Goal: Task Accomplishment & Management: Manage account settings

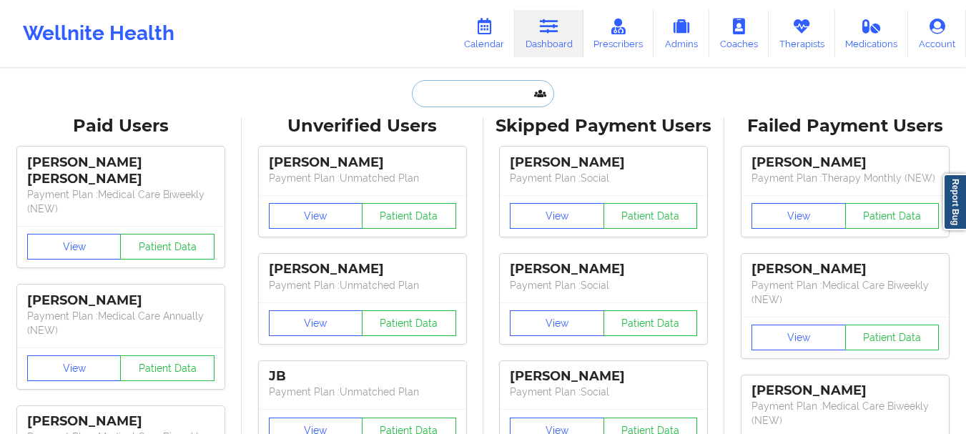
click at [459, 99] on input "text" at bounding box center [483, 93] width 142 height 27
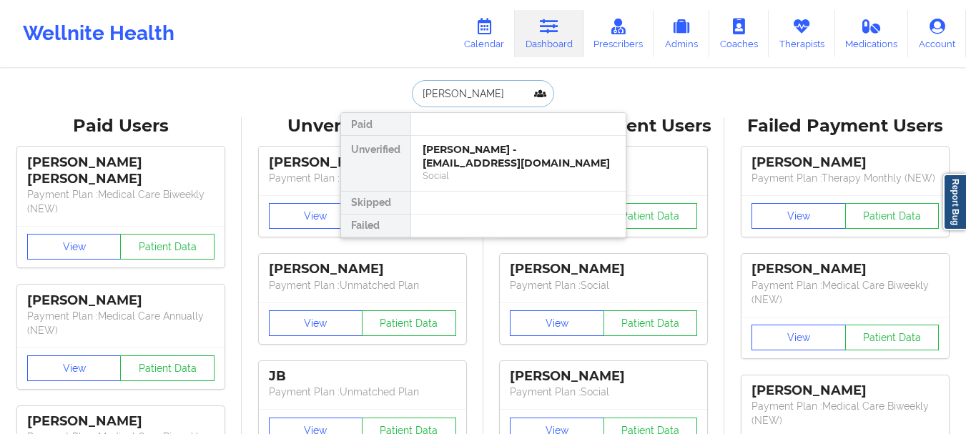
type input "[PERSON_NAME]"
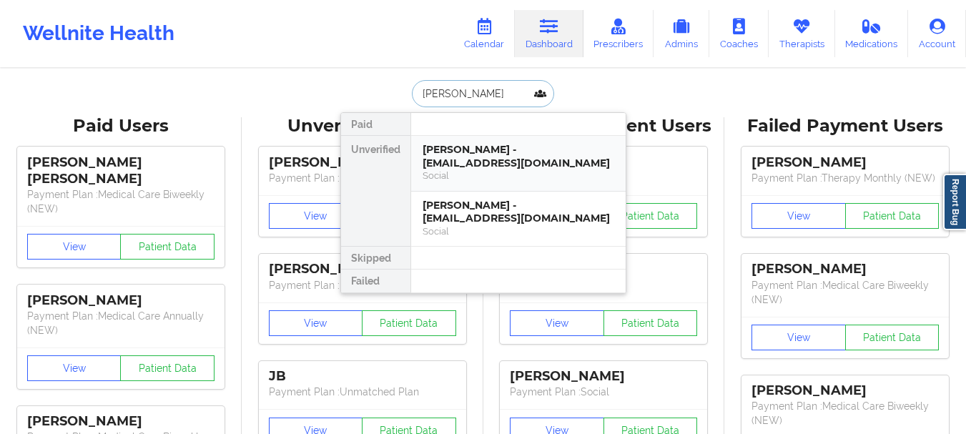
click at [493, 179] on div "Social" at bounding box center [519, 175] width 192 height 12
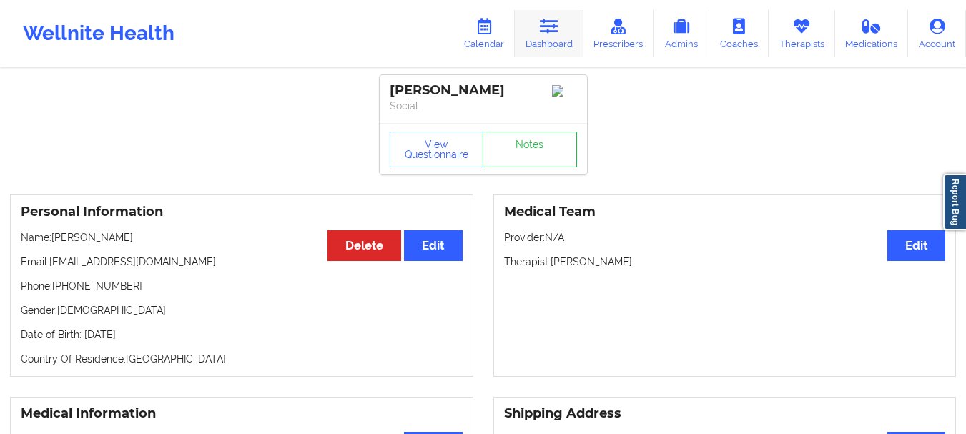
click at [544, 23] on icon at bounding box center [549, 27] width 19 height 16
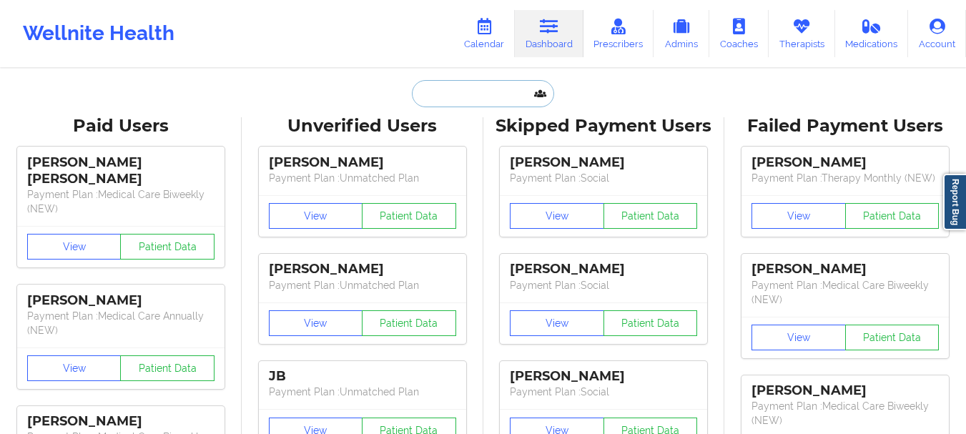
click at [469, 89] on input "text" at bounding box center [483, 93] width 142 height 27
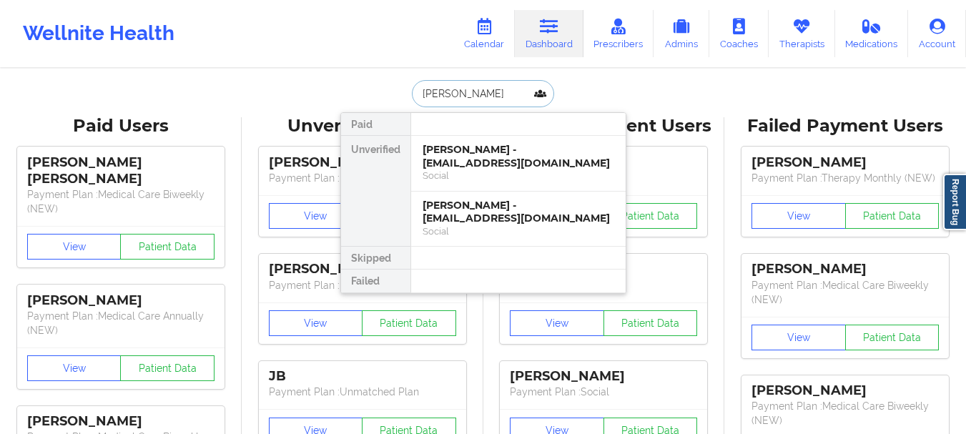
type input "[PERSON_NAME]"
click at [458, 224] on div "[PERSON_NAME] - [EMAIL_ADDRESS][DOMAIN_NAME]" at bounding box center [519, 212] width 192 height 26
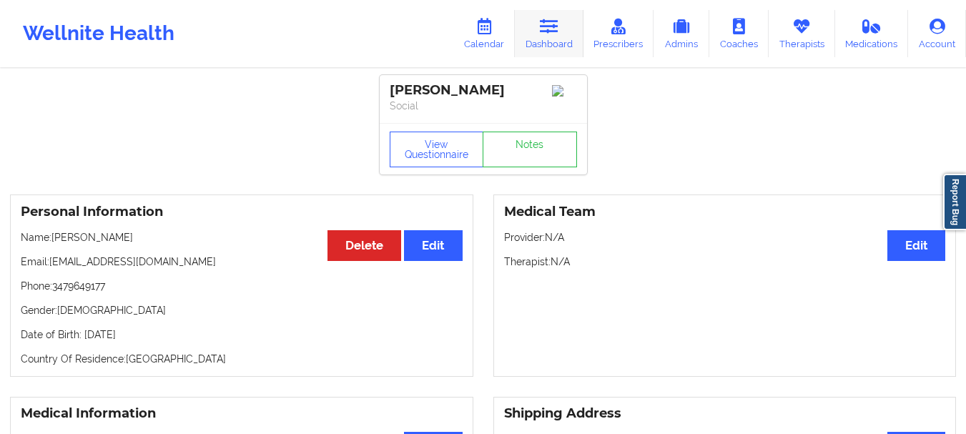
click at [571, 39] on link "Dashboard" at bounding box center [549, 33] width 69 height 47
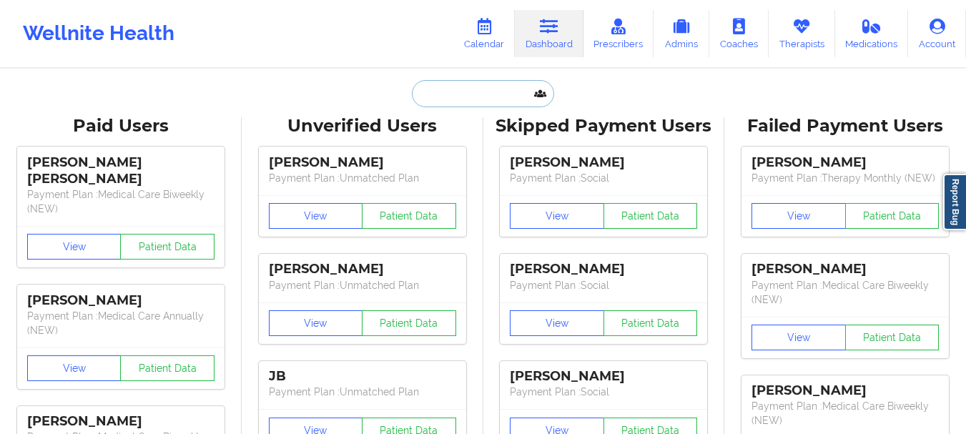
click at [460, 89] on input "text" at bounding box center [483, 93] width 142 height 27
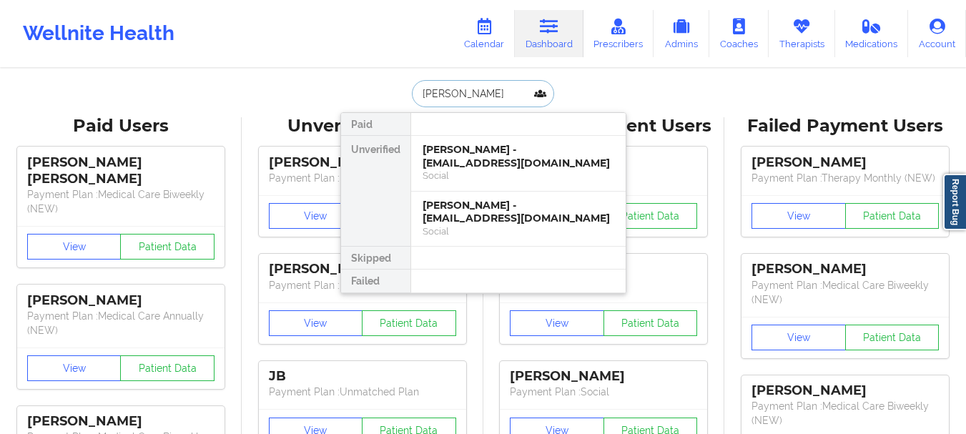
type input "[PERSON_NAME]"
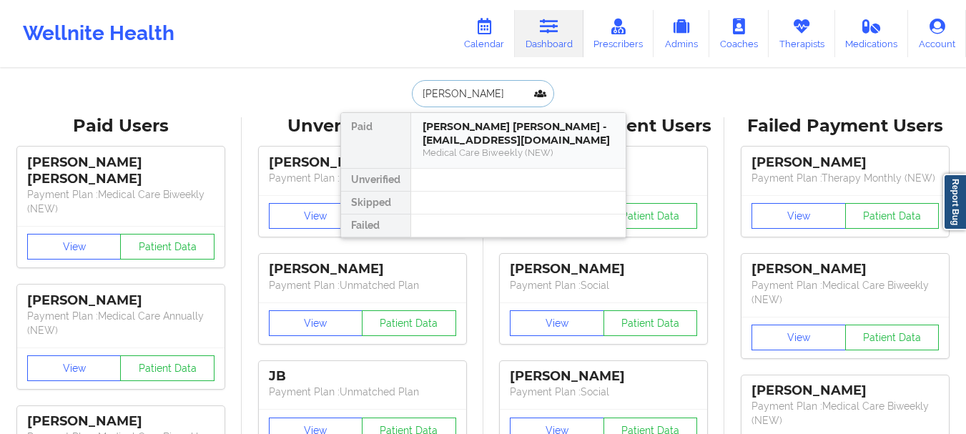
click at [469, 134] on div "[PERSON_NAME] [PERSON_NAME] - [EMAIL_ADDRESS][DOMAIN_NAME]" at bounding box center [519, 133] width 192 height 26
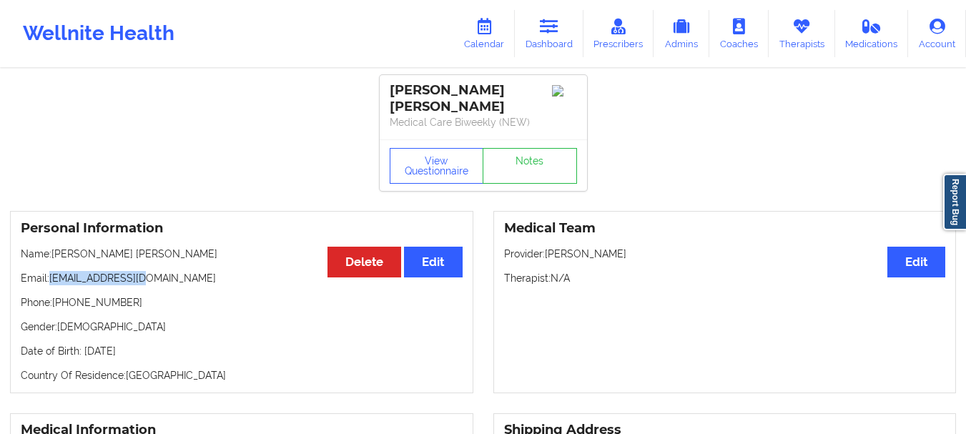
drag, startPoint x: 155, startPoint y: 267, endPoint x: 52, endPoint y: 270, distance: 103.0
click at [52, 271] on p "Email: [EMAIL_ADDRESS][DOMAIN_NAME]" at bounding box center [242, 278] width 442 height 14
copy p "[EMAIL_ADDRESS][DOMAIN_NAME]"
click at [546, 34] on icon at bounding box center [549, 27] width 19 height 16
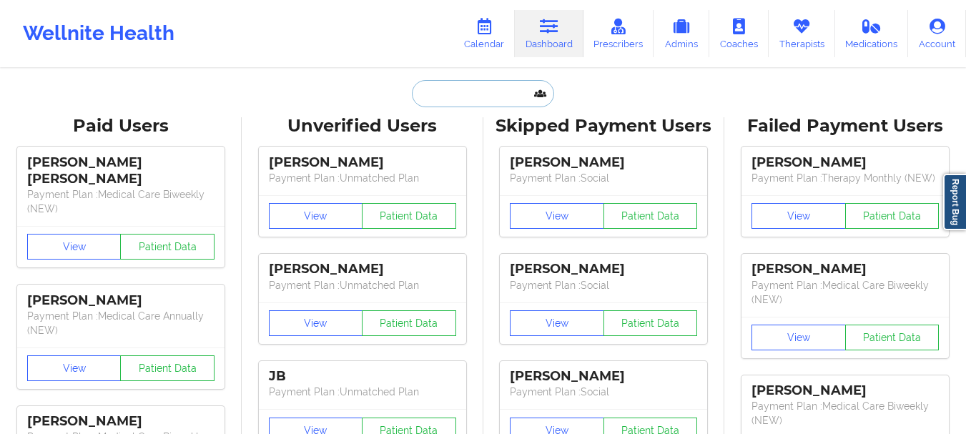
click at [471, 93] on input "text" at bounding box center [483, 93] width 142 height 27
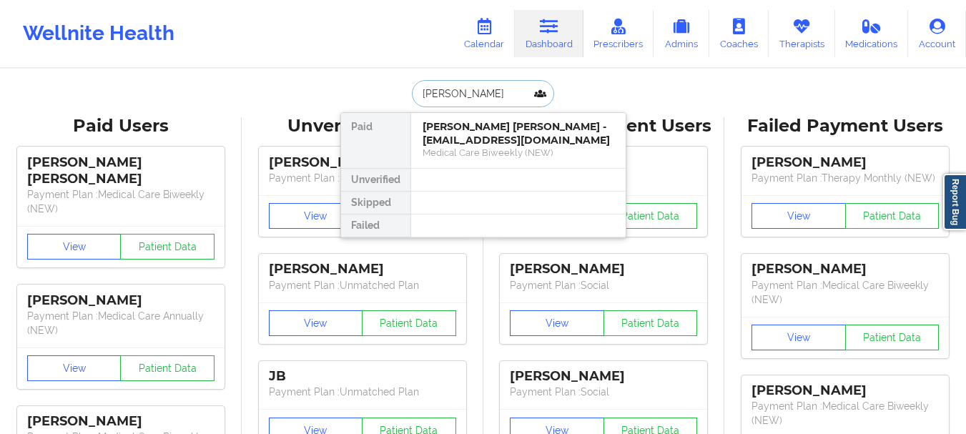
type input "[PERSON_NAME]"
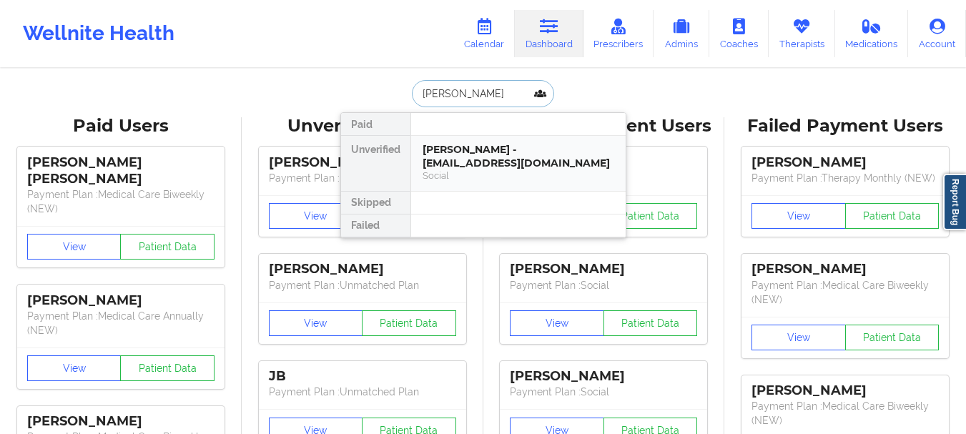
click at [503, 175] on div "Social" at bounding box center [519, 175] width 192 height 12
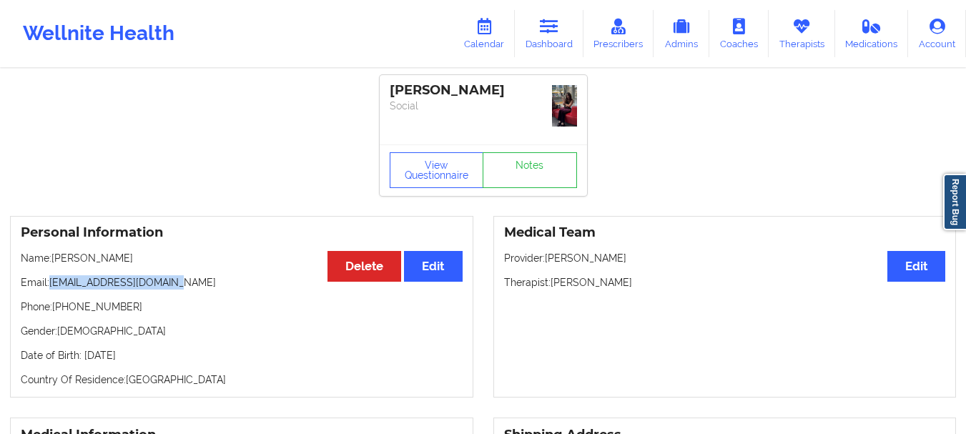
drag, startPoint x: 174, startPoint y: 282, endPoint x: 51, endPoint y: 285, distance: 122.3
click at [51, 285] on p "Email: [EMAIL_ADDRESS][DOMAIN_NAME]" at bounding box center [242, 282] width 442 height 14
copy p "[EMAIL_ADDRESS][DOMAIN_NAME]"
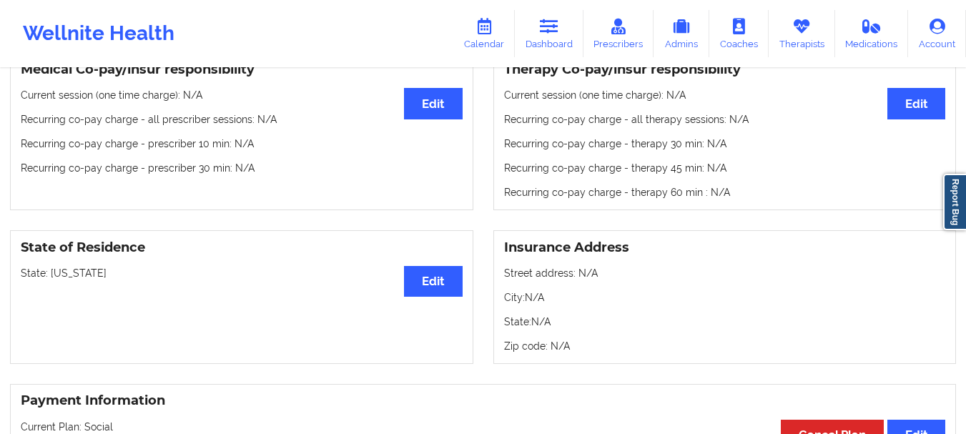
scroll to position [441, 0]
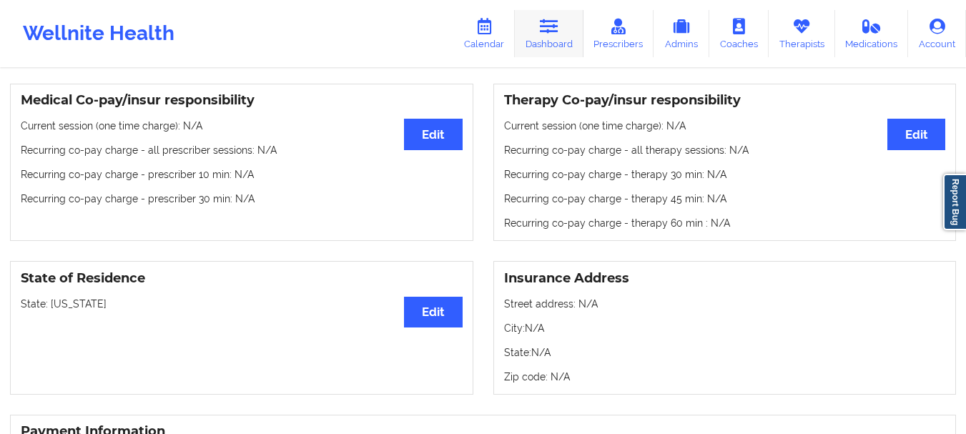
click at [552, 34] on icon at bounding box center [549, 27] width 19 height 16
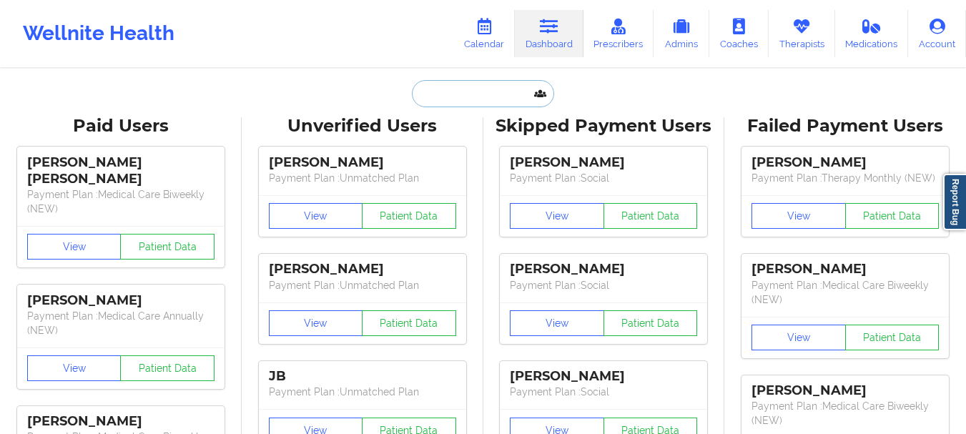
click at [506, 94] on input "text" at bounding box center [483, 93] width 142 height 27
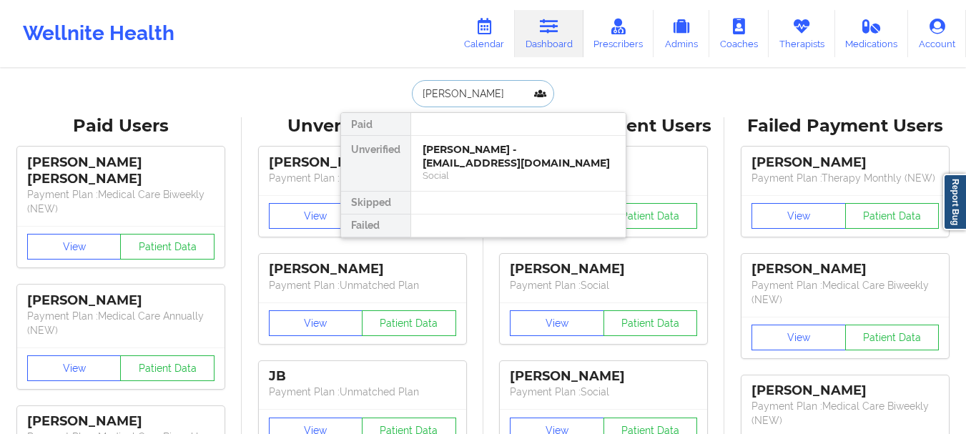
type input "[PERSON_NAME]"
click at [479, 169] on div "Social" at bounding box center [519, 175] width 192 height 12
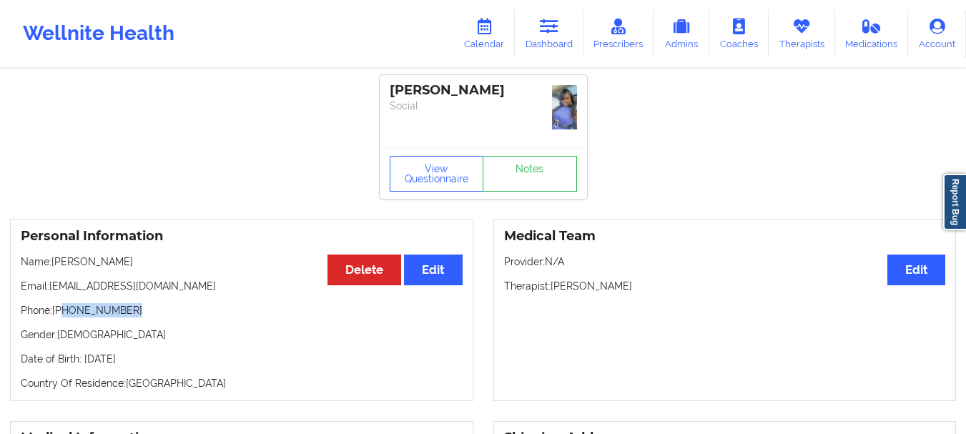
drag, startPoint x: 132, startPoint y: 289, endPoint x: 64, endPoint y: 290, distance: 67.9
click at [64, 303] on p "Phone: [PHONE_NUMBER]" at bounding box center [242, 310] width 442 height 14
drag, startPoint x: 80, startPoint y: 290, endPoint x: 136, endPoint y: 307, distance: 58.6
click at [136, 307] on p "Phone: [PHONE_NUMBER]" at bounding box center [242, 310] width 442 height 14
copy p "[PHONE_NUMBER]"
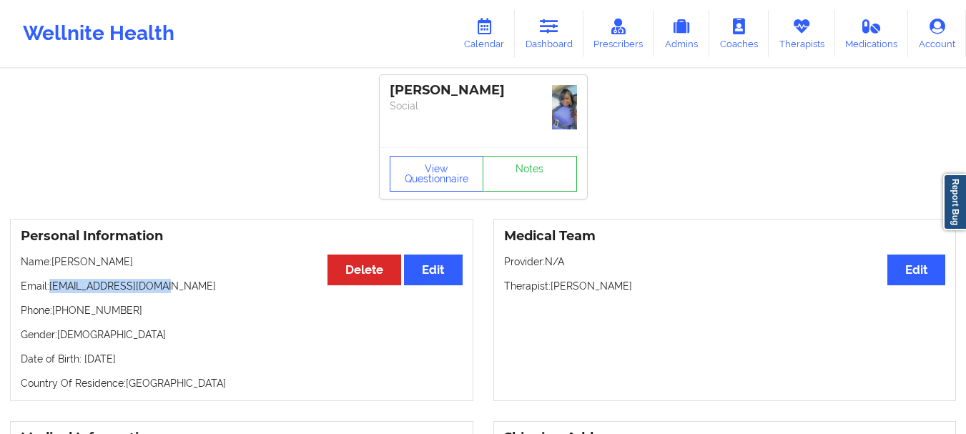
drag, startPoint x: 173, startPoint y: 286, endPoint x: 51, endPoint y: 290, distance: 122.3
click at [51, 290] on p "Email: [EMAIL_ADDRESS][DOMAIN_NAME]" at bounding box center [242, 286] width 442 height 14
copy p "[EMAIL_ADDRESS][DOMAIN_NAME]"
click at [120, 310] on p "Phone: [PHONE_NUMBER]" at bounding box center [242, 310] width 442 height 14
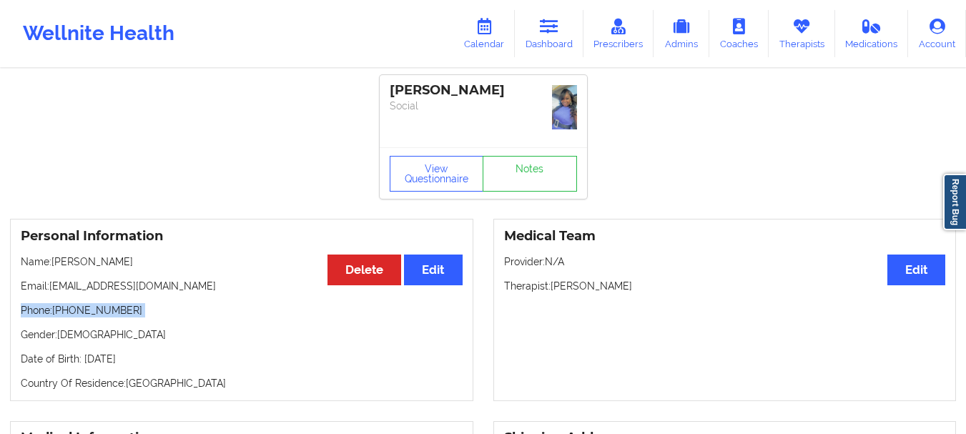
click at [120, 310] on p "Phone: [PHONE_NUMBER]" at bounding box center [242, 310] width 442 height 14
drag, startPoint x: 133, startPoint y: 310, endPoint x: 63, endPoint y: 314, distance: 70.2
click at [63, 314] on p "Phone: [PHONE_NUMBER]" at bounding box center [242, 310] width 442 height 14
copy p "[PHONE_NUMBER]"
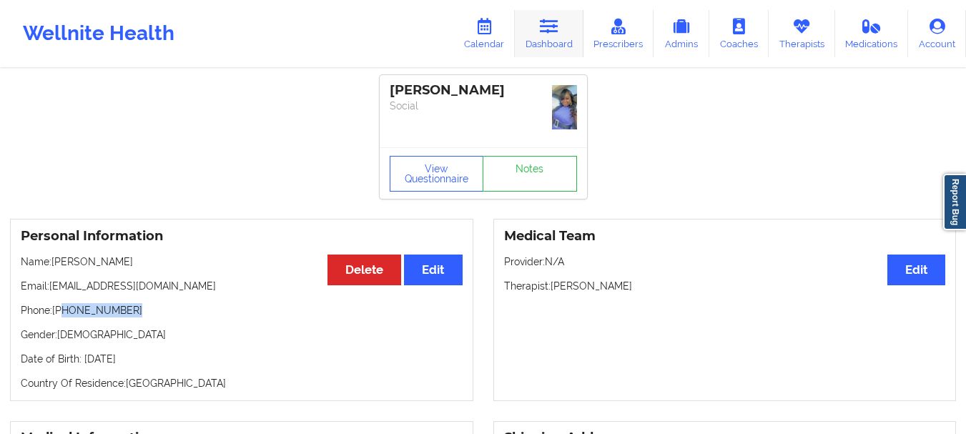
click at [543, 42] on link "Dashboard" at bounding box center [549, 33] width 69 height 47
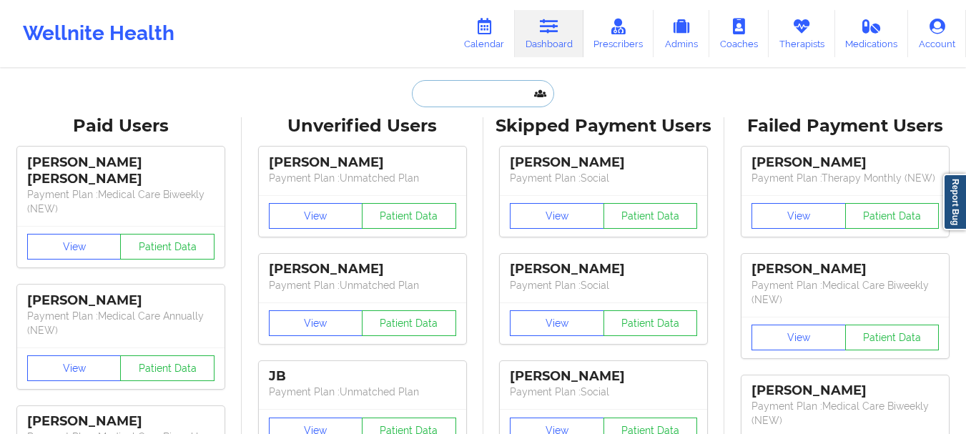
click at [480, 95] on input "text" at bounding box center [483, 93] width 142 height 27
type input "a"
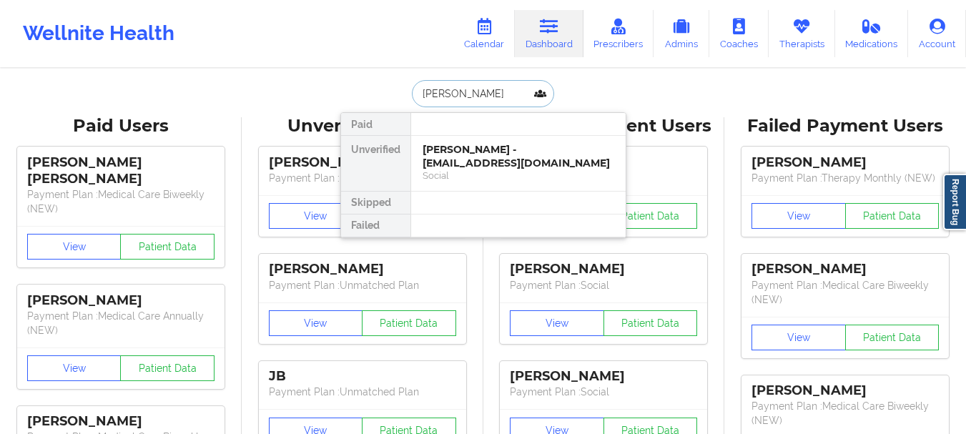
type input "[PERSON_NAME]"
click at [462, 147] on div "[PERSON_NAME] - [EMAIL_ADDRESS][DOMAIN_NAME]" at bounding box center [519, 156] width 192 height 26
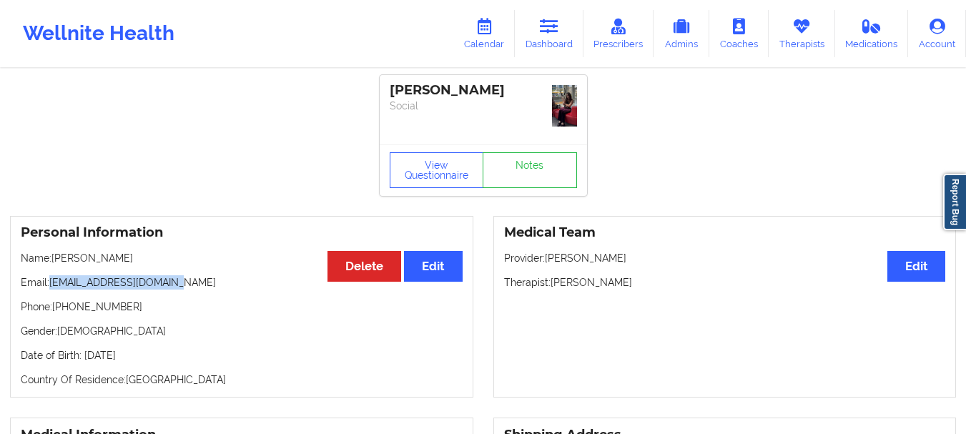
drag, startPoint x: 177, startPoint y: 282, endPoint x: 51, endPoint y: 282, distance: 125.1
click at [51, 282] on p "Email: [EMAIL_ADDRESS][DOMAIN_NAME]" at bounding box center [242, 282] width 442 height 14
copy p "[EMAIL_ADDRESS][DOMAIN_NAME]"
click at [549, 31] on icon at bounding box center [549, 27] width 19 height 16
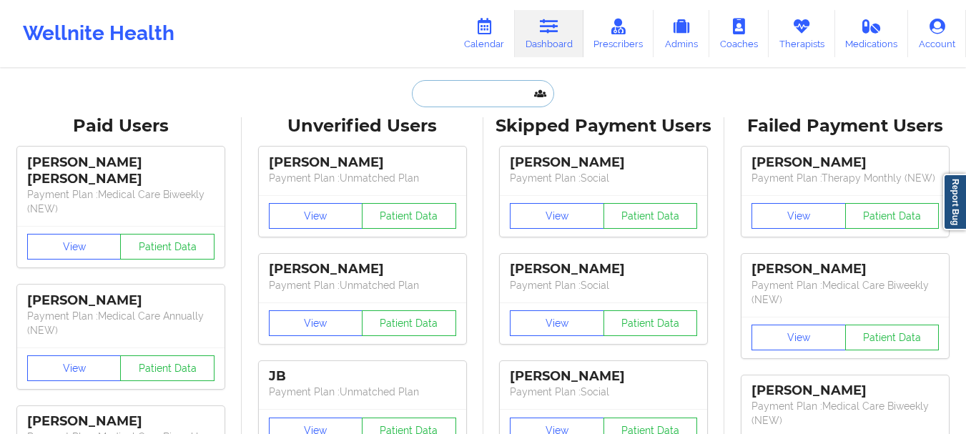
click at [452, 104] on input "text" at bounding box center [483, 93] width 142 height 27
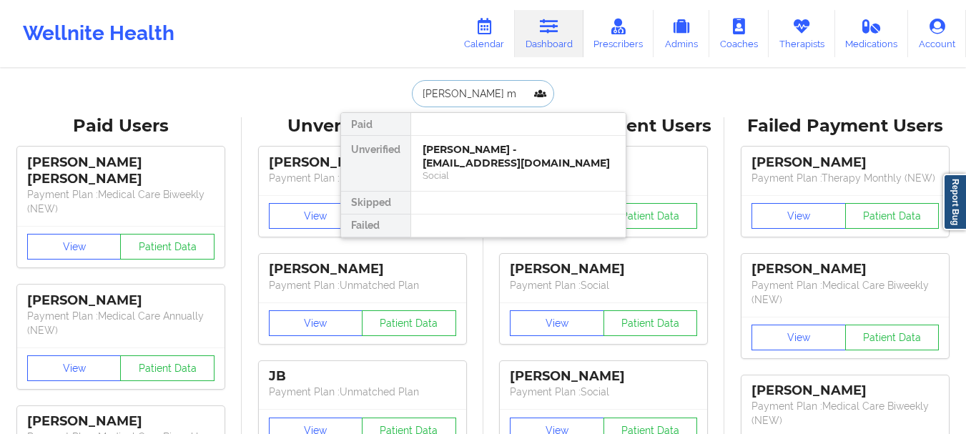
type input "[PERSON_NAME] mi"
click at [454, 155] on div "[PERSON_NAME] - [EMAIL_ADDRESS][DOMAIN_NAME]" at bounding box center [519, 156] width 192 height 26
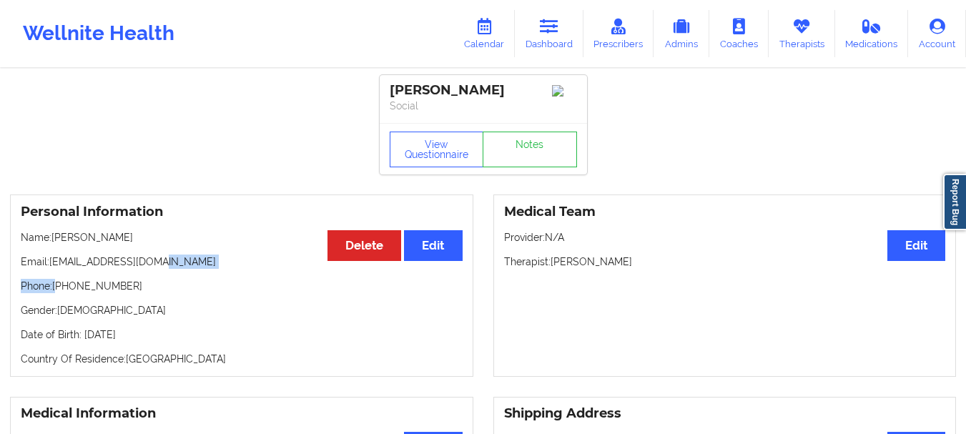
drag, startPoint x: 152, startPoint y: 270, endPoint x: 61, endPoint y: 292, distance: 94.2
click at [61, 292] on div "Personal Information Edit Delete Name: [PERSON_NAME] Email: [EMAIL_ADDRESS][DOM…" at bounding box center [241, 285] width 463 height 182
click at [61, 292] on p "Phone: [PHONE_NUMBER]" at bounding box center [242, 286] width 442 height 14
drag, startPoint x: 51, startPoint y: 265, endPoint x: 163, endPoint y: 265, distance: 112.2
click at [163, 265] on p "Email: [EMAIL_ADDRESS][DOMAIN_NAME]" at bounding box center [242, 262] width 442 height 14
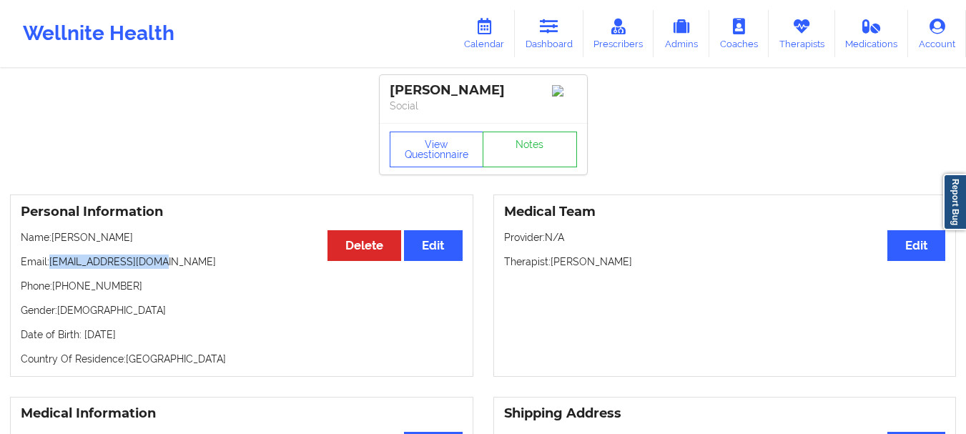
copy p "[EMAIL_ADDRESS][DOMAIN_NAME]"
click at [573, 41] on link "Dashboard" at bounding box center [549, 33] width 69 height 47
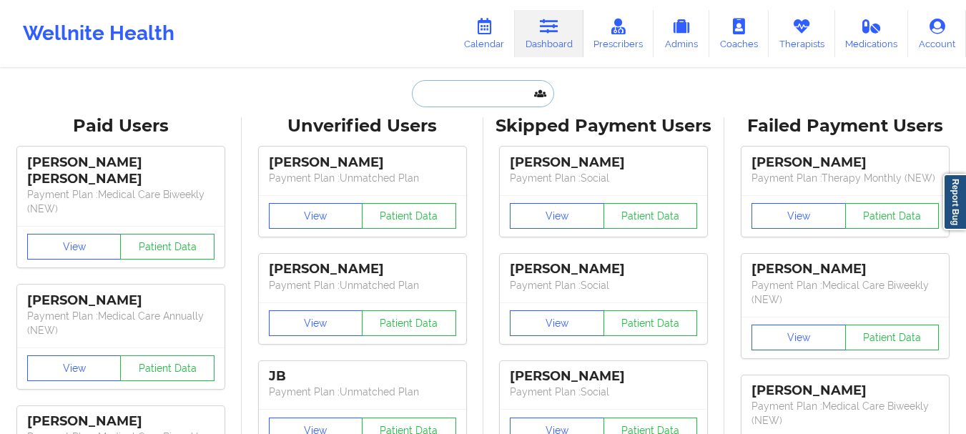
click at [511, 98] on input "text" at bounding box center [483, 93] width 142 height 27
paste input "[EMAIL_ADDRESS][DOMAIN_NAME]"
type input "[EMAIL_ADDRESS][DOMAIN_NAME]"
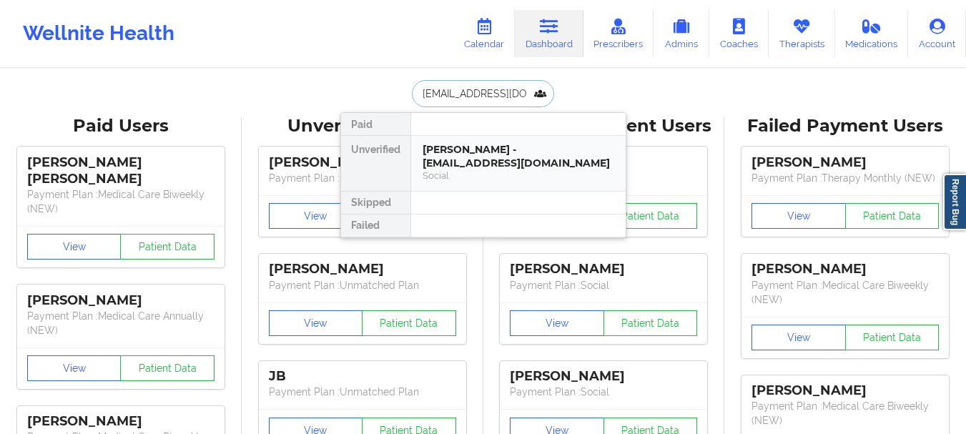
click at [463, 177] on div "Social" at bounding box center [519, 175] width 192 height 12
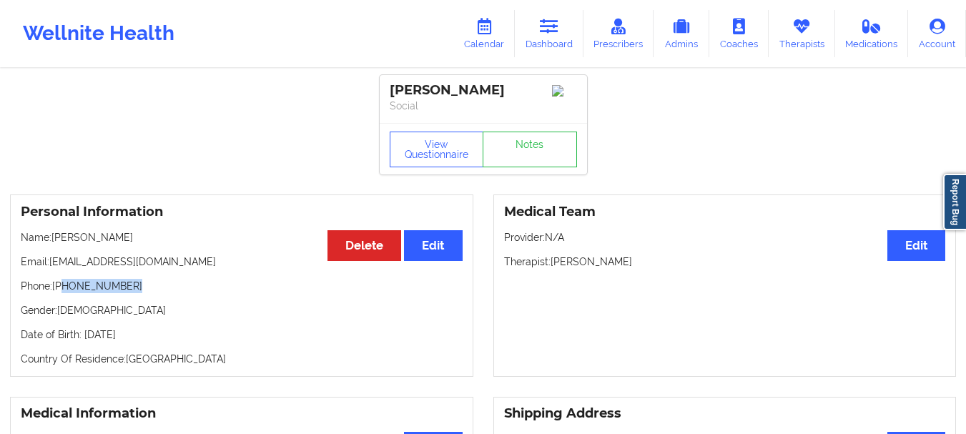
drag, startPoint x: 132, startPoint y: 293, endPoint x: 62, endPoint y: 294, distance: 69.4
click at [62, 293] on p "Phone: [PHONE_NUMBER]" at bounding box center [242, 286] width 442 height 14
copy p "[PHONE_NUMBER]"
click at [557, 27] on icon at bounding box center [549, 27] width 19 height 16
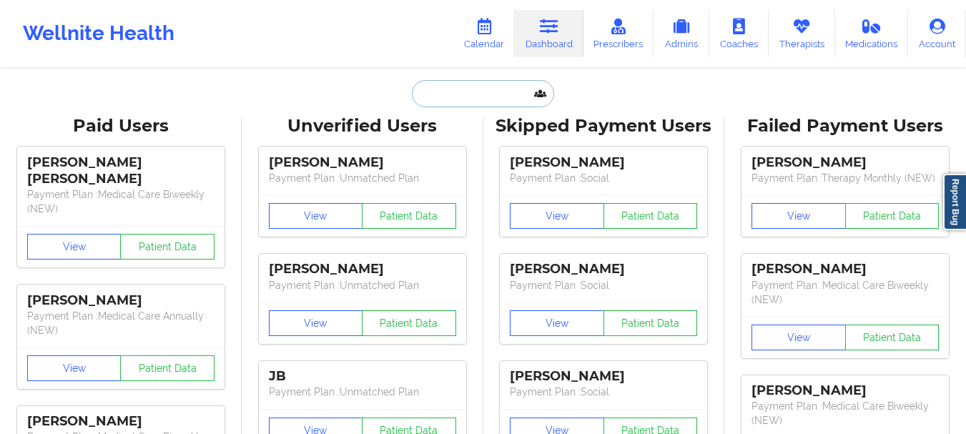
click at [480, 87] on input "text" at bounding box center [483, 93] width 142 height 27
paste input "[EMAIL_ADDRESS][DOMAIN_NAME]"
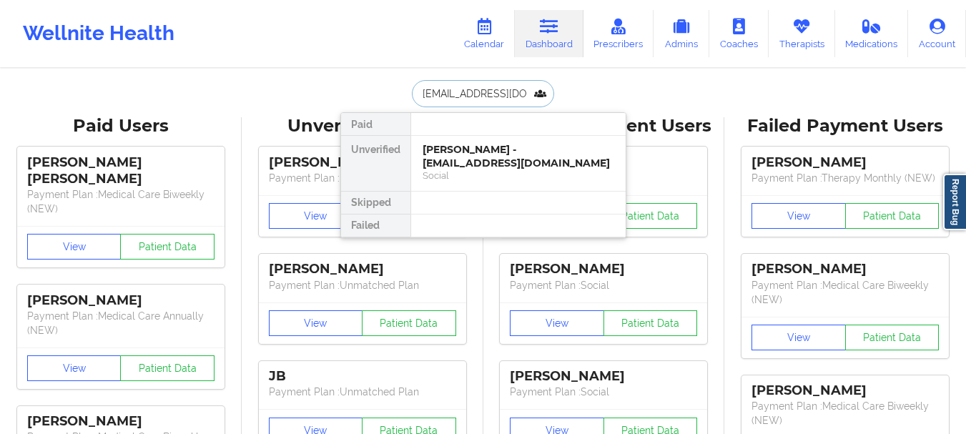
type input "[EMAIL_ADDRESS][DOMAIN_NAME]"
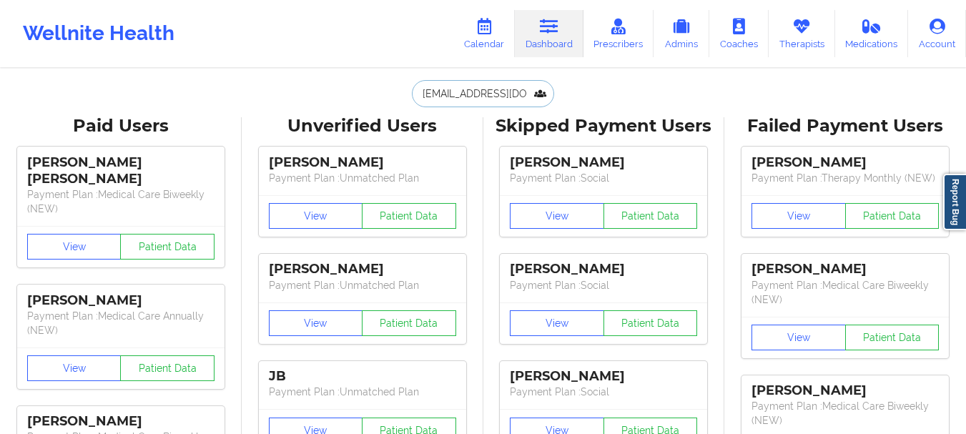
click at [498, 94] on input "[EMAIL_ADDRESS][DOMAIN_NAME]" at bounding box center [483, 93] width 142 height 27
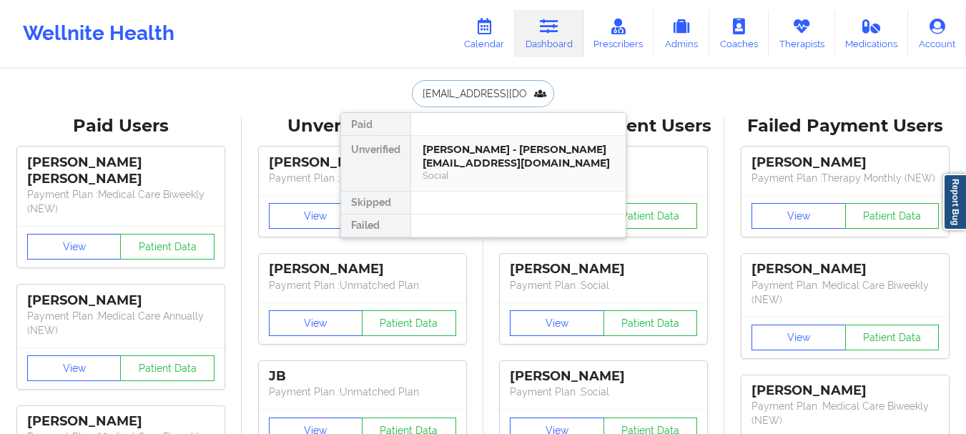
click at [490, 154] on div "[PERSON_NAME] - [PERSON_NAME][EMAIL_ADDRESS][DOMAIN_NAME]" at bounding box center [519, 156] width 192 height 26
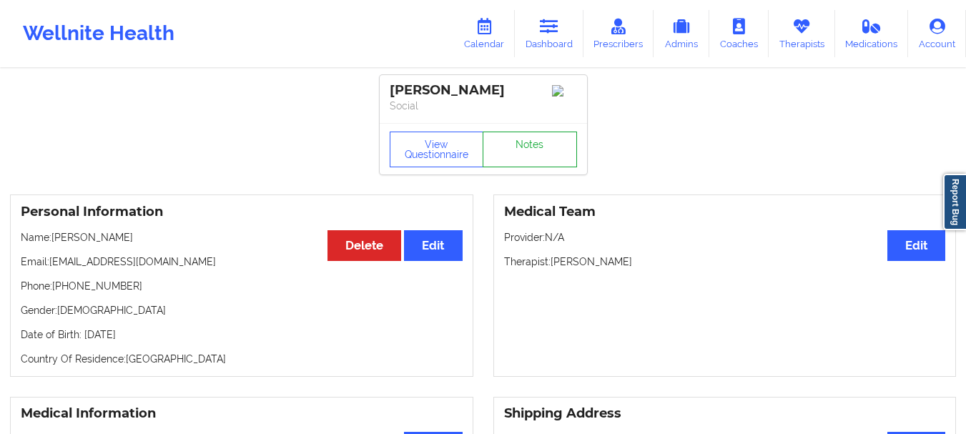
click at [511, 158] on link "Notes" at bounding box center [530, 150] width 94 height 36
drag, startPoint x: 130, startPoint y: 287, endPoint x: 65, endPoint y: 295, distance: 65.5
click at [65, 293] on p "Phone: [PHONE_NUMBER]" at bounding box center [242, 286] width 442 height 14
copy p "[PHONE_NUMBER]"
click at [554, 45] on link "Dashboard" at bounding box center [549, 33] width 69 height 47
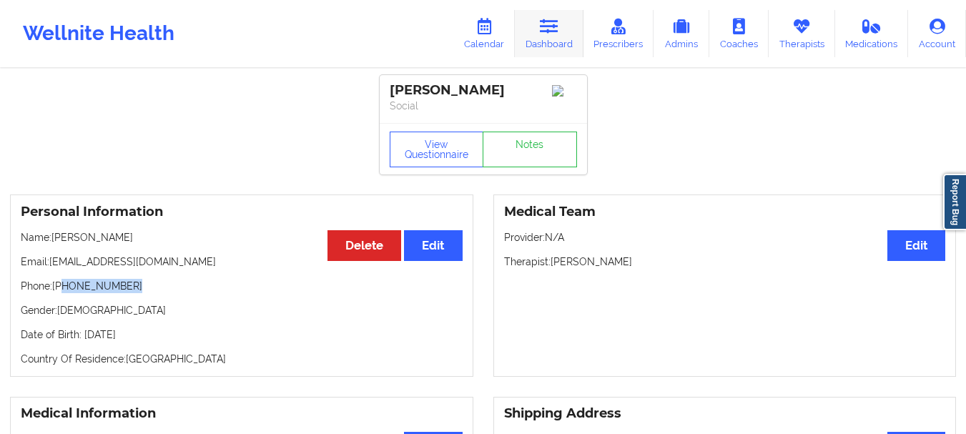
click at [554, 45] on link "Dashboard" at bounding box center [549, 33] width 69 height 47
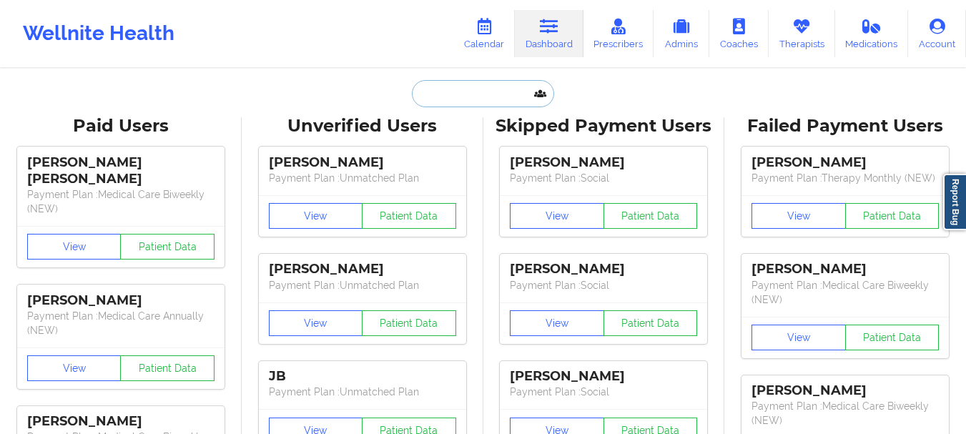
click at [452, 84] on input "text" at bounding box center [483, 93] width 142 height 27
paste input "[EMAIL_ADDRESS][DOMAIN_NAME]"
type input "[EMAIL_ADDRESS][DOMAIN_NAME]"
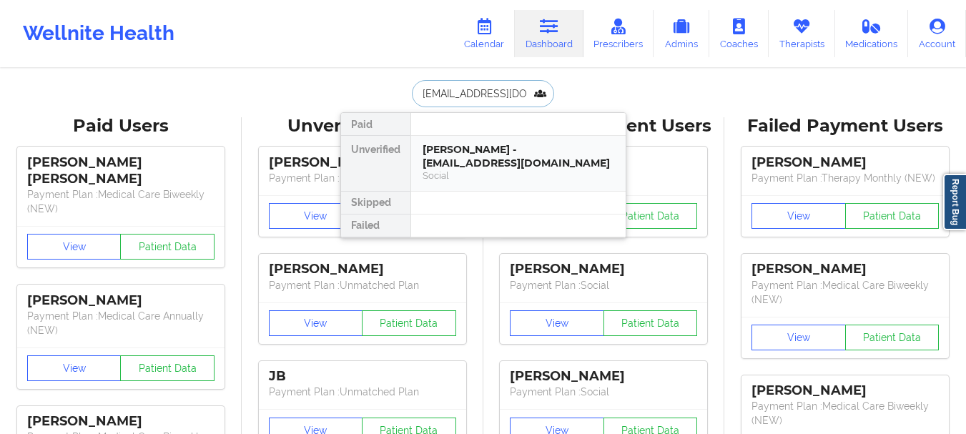
click at [446, 152] on div "[PERSON_NAME] - [EMAIL_ADDRESS][DOMAIN_NAME]" at bounding box center [519, 156] width 192 height 26
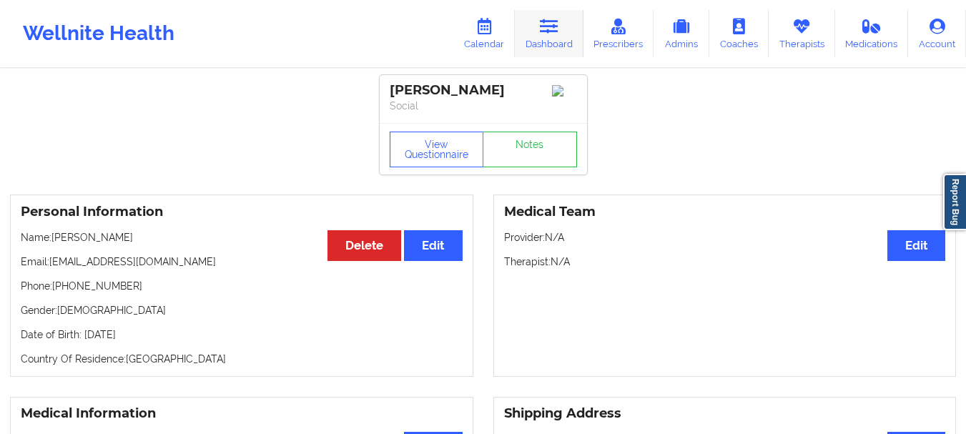
click at [528, 46] on link "Dashboard" at bounding box center [549, 33] width 69 height 47
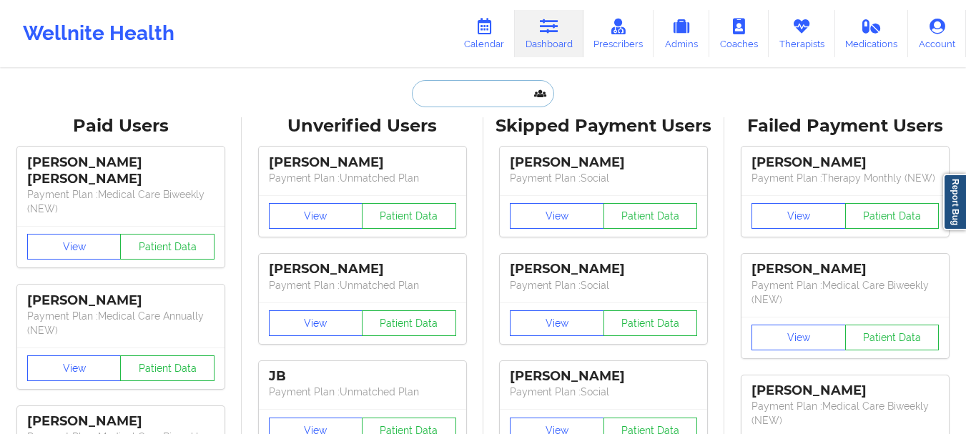
click at [459, 107] on input "text" at bounding box center [483, 93] width 142 height 27
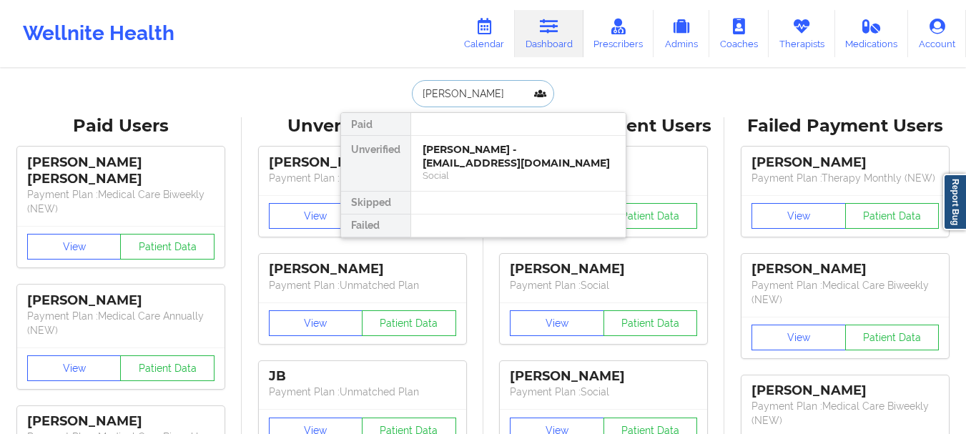
type input "[PERSON_NAME]"
click at [455, 158] on div "[PERSON_NAME] - [EMAIL_ADDRESS][DOMAIN_NAME]" at bounding box center [519, 156] width 192 height 26
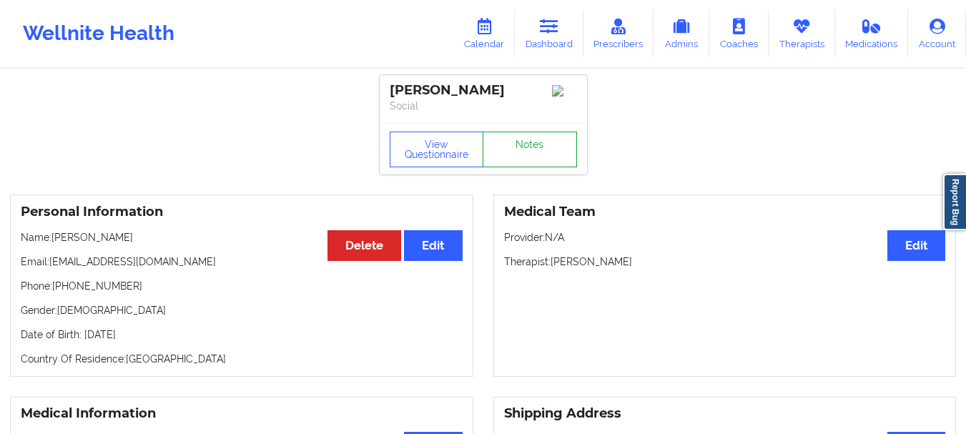
click at [549, 144] on link "Notes" at bounding box center [530, 150] width 94 height 36
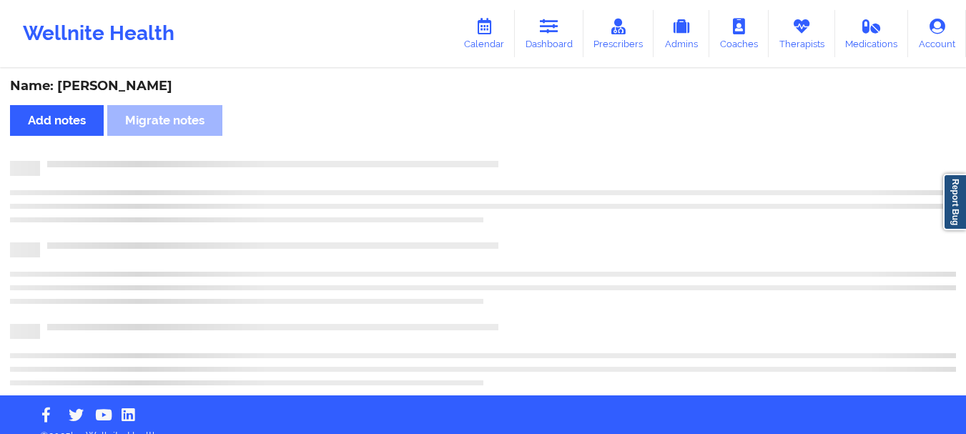
scroll to position [19, 0]
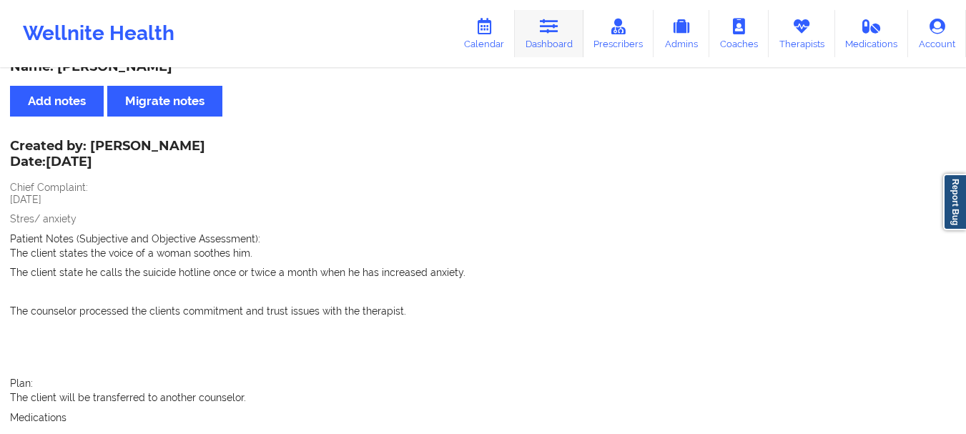
click at [538, 50] on link "Dashboard" at bounding box center [549, 33] width 69 height 47
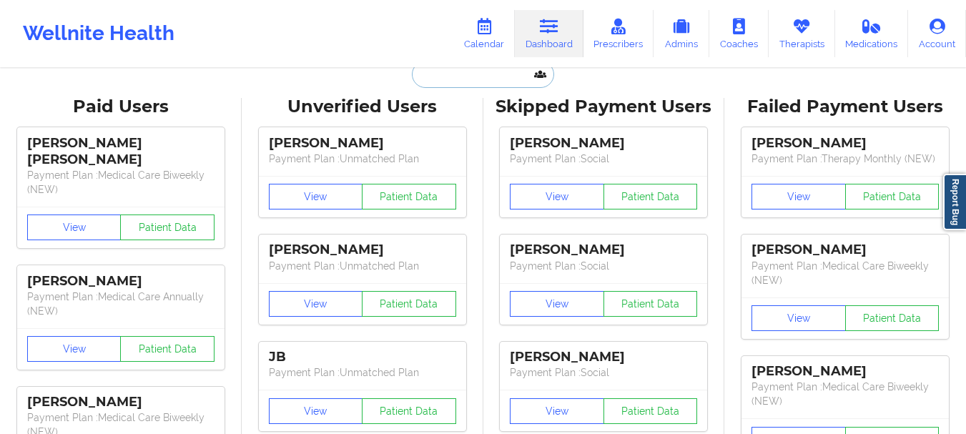
click at [475, 79] on input "text" at bounding box center [483, 74] width 142 height 27
paste input "[PERSON_NAME][EMAIL_ADDRESS][DOMAIN_NAME]"
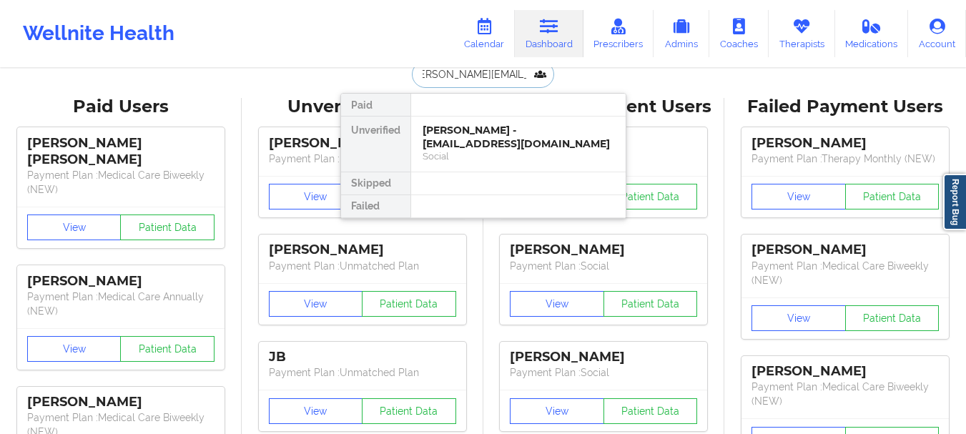
type input "[PERSON_NAME][EMAIL_ADDRESS][DOMAIN_NAME]"
click at [515, 251] on div "[PERSON_NAME]" at bounding box center [603, 250] width 187 height 16
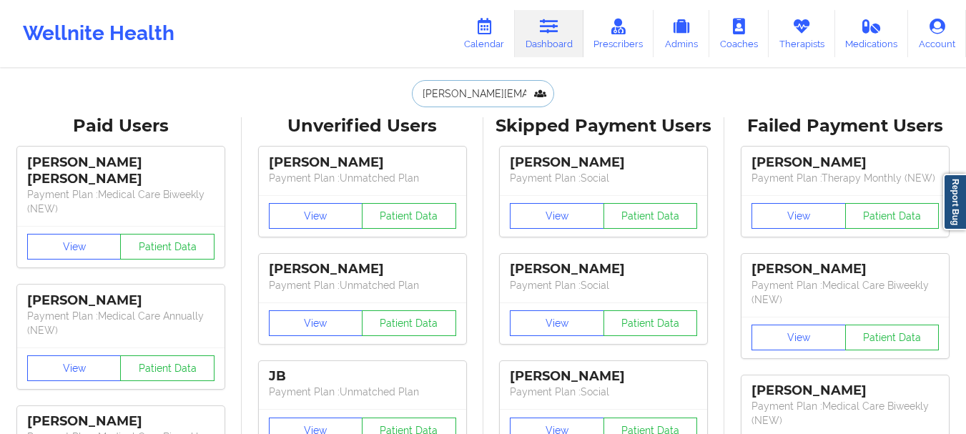
click at [506, 89] on input "[PERSON_NAME][EMAIL_ADDRESS][DOMAIN_NAME]" at bounding box center [483, 93] width 142 height 27
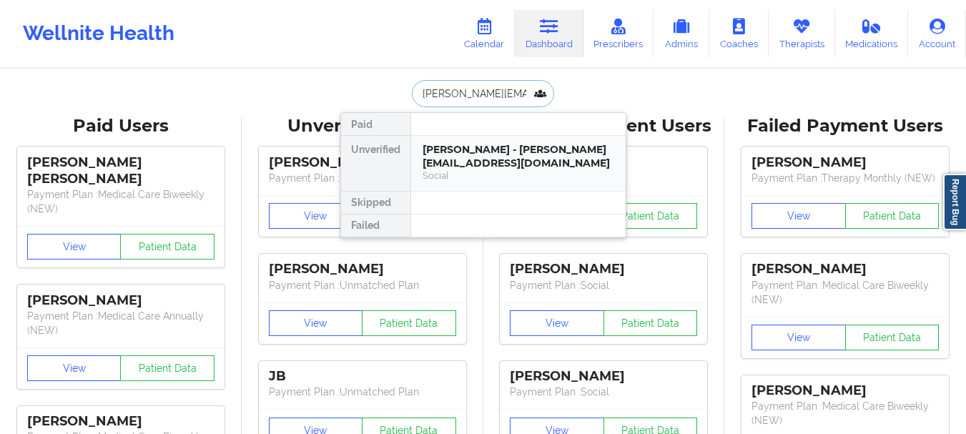
click at [488, 148] on div "[PERSON_NAME] - [PERSON_NAME][EMAIL_ADDRESS][DOMAIN_NAME]" at bounding box center [519, 156] width 192 height 26
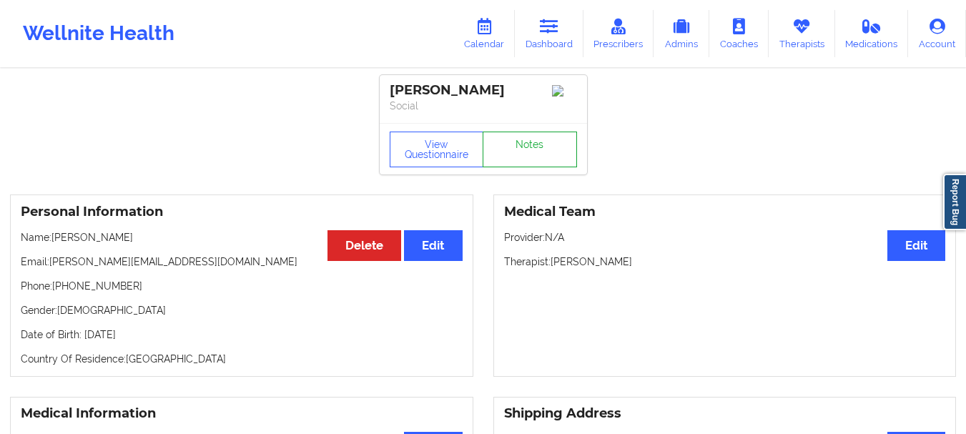
click at [518, 149] on link "Notes" at bounding box center [530, 150] width 94 height 36
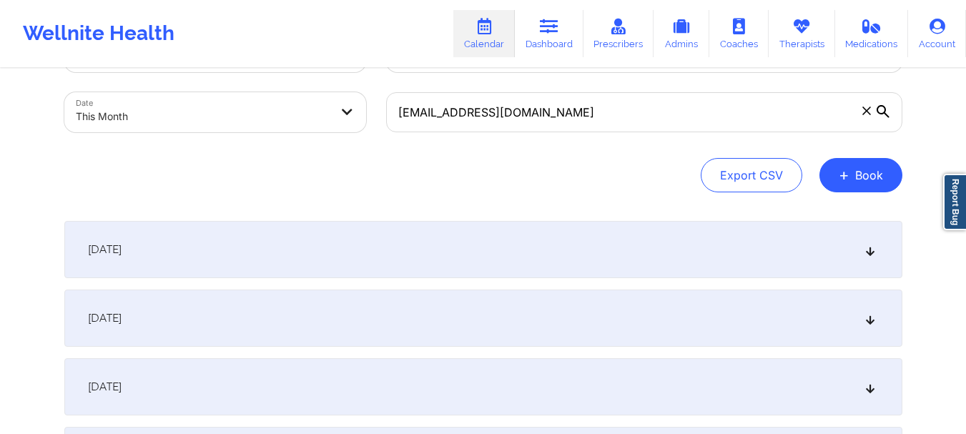
scroll to position [54, 0]
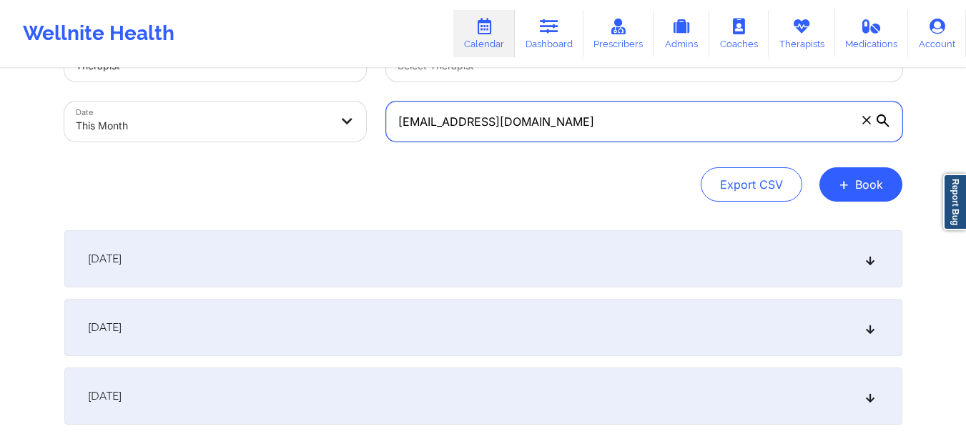
click at [552, 124] on input "scottholmberg001@proton.me" at bounding box center [644, 122] width 516 height 40
paste input "[EMAIL_ADDRESS][DOMAIN_NAME]"
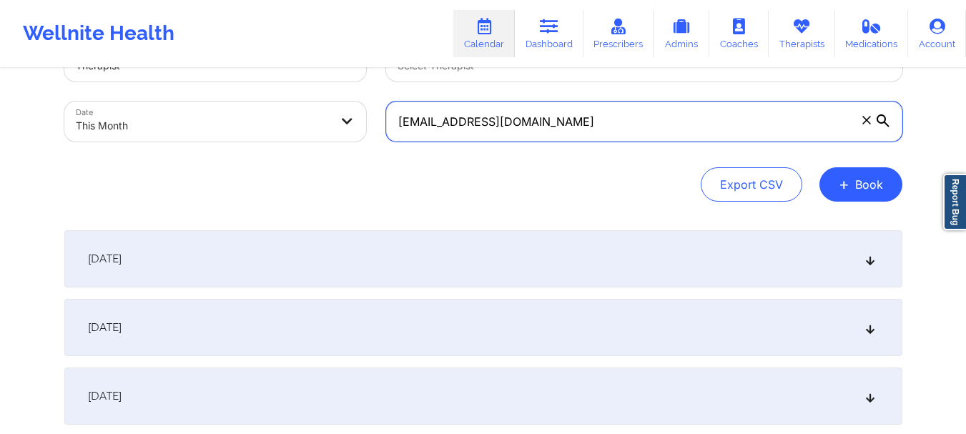
type input "[EMAIL_ADDRESS][DOMAIN_NAME]"
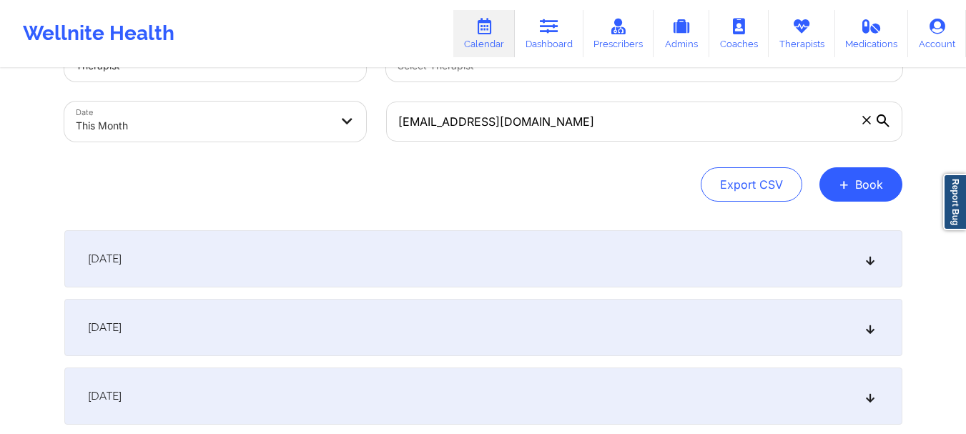
click at [781, 301] on div "October 2, 2025" at bounding box center [483, 327] width 838 height 57
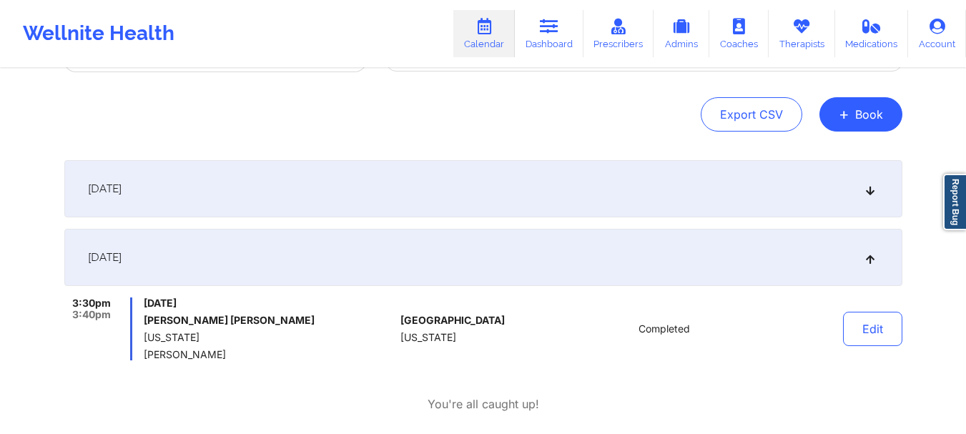
scroll to position [134, 0]
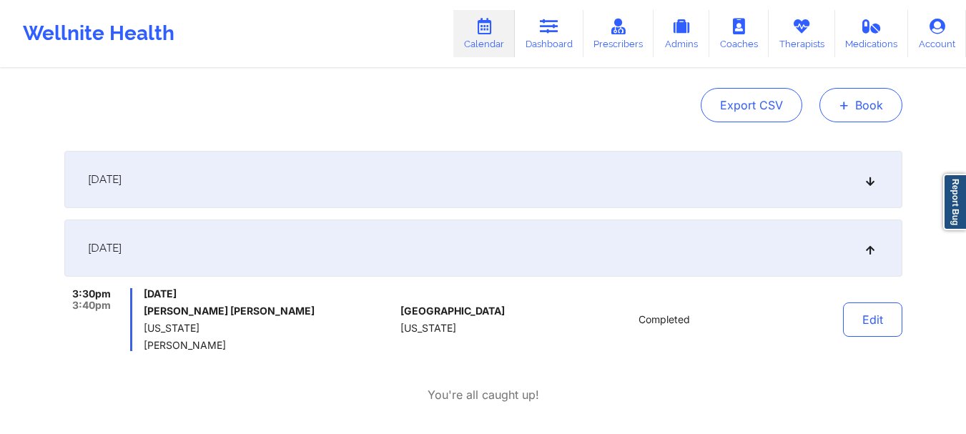
click at [874, 100] on button "+ Book" at bounding box center [860, 105] width 83 height 34
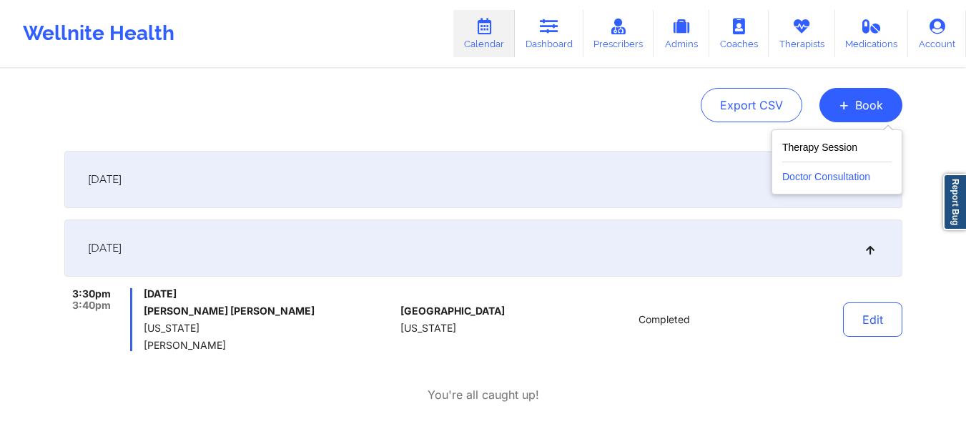
click at [809, 174] on button "Doctor Consultation" at bounding box center [836, 173] width 109 height 23
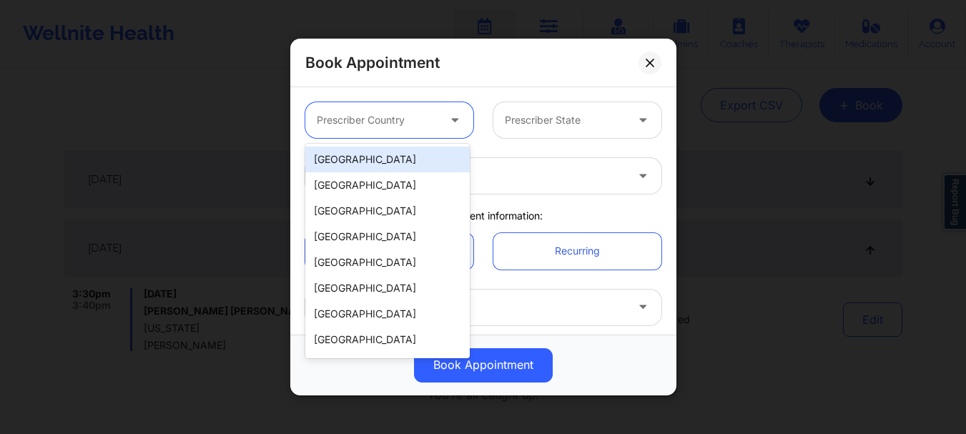
click at [385, 104] on div "Prescriber Country" at bounding box center [372, 120] width 134 height 36
click at [362, 164] on div "[GEOGRAPHIC_DATA]" at bounding box center [387, 160] width 164 height 26
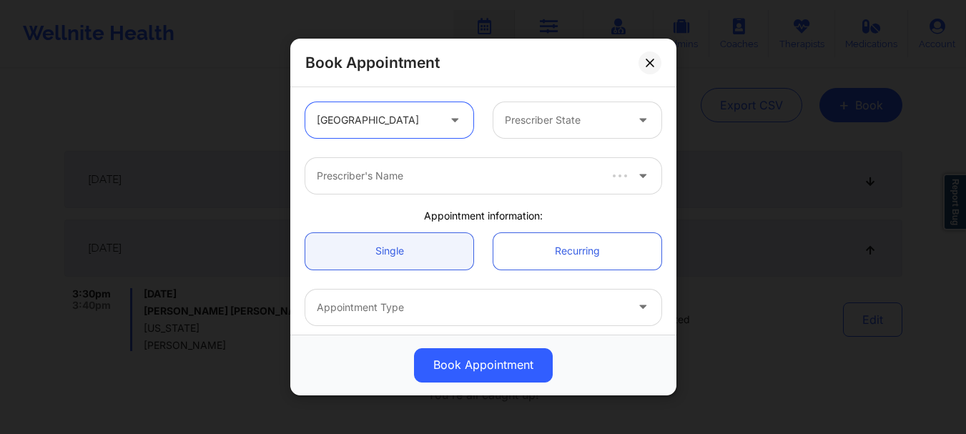
click at [543, 130] on div "Prescriber State" at bounding box center [560, 120] width 134 height 36
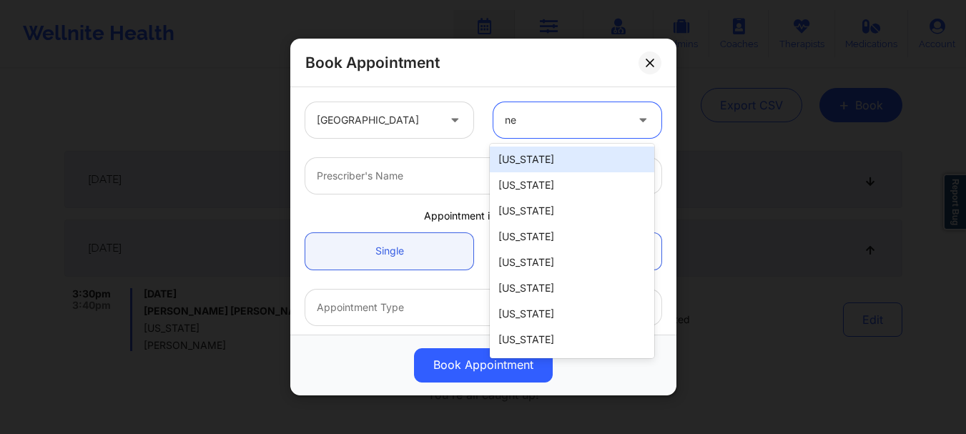
type input "new"
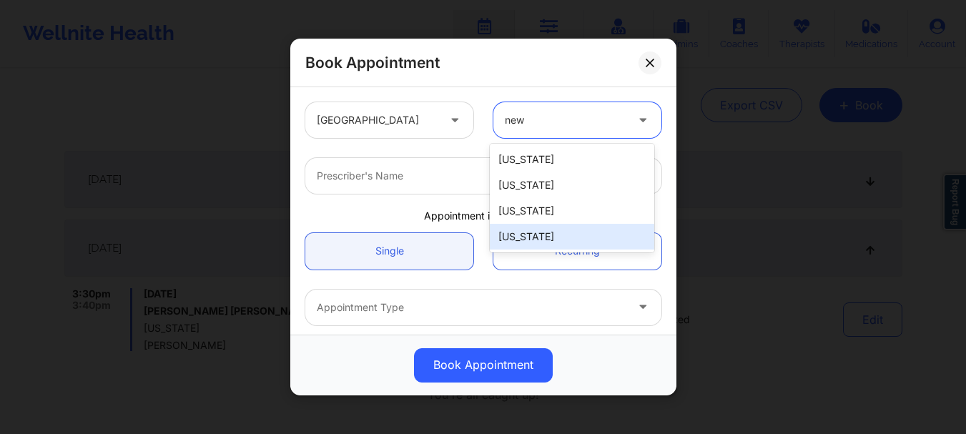
click at [535, 234] on div "[US_STATE]" at bounding box center [572, 237] width 164 height 26
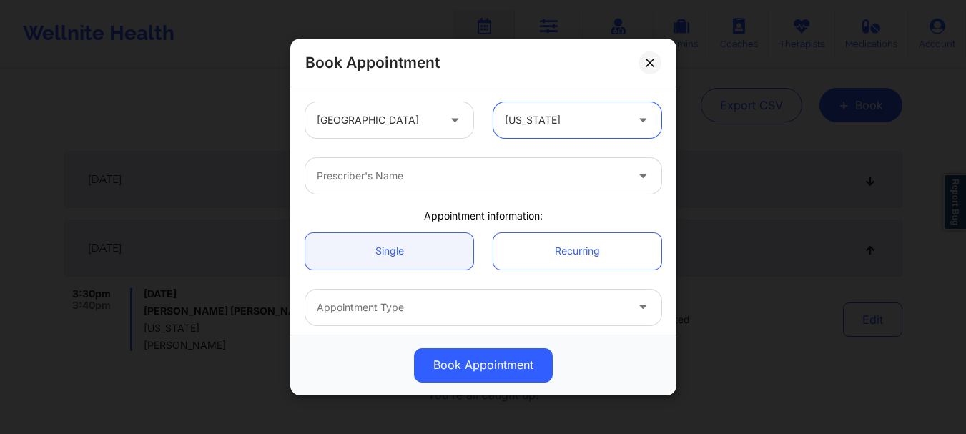
click at [369, 174] on div at bounding box center [471, 175] width 309 height 17
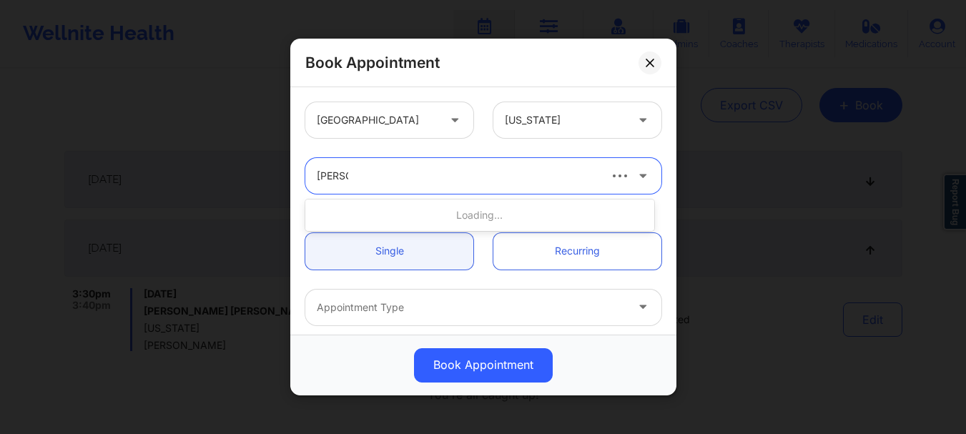
type input "amy ha"
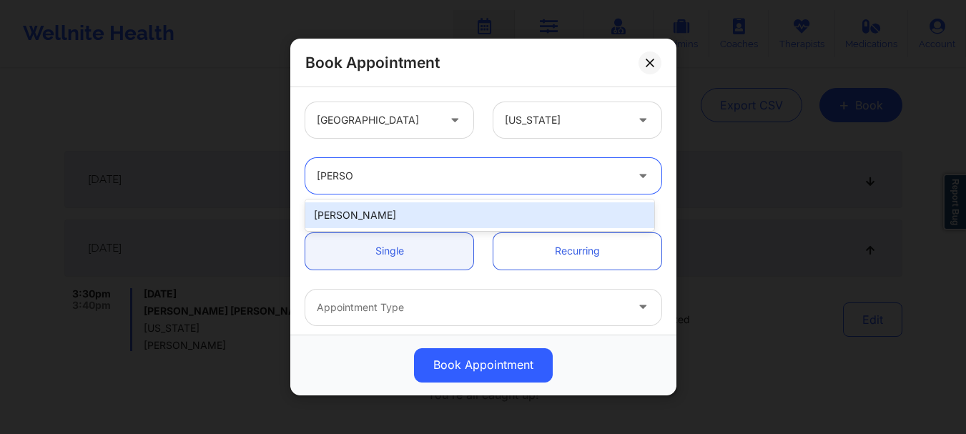
click at [365, 212] on div "[PERSON_NAME]" at bounding box center [479, 215] width 349 height 26
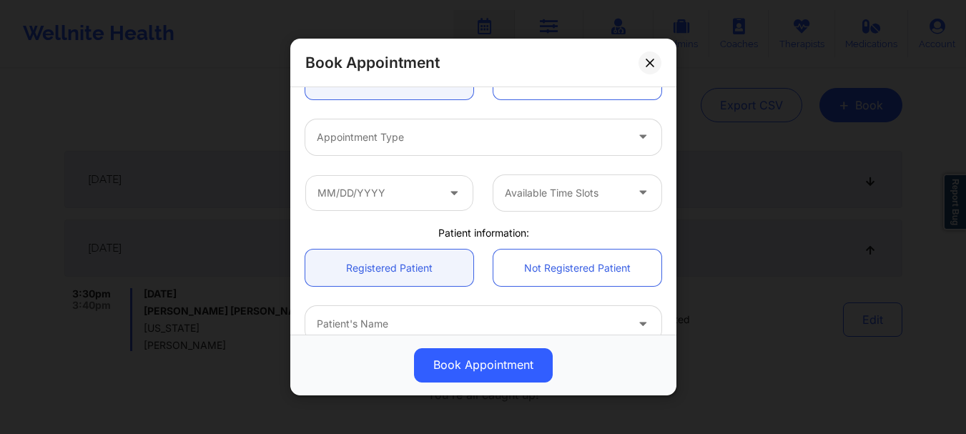
scroll to position [179, 0]
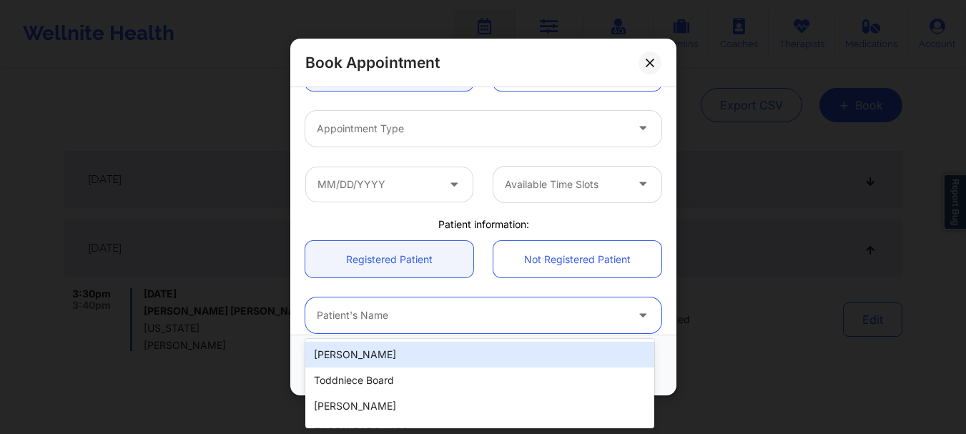
click at [345, 310] on div at bounding box center [471, 315] width 309 height 17
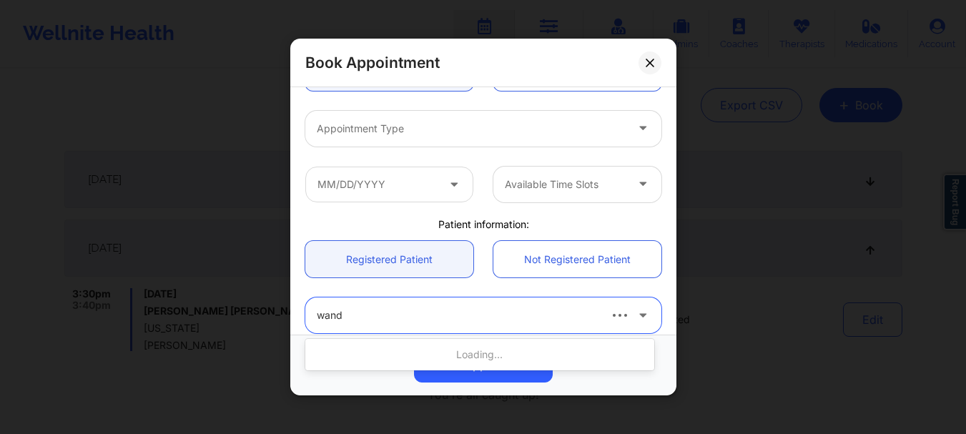
type input "[PERSON_NAME]"
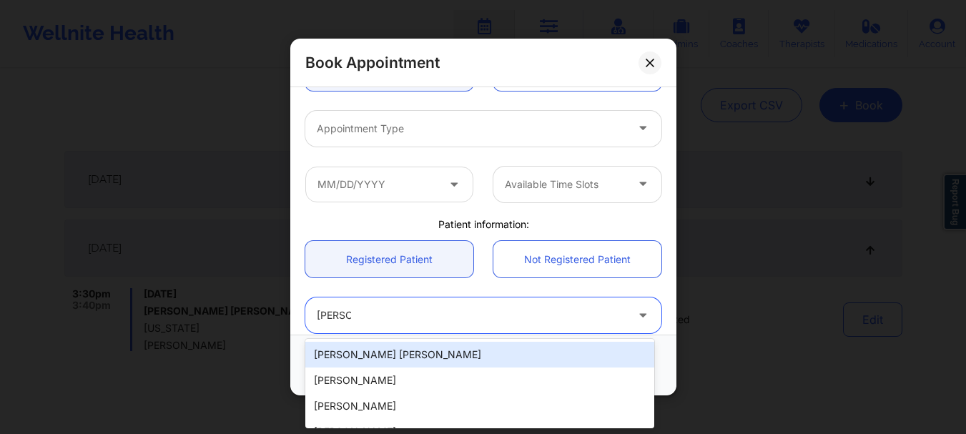
click at [350, 347] on div "[PERSON_NAME] [PERSON_NAME]" at bounding box center [479, 355] width 349 height 26
type input "[EMAIL_ADDRESS][DOMAIN_NAME]"
type input "[PHONE_NUMBER]"
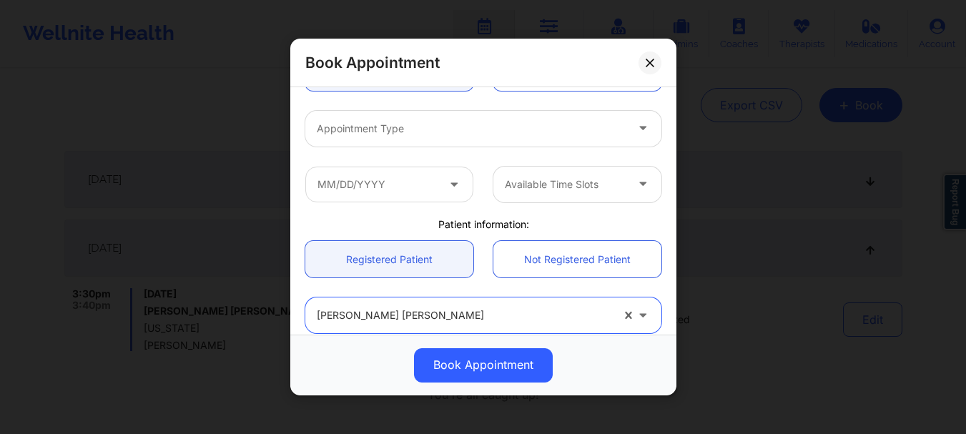
click at [363, 134] on div at bounding box center [471, 128] width 309 height 17
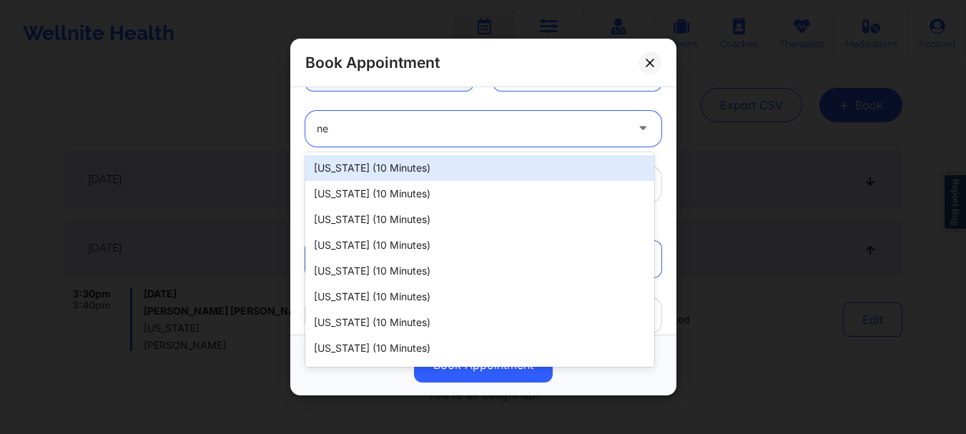
type input "new"
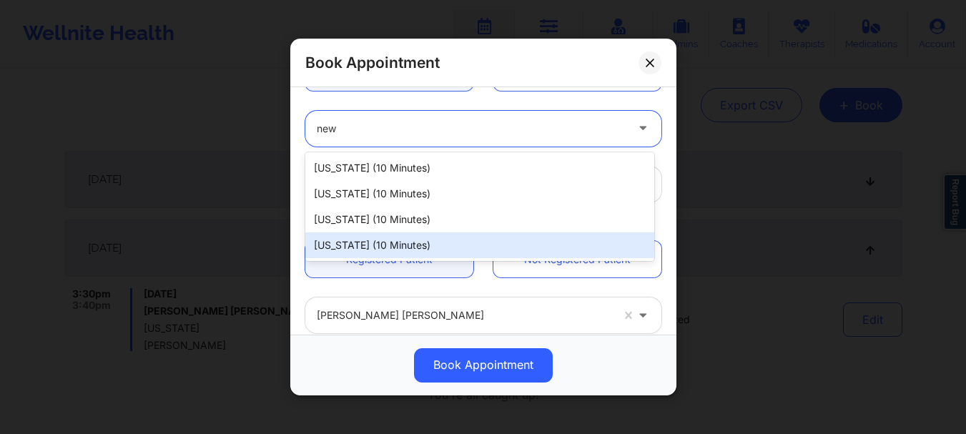
click at [350, 243] on div "New York (10 minutes)" at bounding box center [479, 245] width 349 height 26
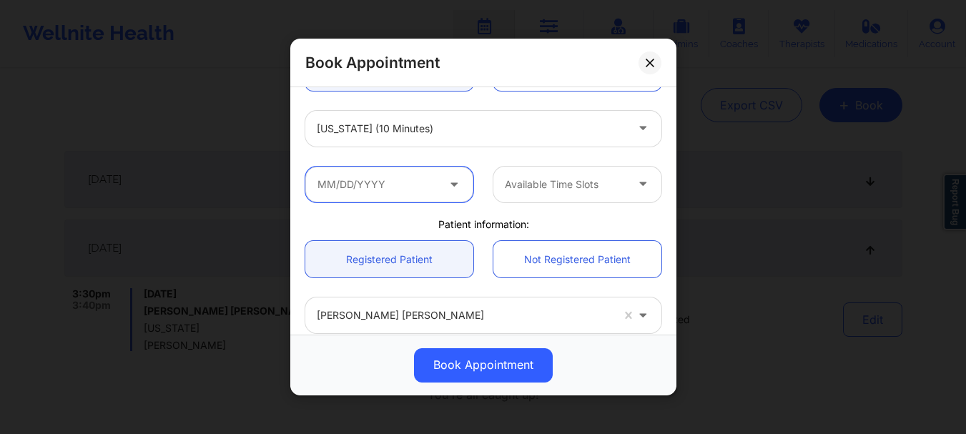
click at [368, 194] on input "text" at bounding box center [389, 185] width 168 height 36
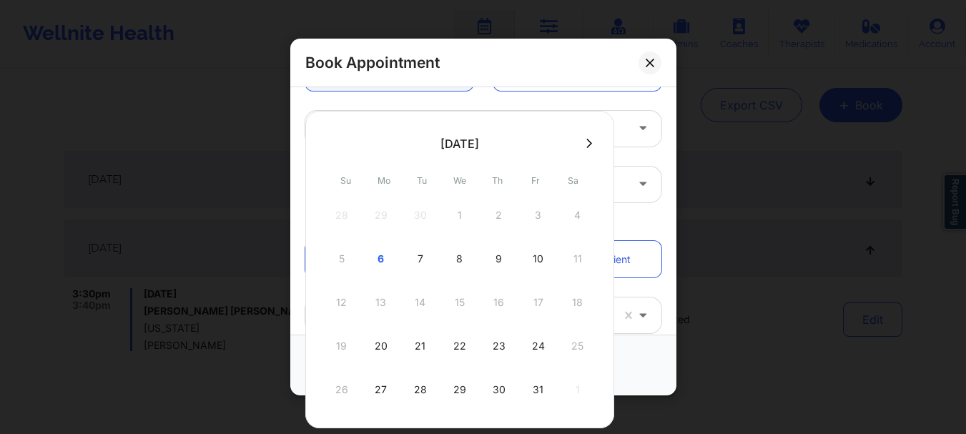
click at [496, 215] on div "28 29 30 1 2 3 4" at bounding box center [460, 215] width 272 height 40
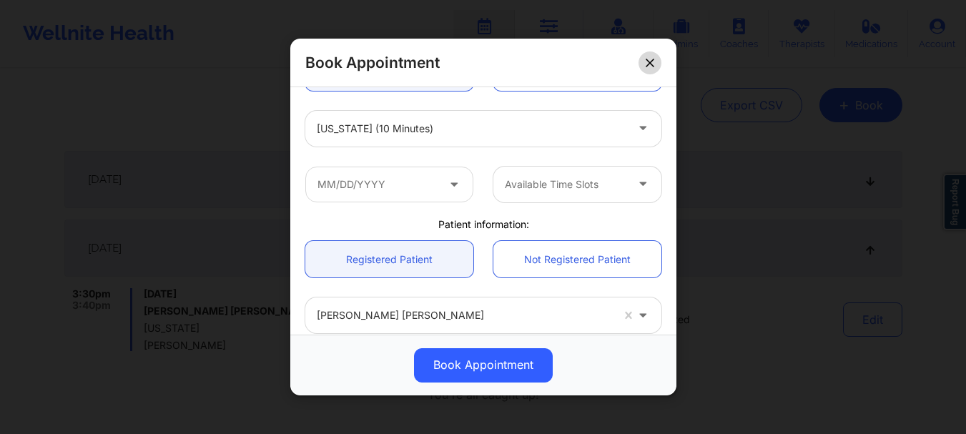
click at [653, 69] on button at bounding box center [649, 62] width 23 height 23
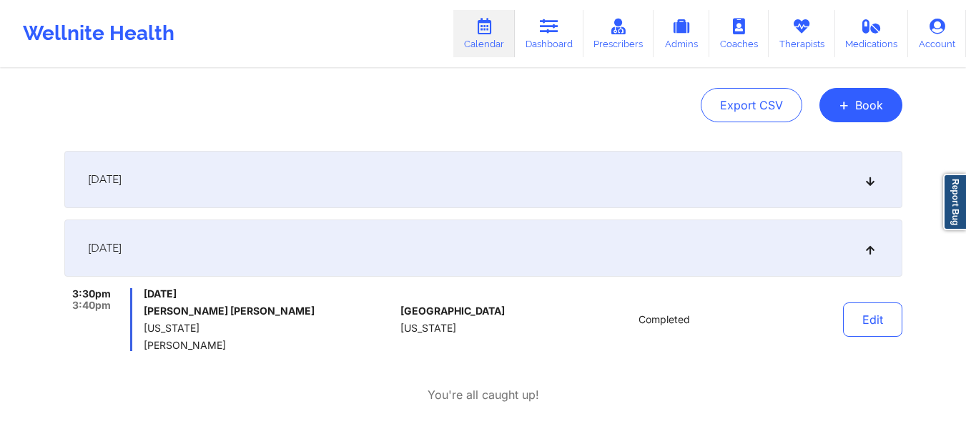
scroll to position [0, 0]
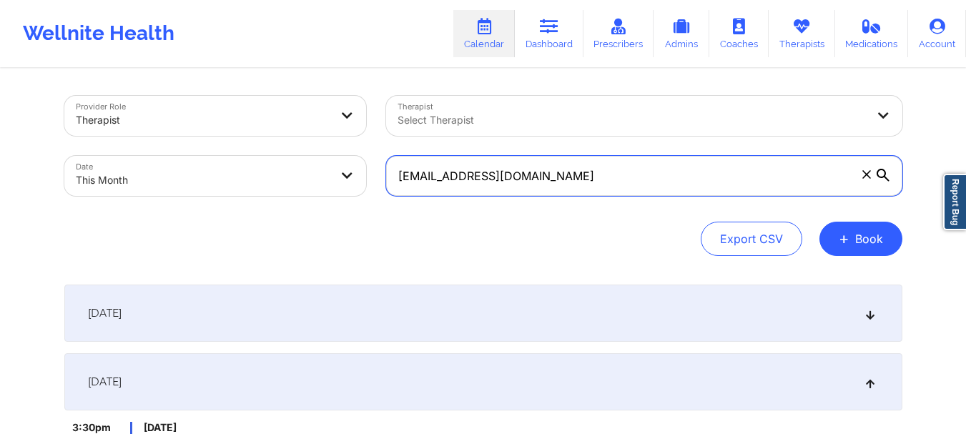
click at [504, 174] on input "[EMAIL_ADDRESS][DOMAIN_NAME]" at bounding box center [644, 176] width 516 height 40
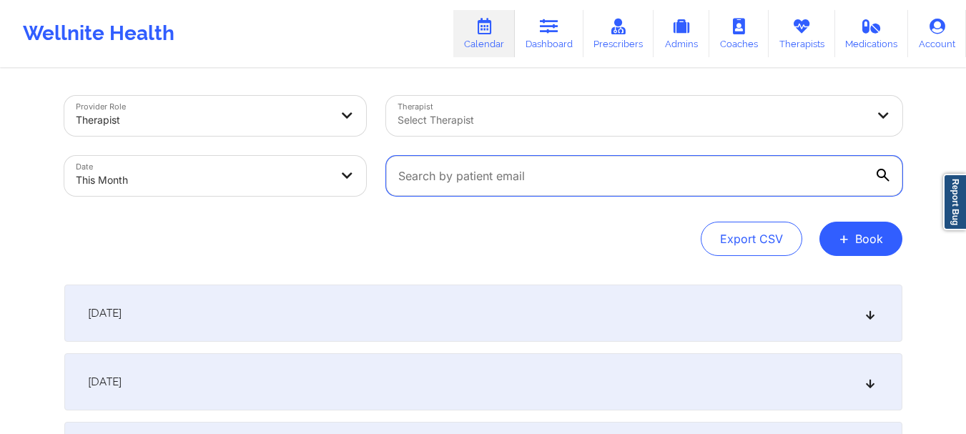
paste input "[EMAIL_ADDRESS][DOMAIN_NAME]"
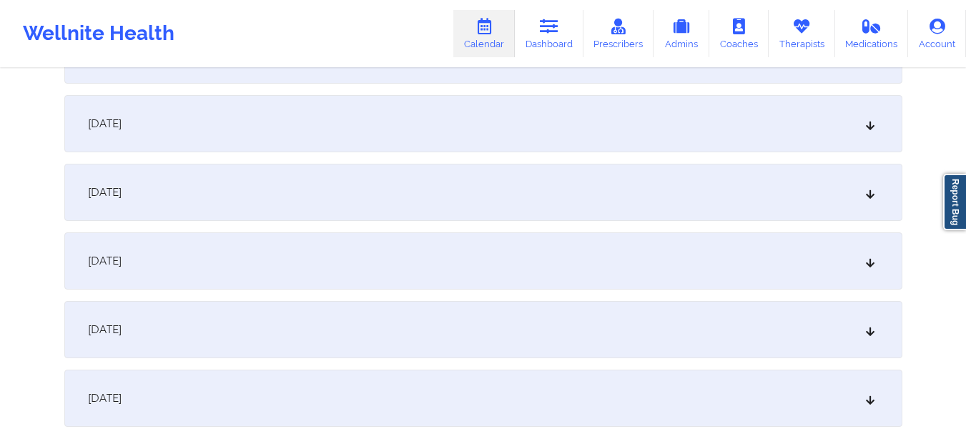
scroll to position [528, 0]
type input "[EMAIL_ADDRESS][DOMAIN_NAME]"
click at [874, 144] on div "October 6, 2025" at bounding box center [483, 127] width 838 height 57
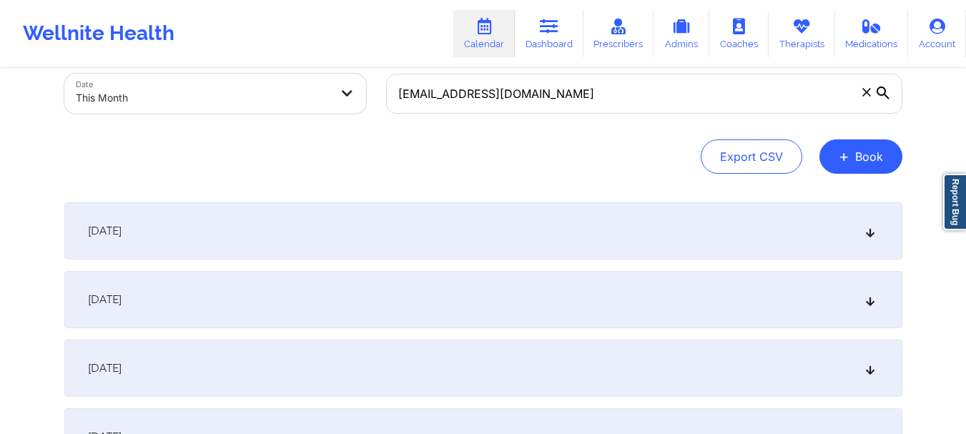
scroll to position [78, 0]
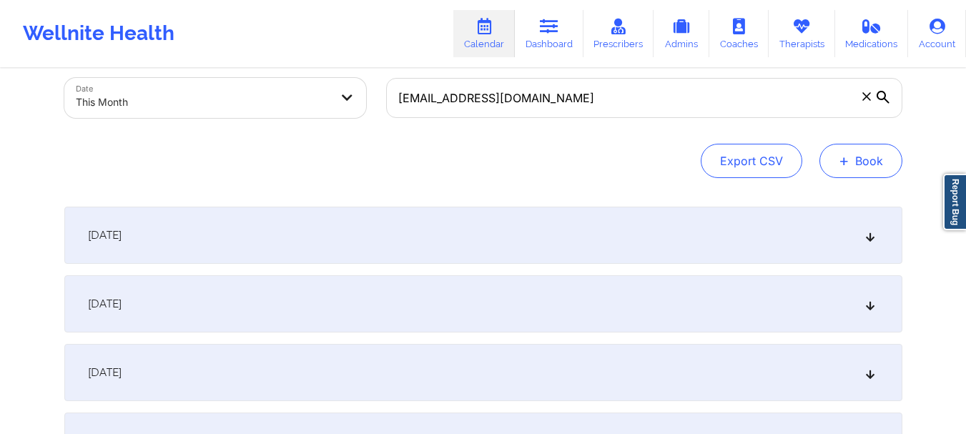
click at [850, 162] on button "+ Book" at bounding box center [860, 161] width 83 height 34
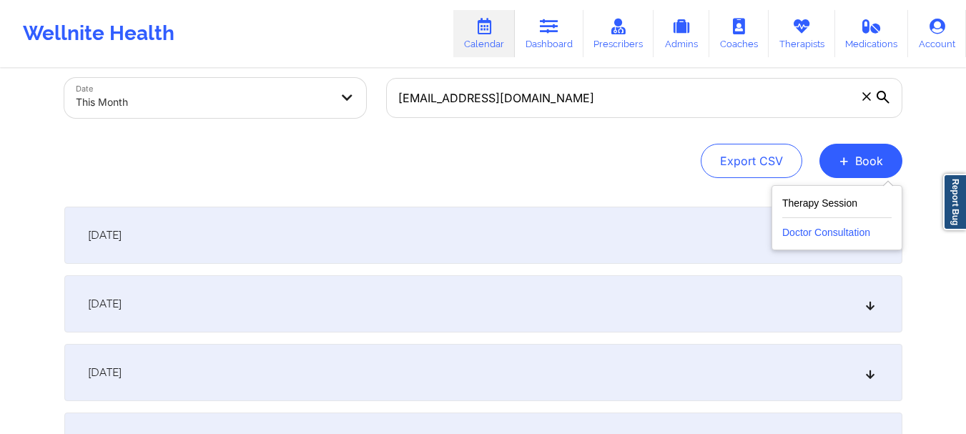
click at [799, 232] on button "Doctor Consultation" at bounding box center [836, 229] width 109 height 23
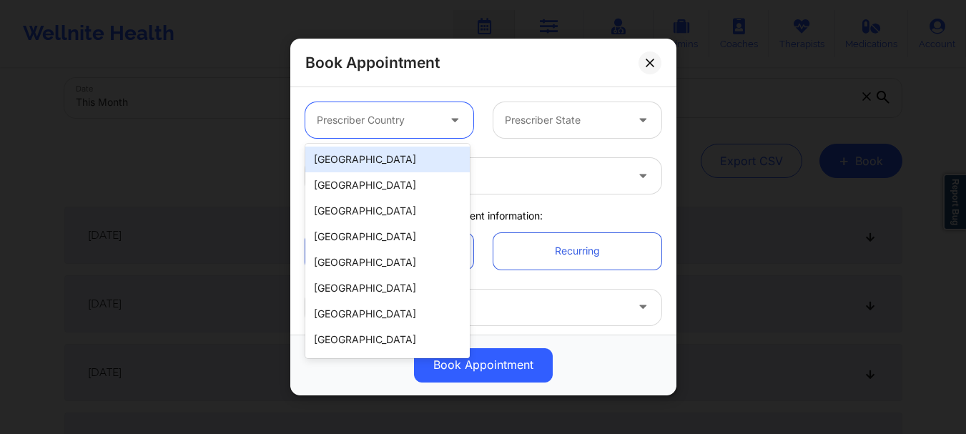
click at [395, 121] on div at bounding box center [377, 120] width 121 height 17
click at [365, 166] on div "[GEOGRAPHIC_DATA]" at bounding box center [387, 160] width 164 height 26
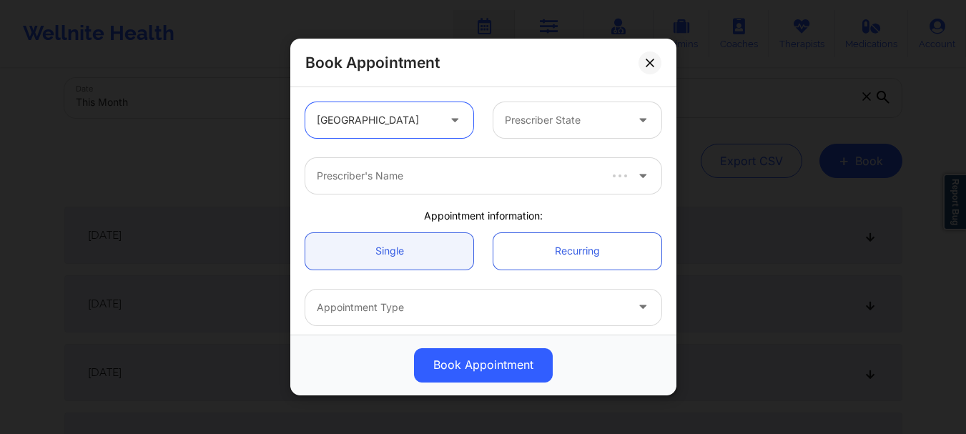
click at [515, 122] on div at bounding box center [565, 120] width 121 height 17
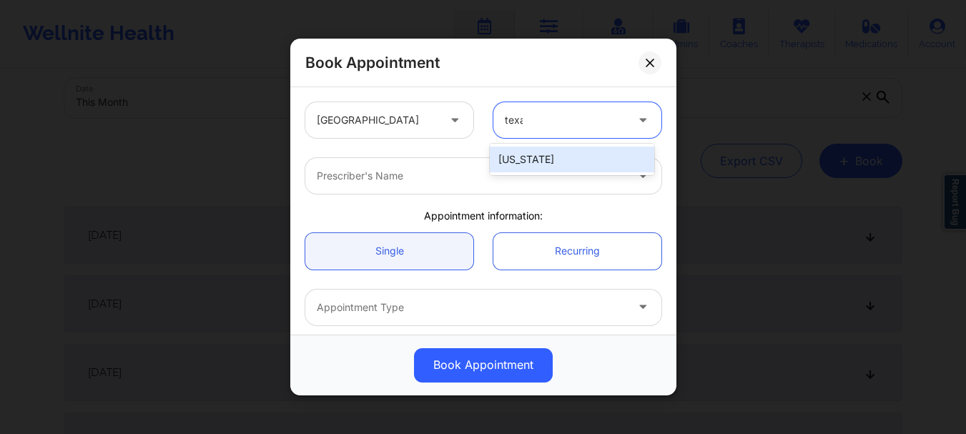
type input "texas"
click at [519, 159] on div "[US_STATE]" at bounding box center [572, 160] width 164 height 26
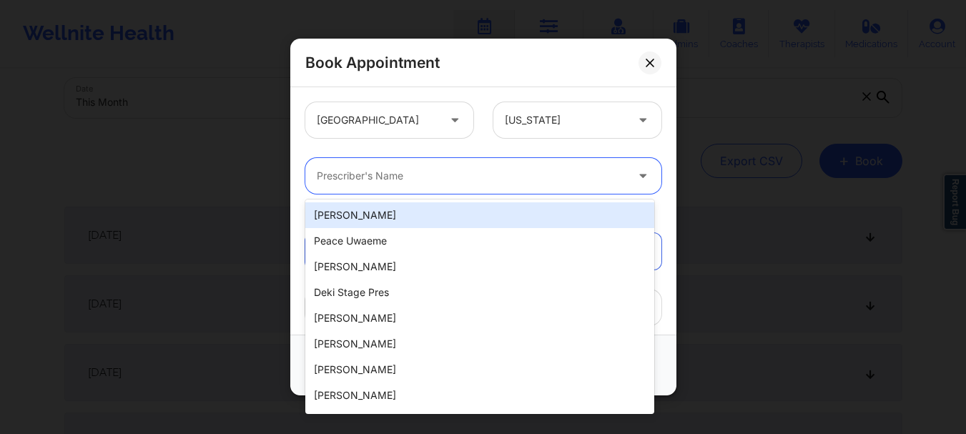
click at [455, 173] on div at bounding box center [471, 175] width 309 height 17
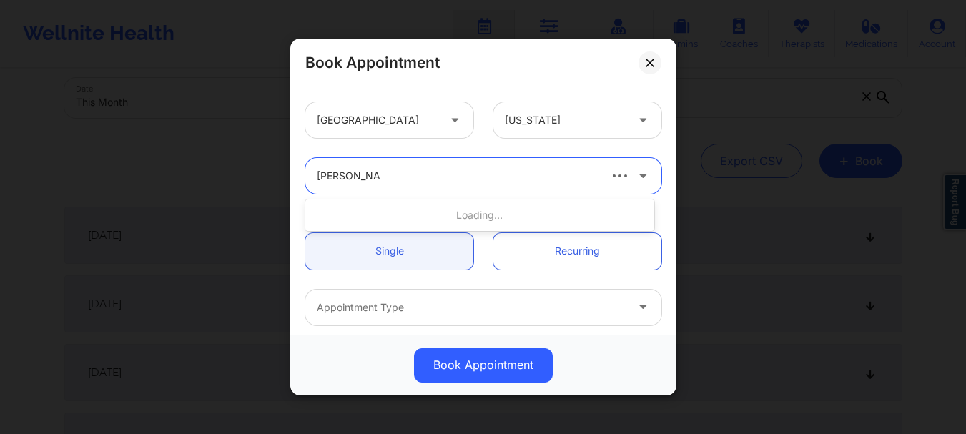
type input "amy halanski"
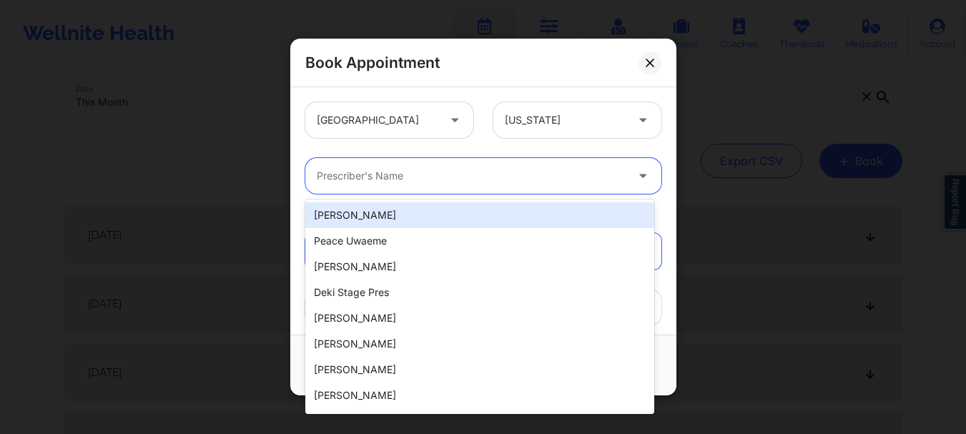
click at [423, 187] on div "Prescriber's Name" at bounding box center [466, 176] width 322 height 36
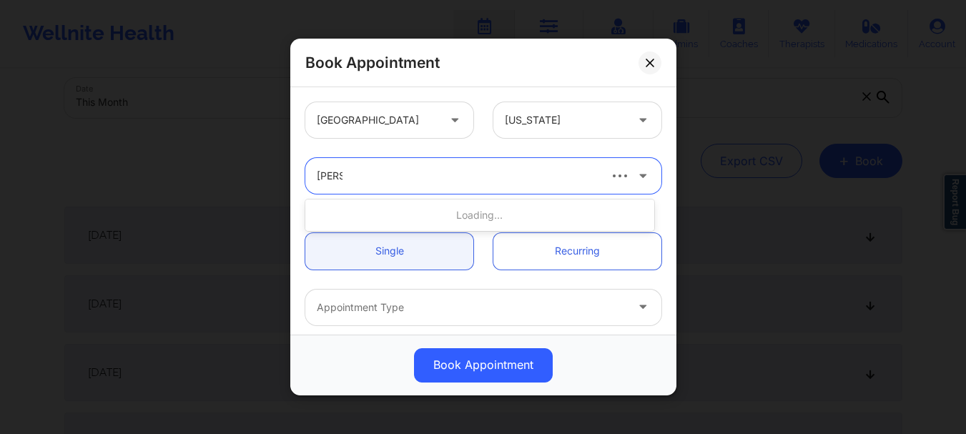
type input "amy"
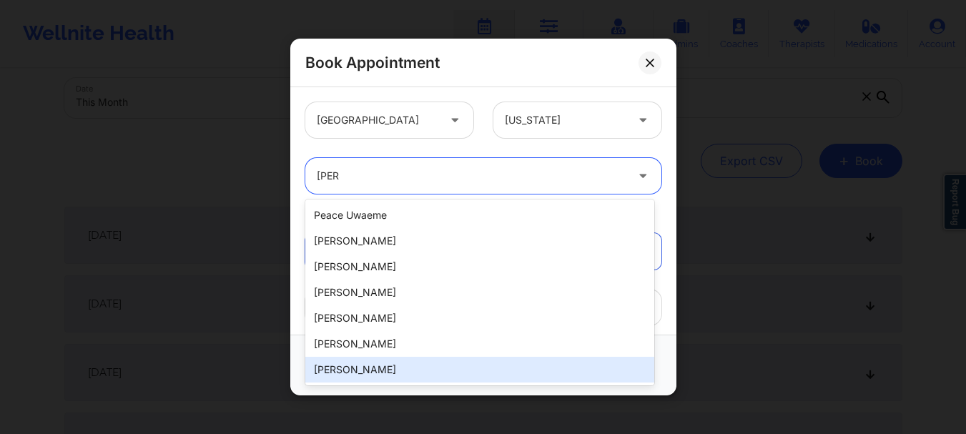
click at [369, 367] on div "[PERSON_NAME]" at bounding box center [479, 370] width 349 height 26
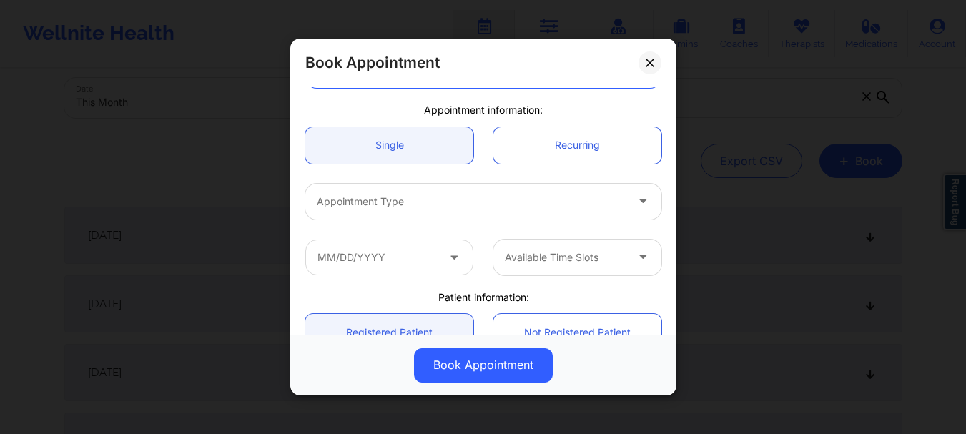
scroll to position [250, 0]
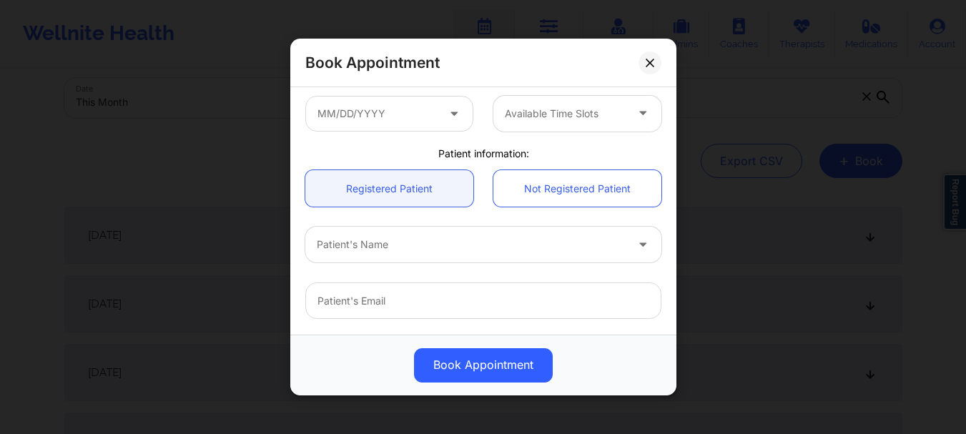
click at [421, 240] on div at bounding box center [471, 245] width 309 height 17
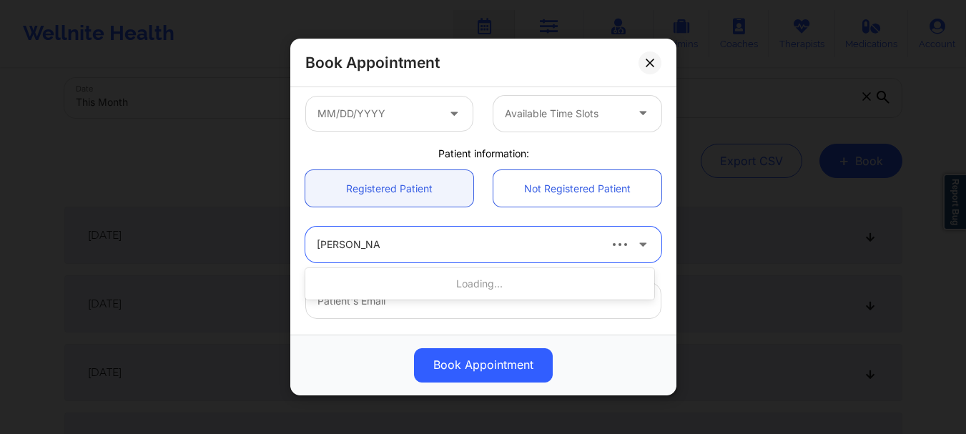
type input "[PERSON_NAME]"
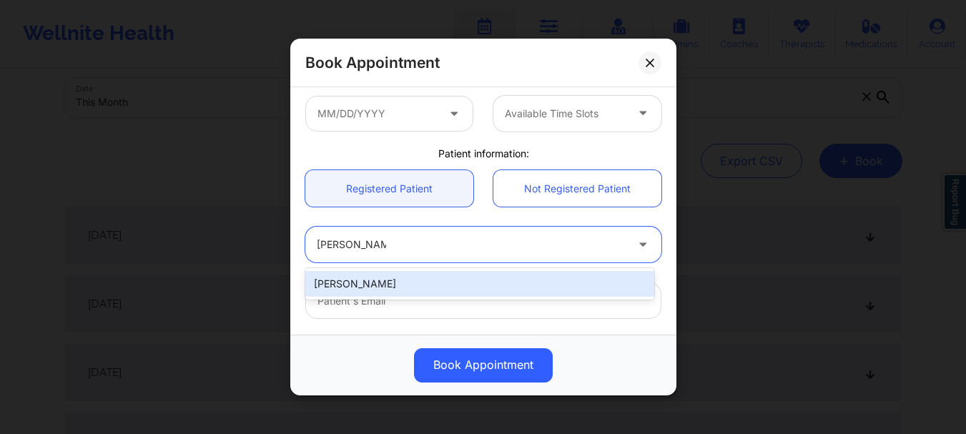
click at [422, 287] on div "[PERSON_NAME]" at bounding box center [479, 284] width 349 height 26
type input "[EMAIL_ADDRESS][DOMAIN_NAME]"
type input "[PHONE_NUMBER]"
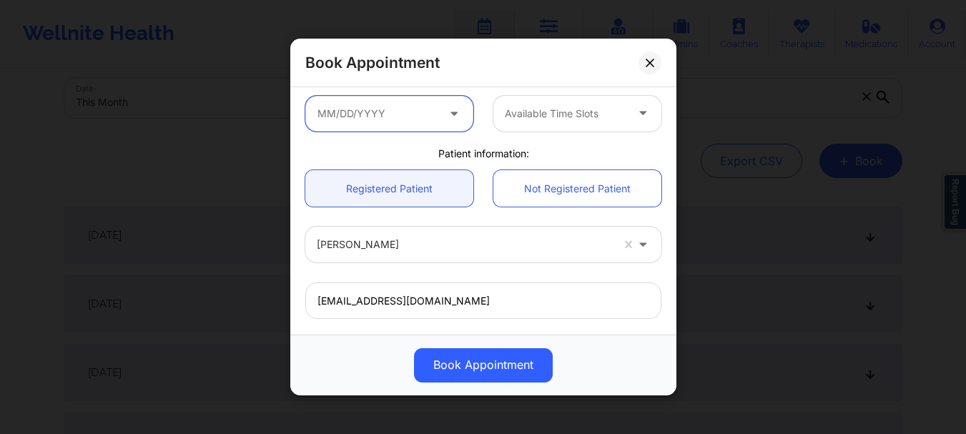
click at [400, 113] on input "text" at bounding box center [389, 114] width 168 height 36
click at [479, 96] on div at bounding box center [389, 114] width 188 height 36
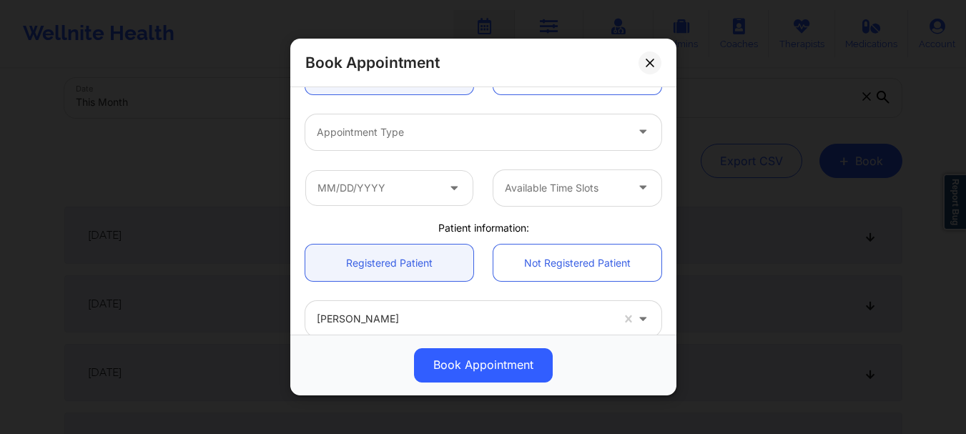
scroll to position [170, 0]
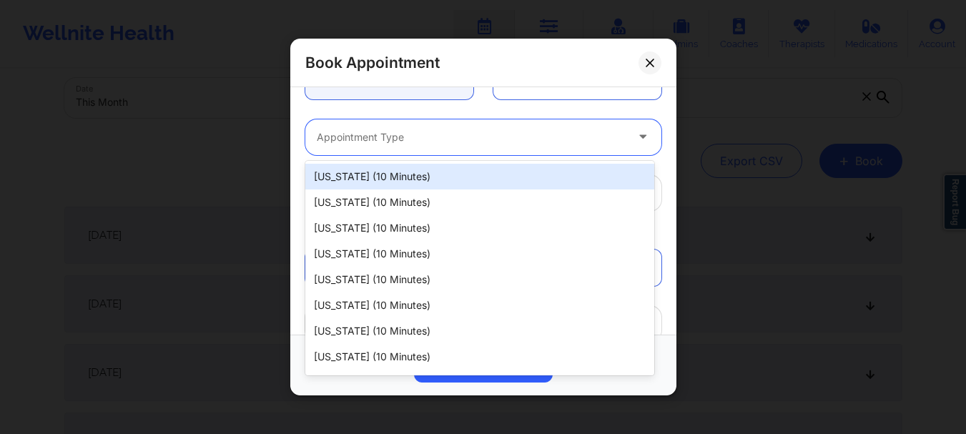
click at [411, 123] on div "Appointment Type" at bounding box center [466, 137] width 322 height 36
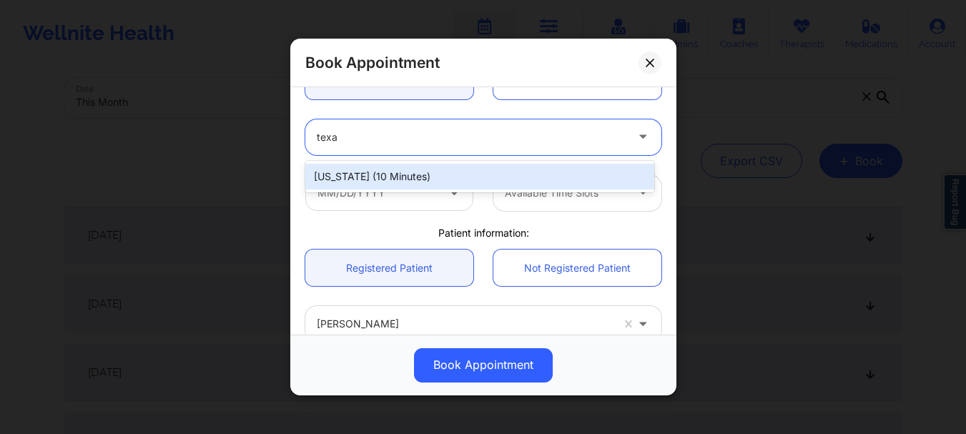
type input "texas"
click at [395, 176] on div "Texas (10 minutes)" at bounding box center [479, 177] width 349 height 26
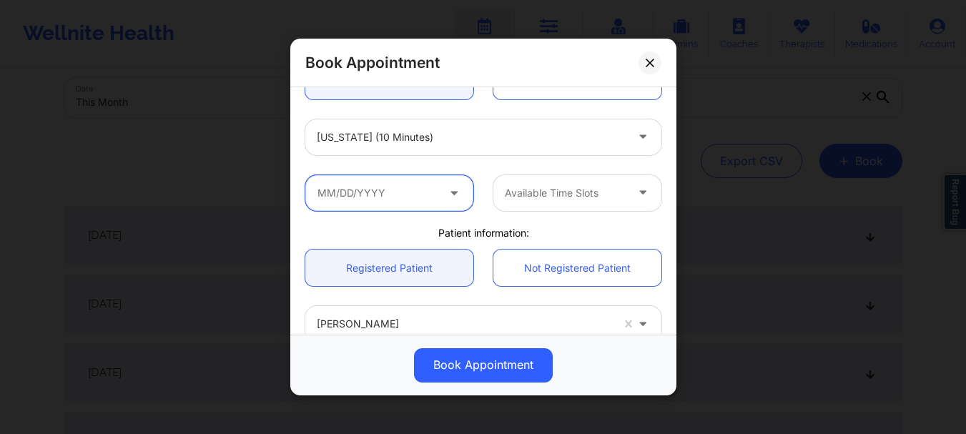
click at [390, 192] on input "text" at bounding box center [389, 193] width 168 height 36
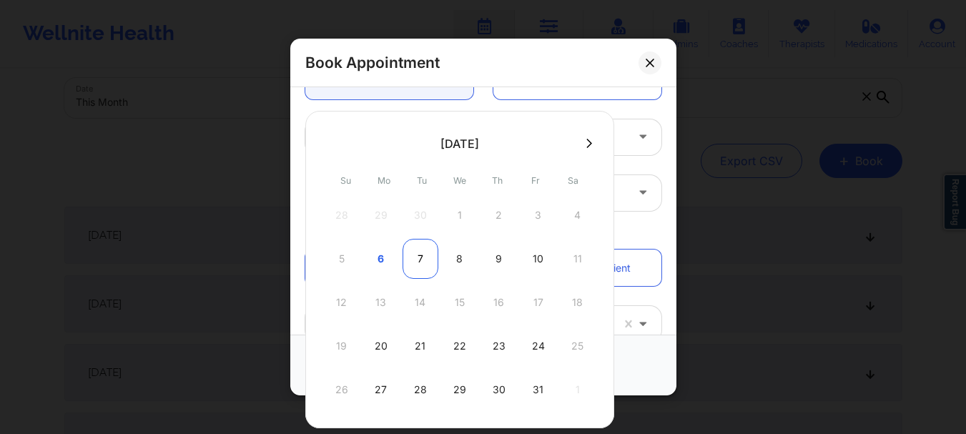
click at [420, 250] on div "7" at bounding box center [421, 259] width 36 height 40
type input "10/07/2025"
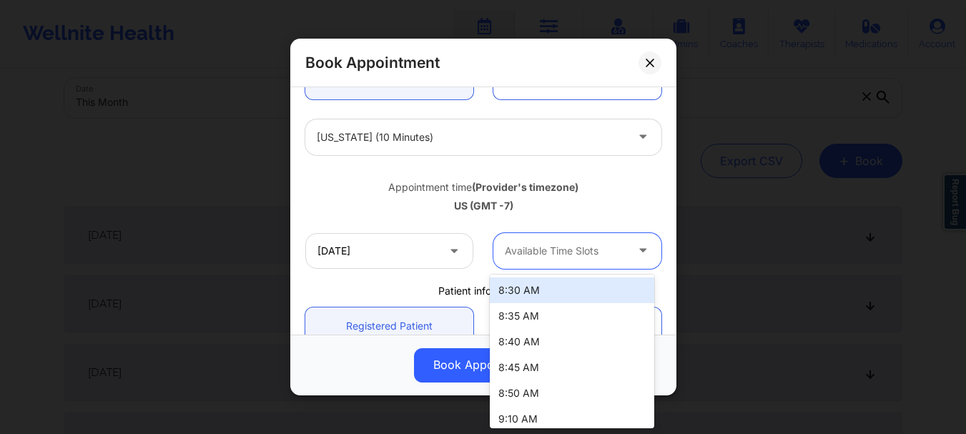
click at [602, 250] on div at bounding box center [565, 250] width 121 height 17
click at [566, 247] on div at bounding box center [565, 250] width 121 height 17
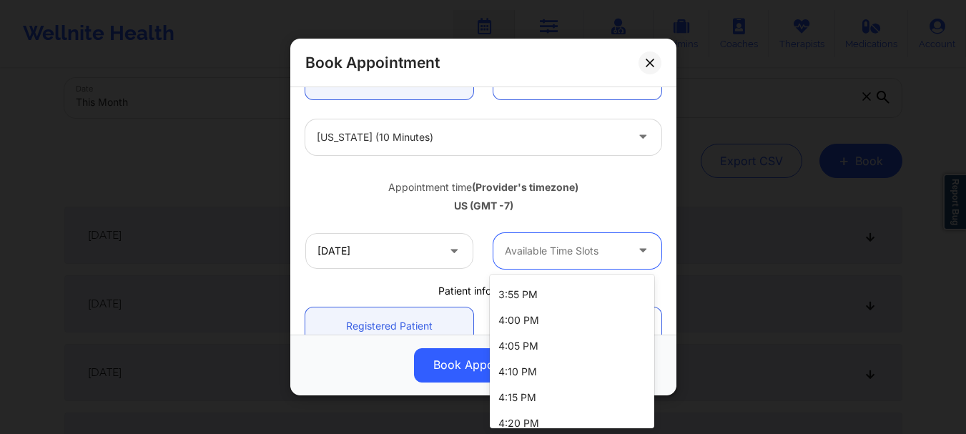
scroll to position [2220, 0]
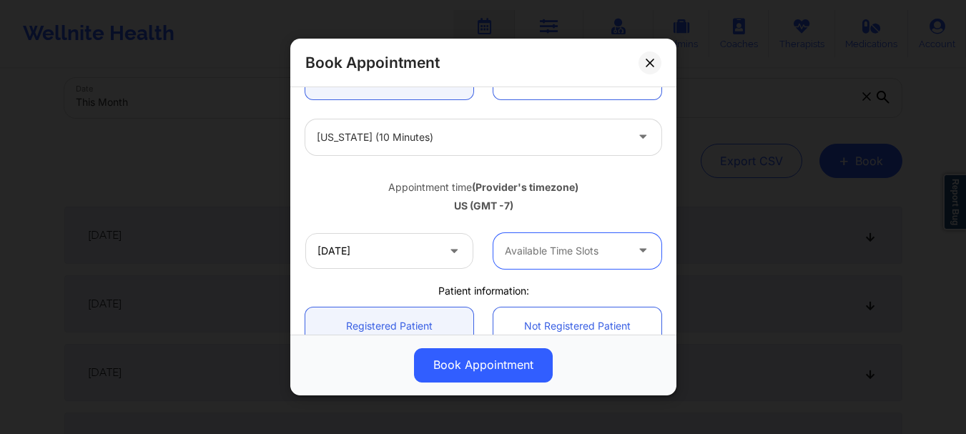
click at [583, 253] on div at bounding box center [565, 250] width 121 height 17
drag, startPoint x: 653, startPoint y: 72, endPoint x: 784, endPoint y: 90, distance: 132.0
click at [653, 72] on button at bounding box center [649, 62] width 23 height 23
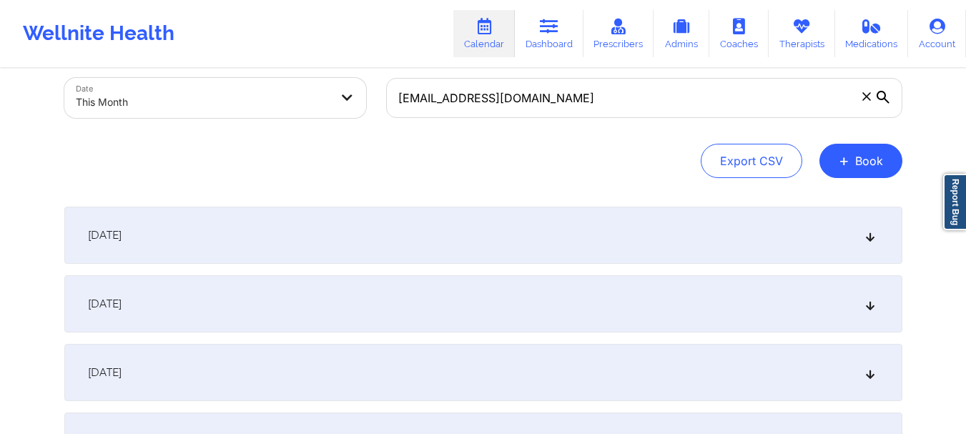
scroll to position [0, 0]
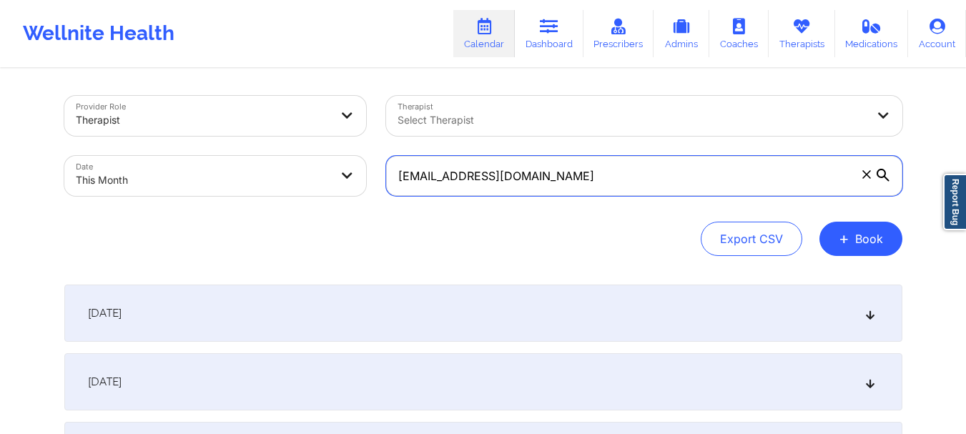
click at [583, 179] on input "[EMAIL_ADDRESS][DOMAIN_NAME]" at bounding box center [644, 176] width 516 height 40
paste input "[EMAIL_ADDRESS][DOMAIN_NAME]"
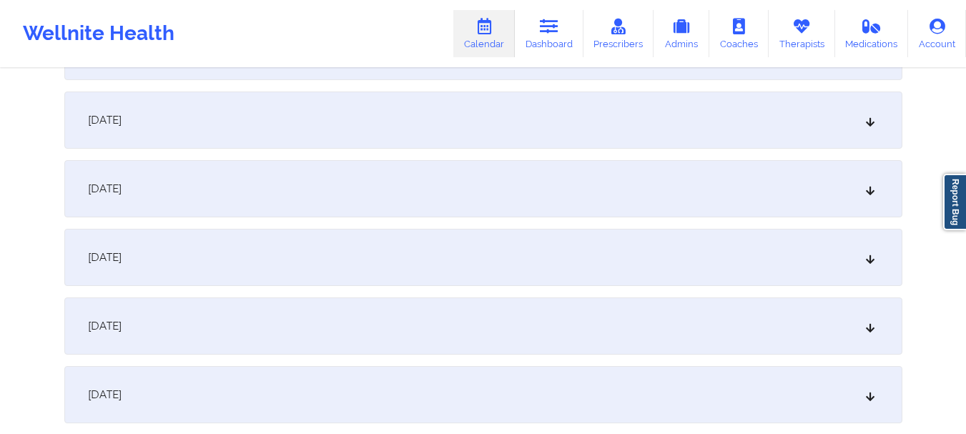
scroll to position [704, 0]
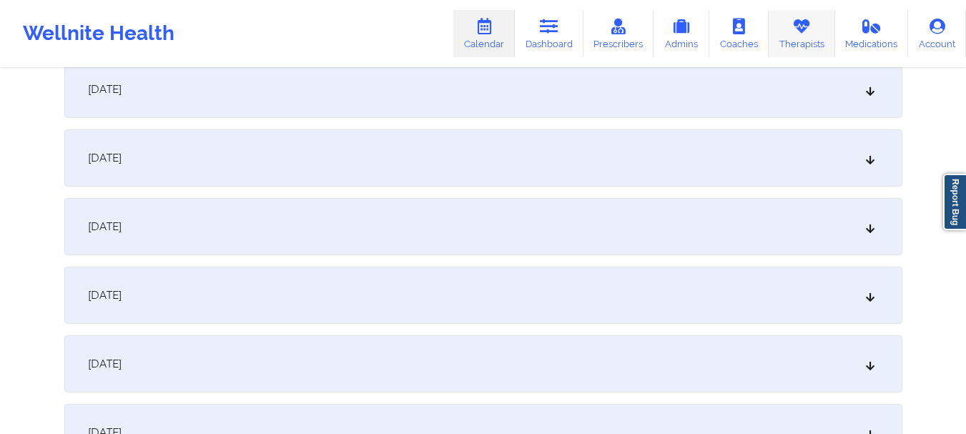
type input "[EMAIL_ADDRESS][DOMAIN_NAME]"
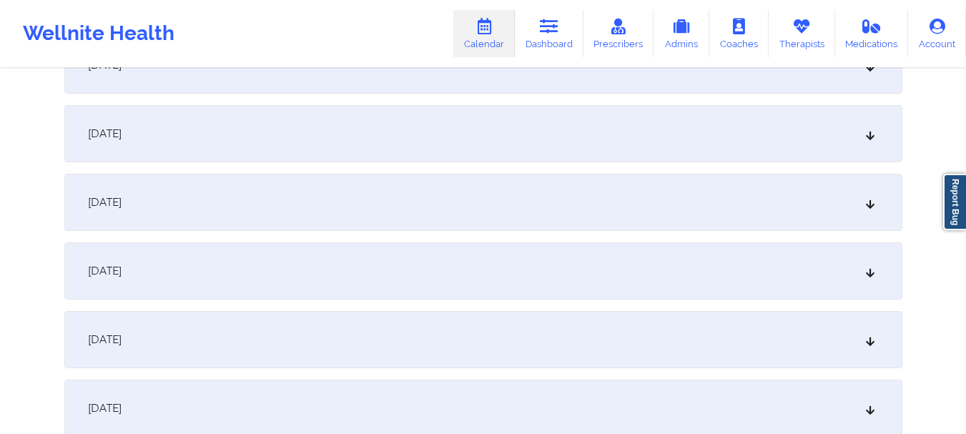
scroll to position [1149, 0]
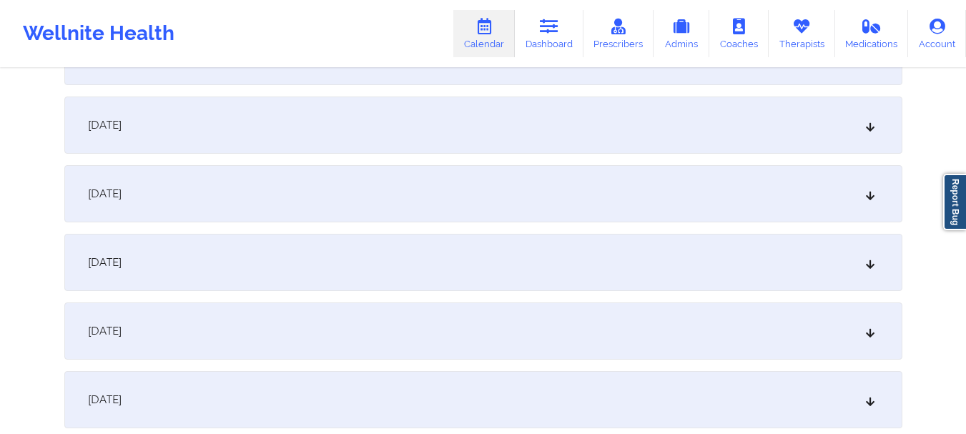
click at [876, 260] on div "October 17, 2025" at bounding box center [483, 262] width 838 height 57
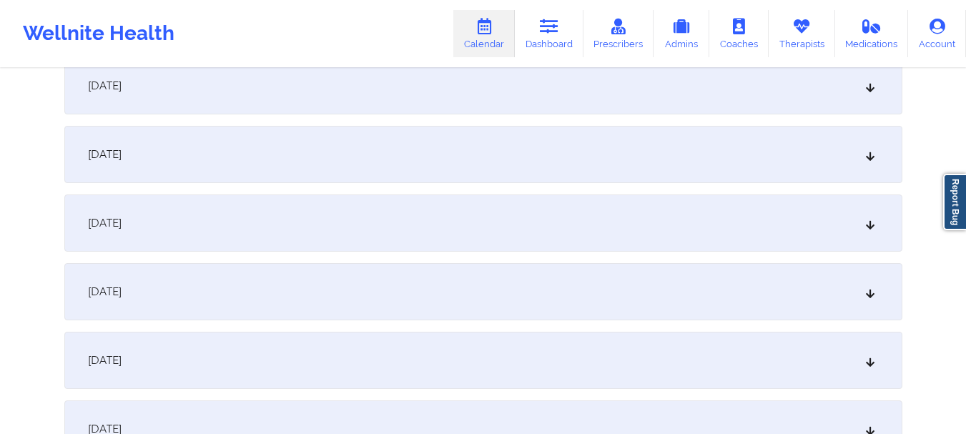
scroll to position [566, 0]
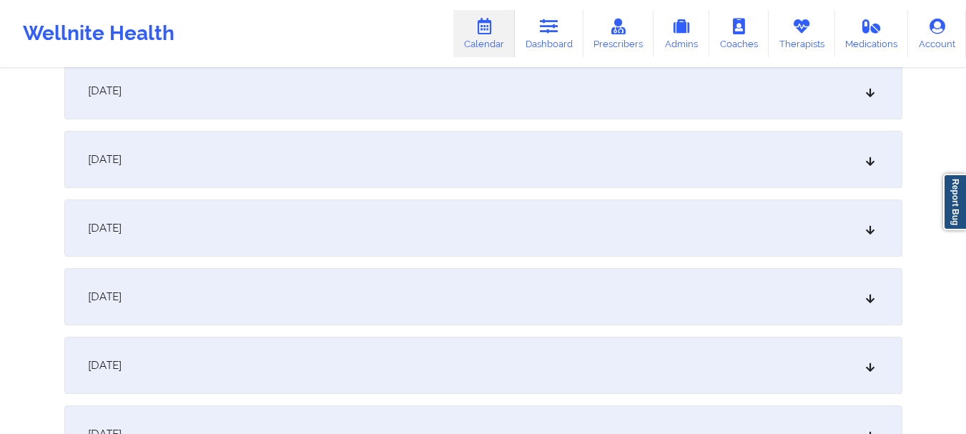
click at [872, 96] on icon at bounding box center [870, 91] width 12 height 10
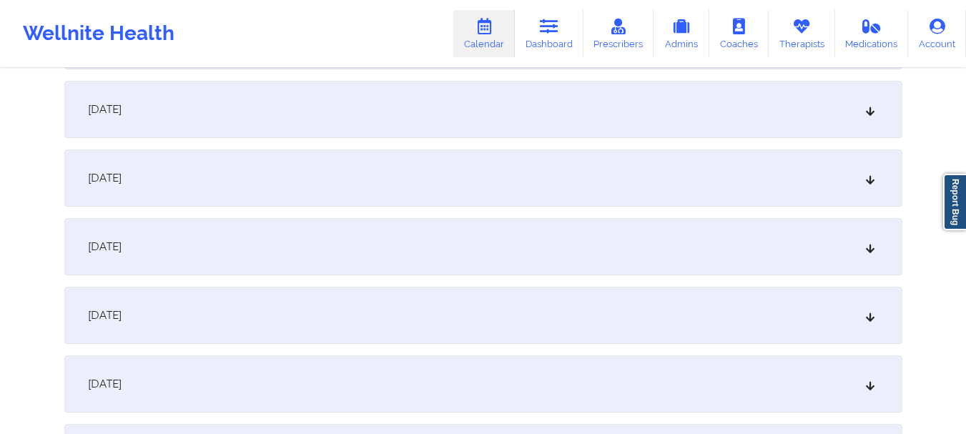
scroll to position [1003, 0]
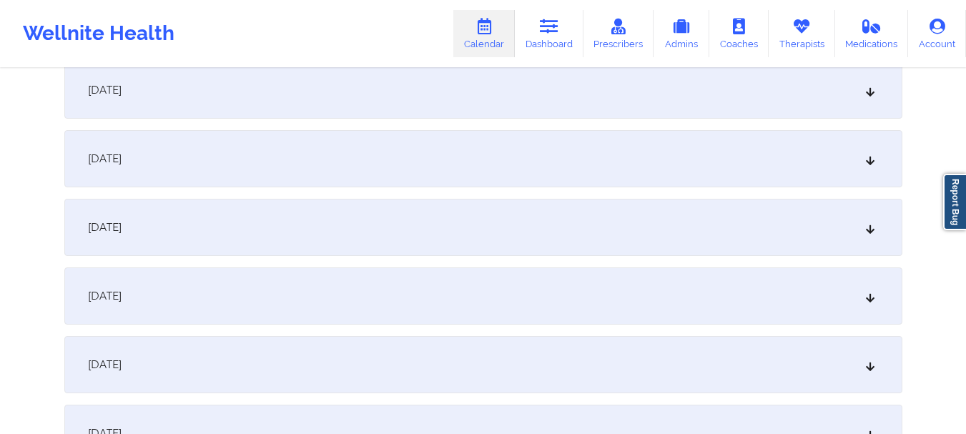
click at [869, 88] on icon at bounding box center [870, 90] width 12 height 10
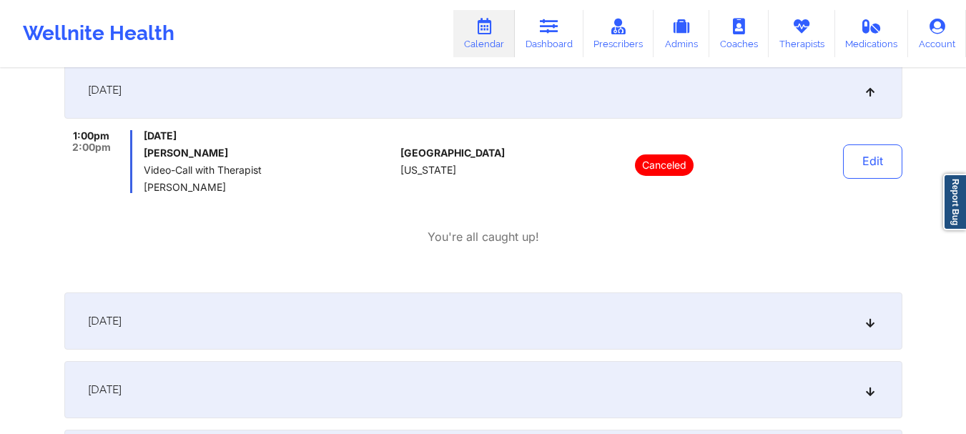
click at [871, 99] on div "October 10, 2025" at bounding box center [483, 89] width 838 height 57
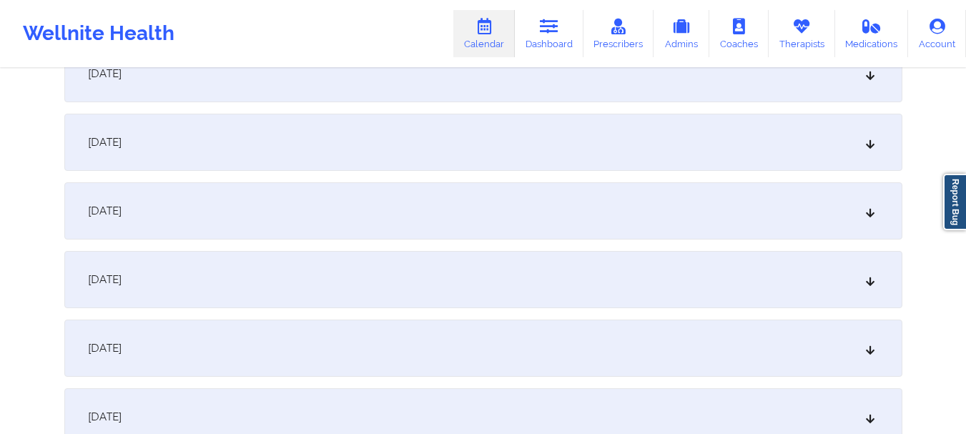
scroll to position [1093, 0]
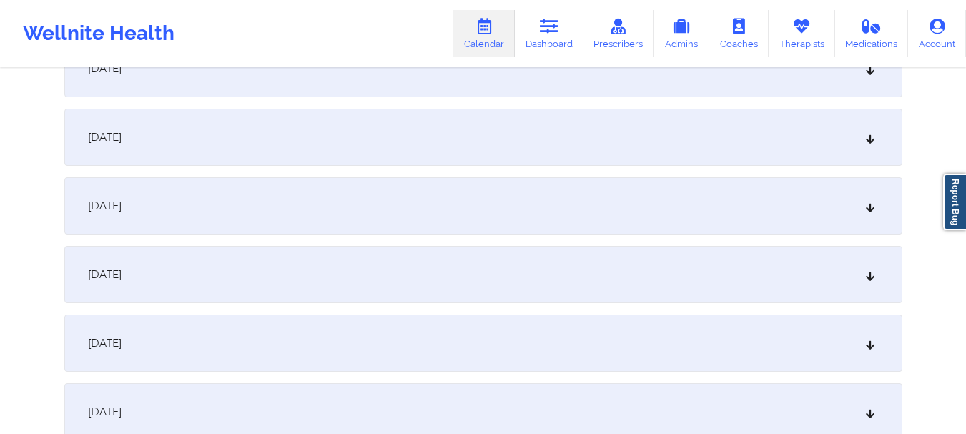
click at [616, 209] on div "October 13, 2025" at bounding box center [483, 205] width 838 height 57
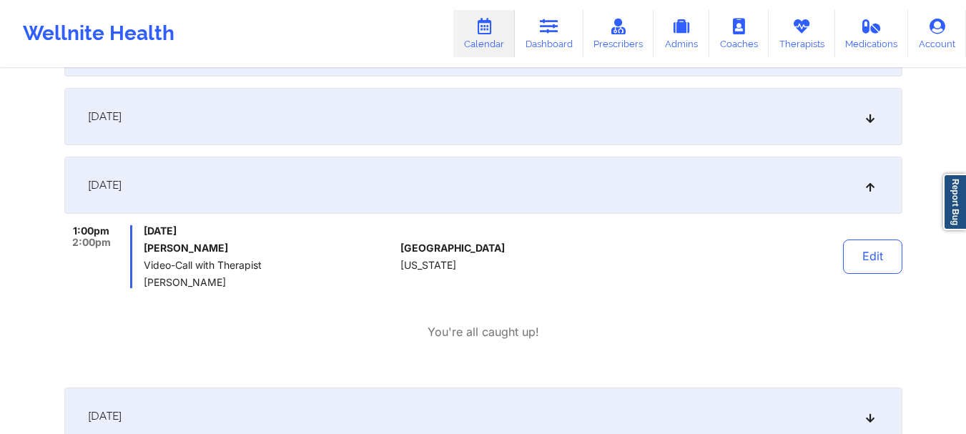
scroll to position [0, 0]
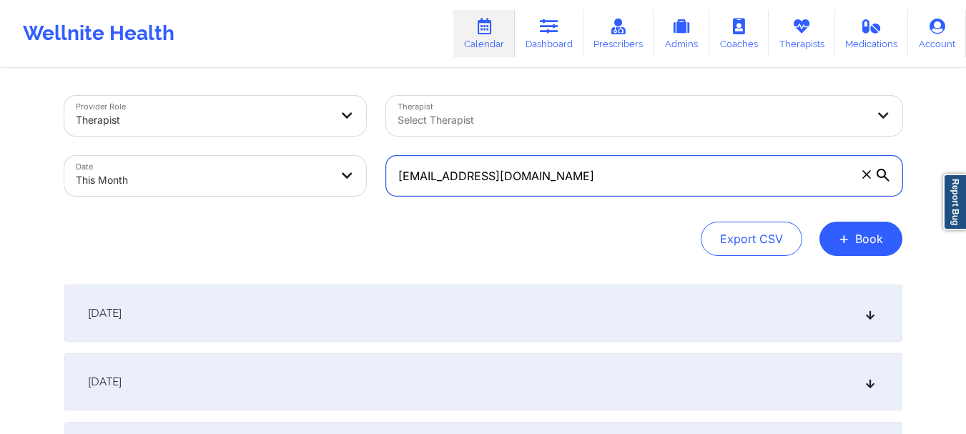
click at [694, 172] on input "[EMAIL_ADDRESS][DOMAIN_NAME]" at bounding box center [644, 176] width 516 height 40
click at [693, 173] on input "[EMAIL_ADDRESS][DOMAIN_NAME]" at bounding box center [644, 176] width 516 height 40
paste input "[EMAIL_ADDRESS][DOMAIN_NAME]"
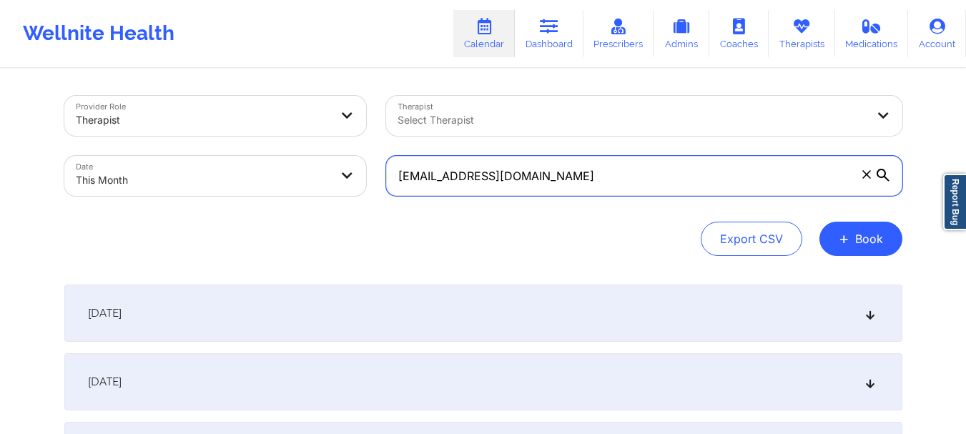
type input "[EMAIL_ADDRESS][DOMAIN_NAME]"
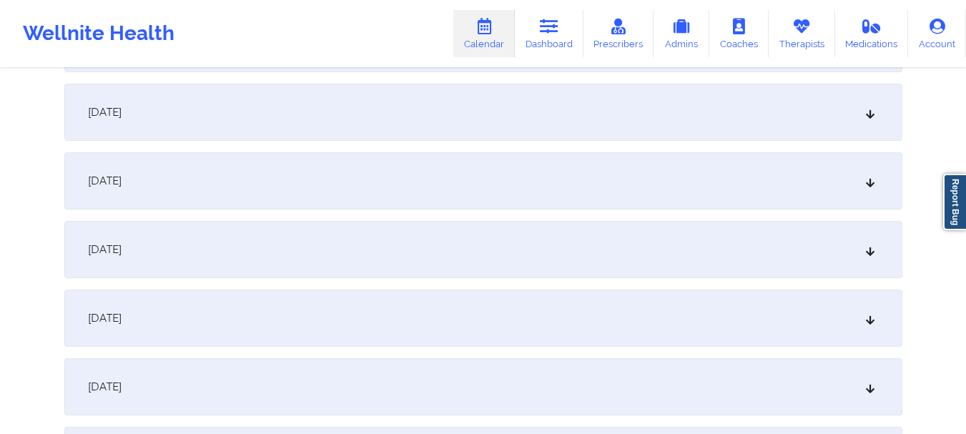
scroll to position [498, 0]
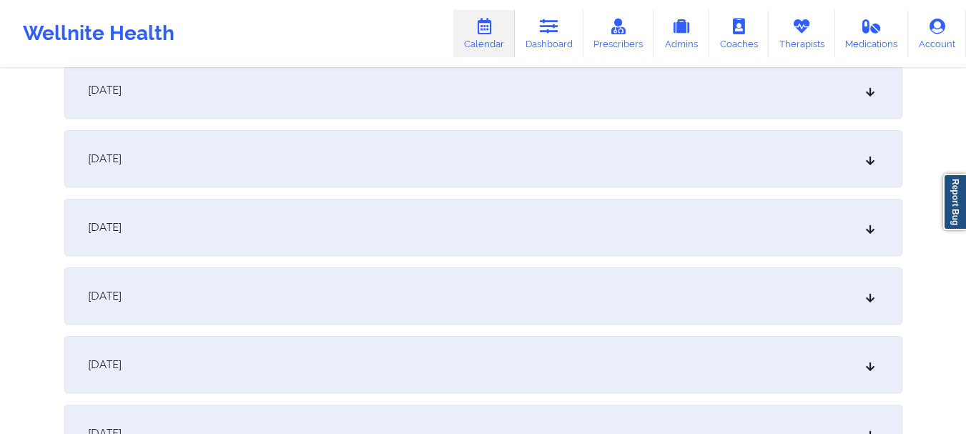
click at [814, 153] on div "October 6, 2025" at bounding box center [483, 158] width 838 height 57
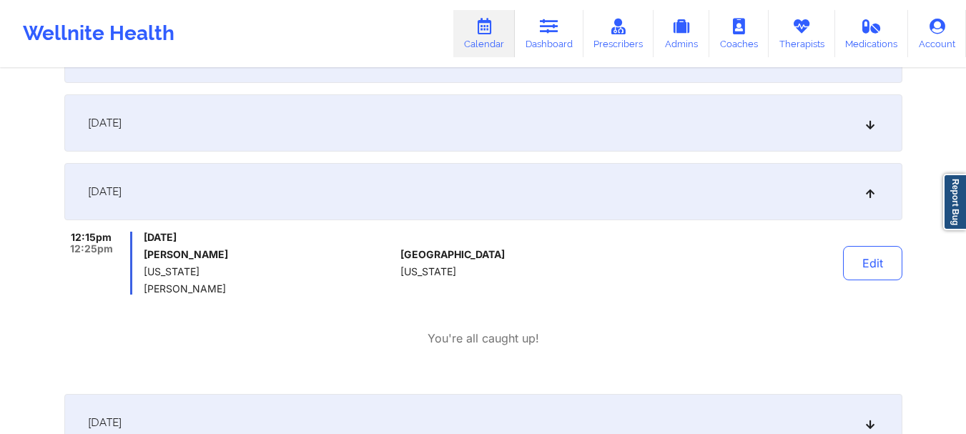
scroll to position [0, 0]
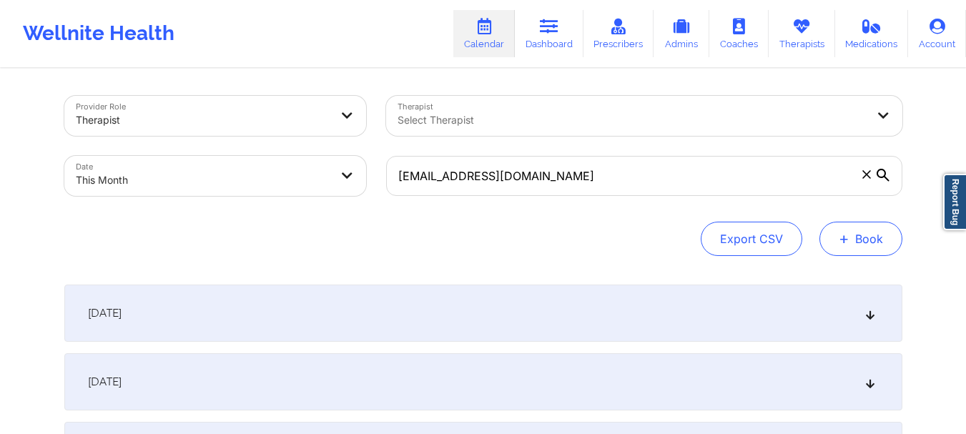
click at [844, 235] on span "+" at bounding box center [844, 238] width 11 height 8
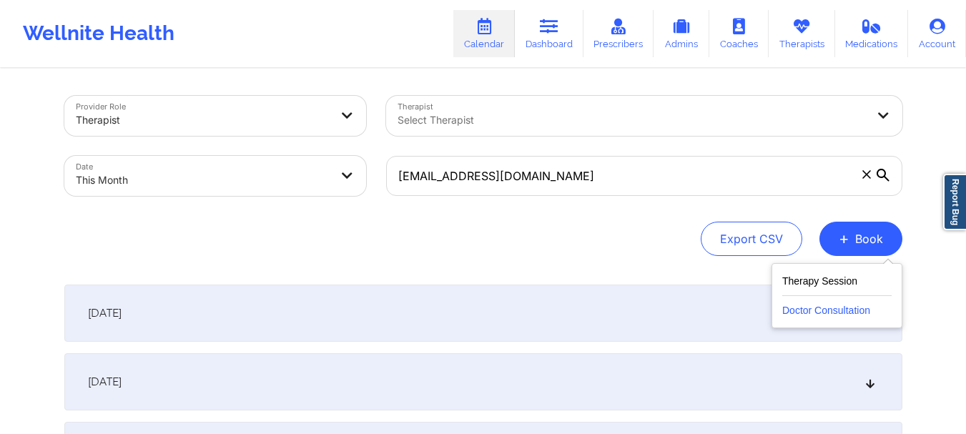
click at [811, 303] on button "Doctor Consultation" at bounding box center [836, 307] width 109 height 23
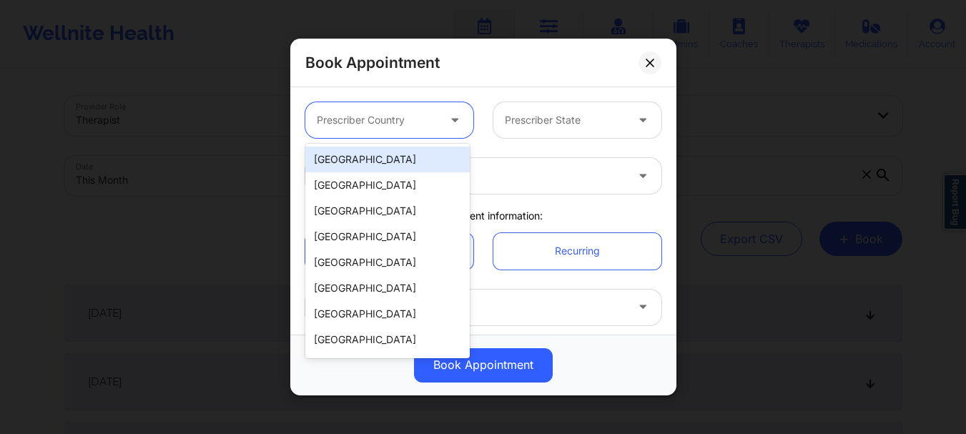
click at [379, 112] on div at bounding box center [377, 120] width 121 height 17
click at [369, 158] on div "[GEOGRAPHIC_DATA]" at bounding box center [387, 160] width 164 height 26
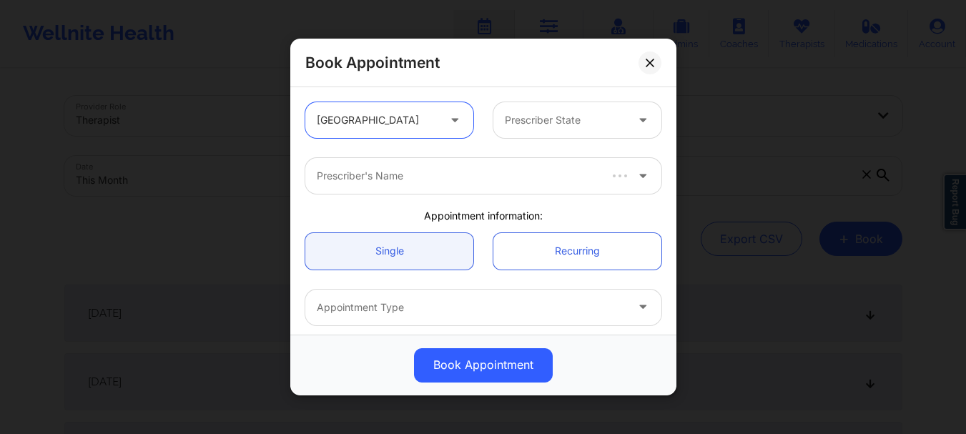
click at [531, 117] on div at bounding box center [565, 120] width 121 height 17
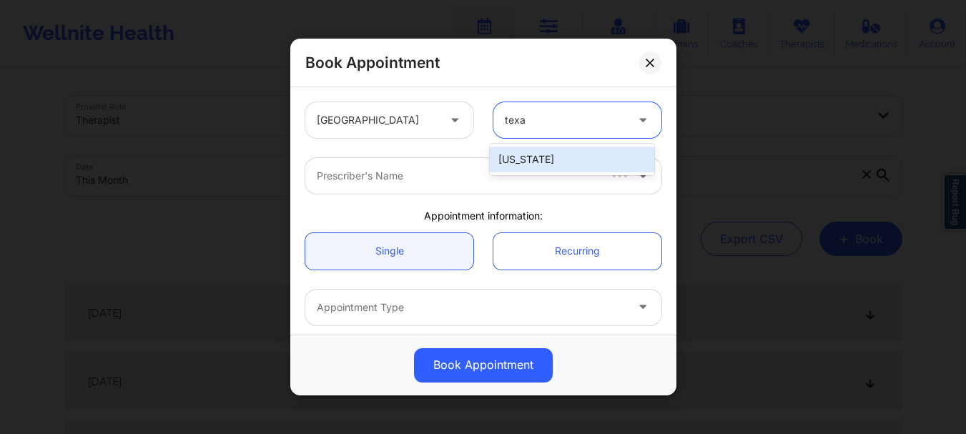
type input "texas"
click at [523, 152] on div "[US_STATE]" at bounding box center [572, 160] width 164 height 26
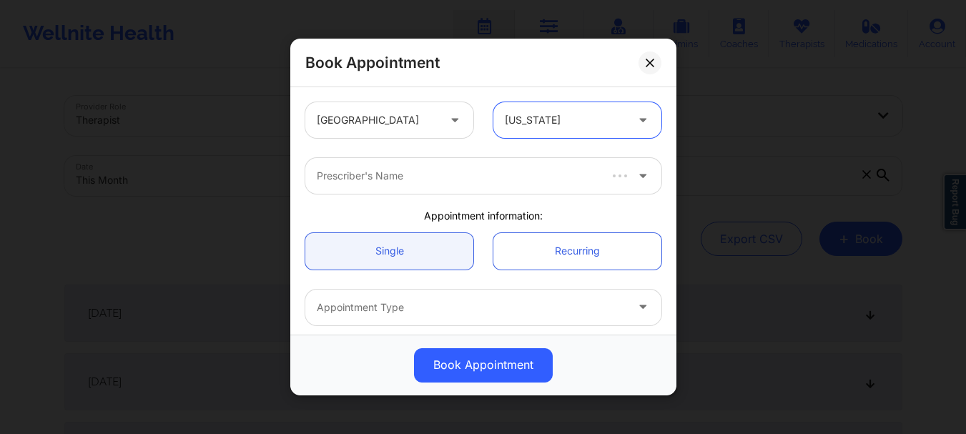
click at [471, 169] on div at bounding box center [457, 175] width 280 height 17
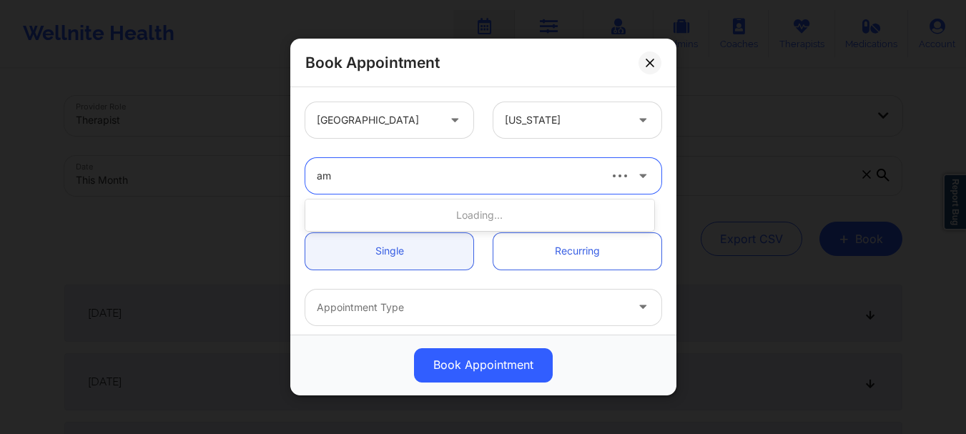
type input "amy"
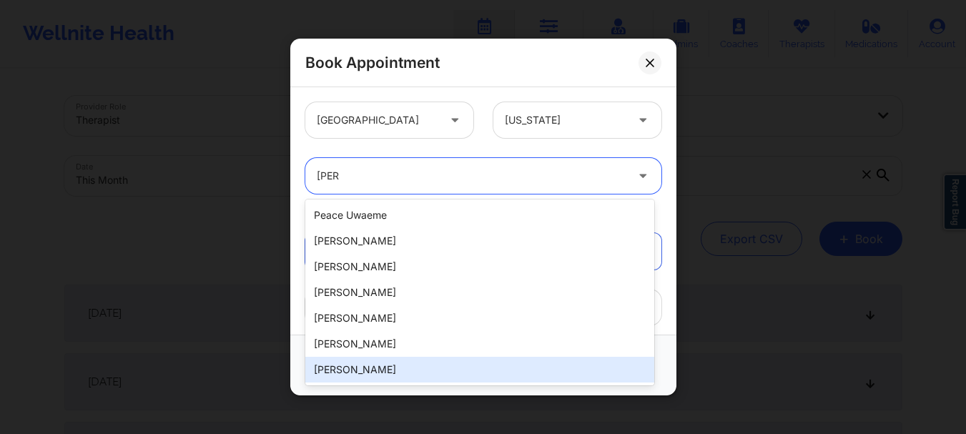
click at [337, 369] on div "[PERSON_NAME]" at bounding box center [479, 370] width 349 height 26
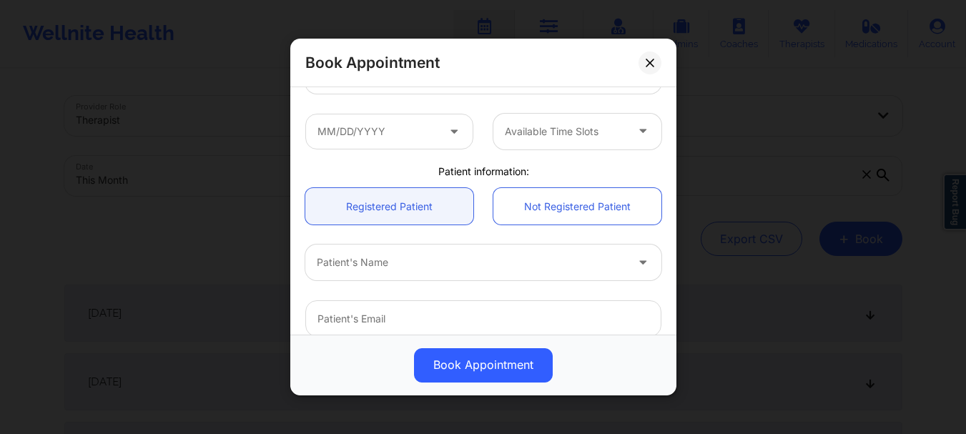
scroll to position [239, 0]
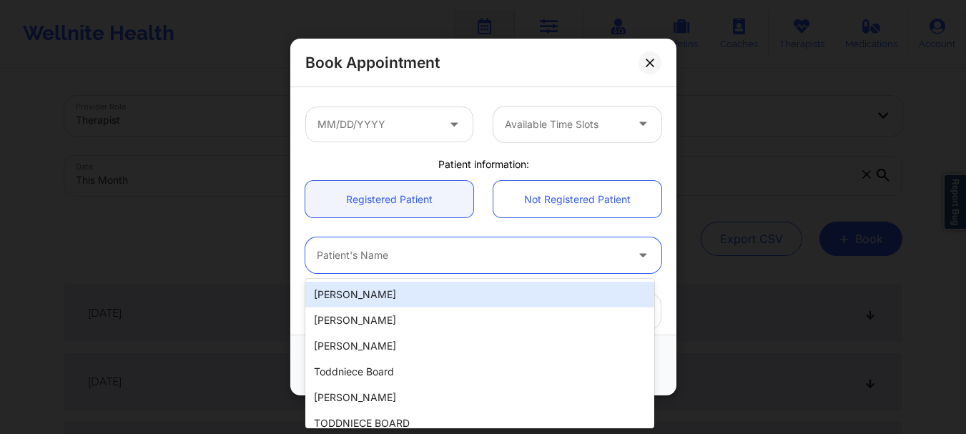
click at [465, 269] on div "Patient's Name" at bounding box center [466, 255] width 322 height 36
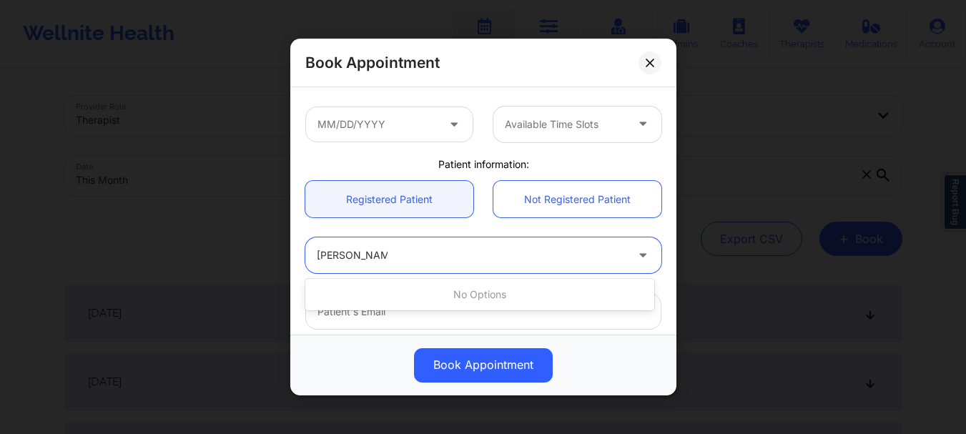
type input "[PERSON_NAME]"
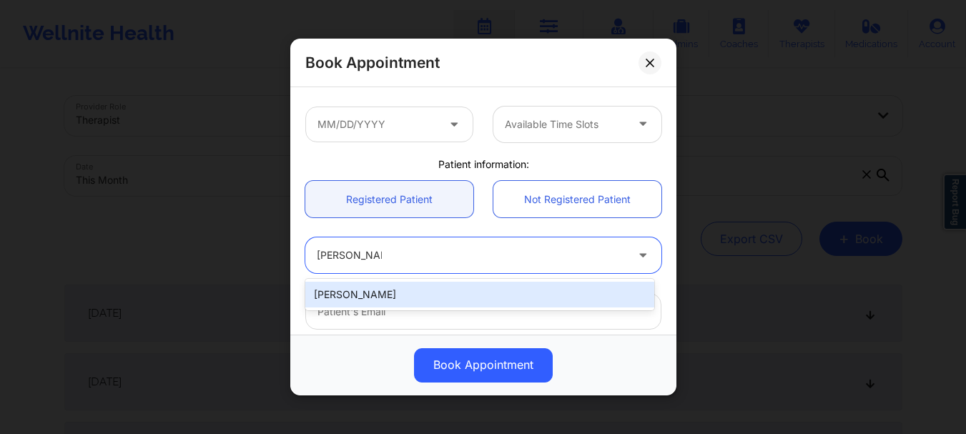
click at [446, 290] on div "[PERSON_NAME]" at bounding box center [479, 295] width 349 height 26
type input "[EMAIL_ADDRESS][DOMAIN_NAME]"
type input "[PHONE_NUMBER]"
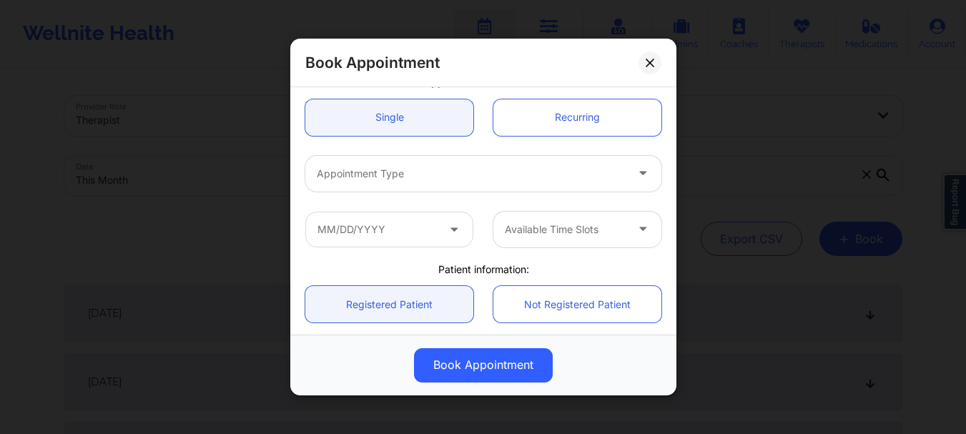
scroll to position [132, 0]
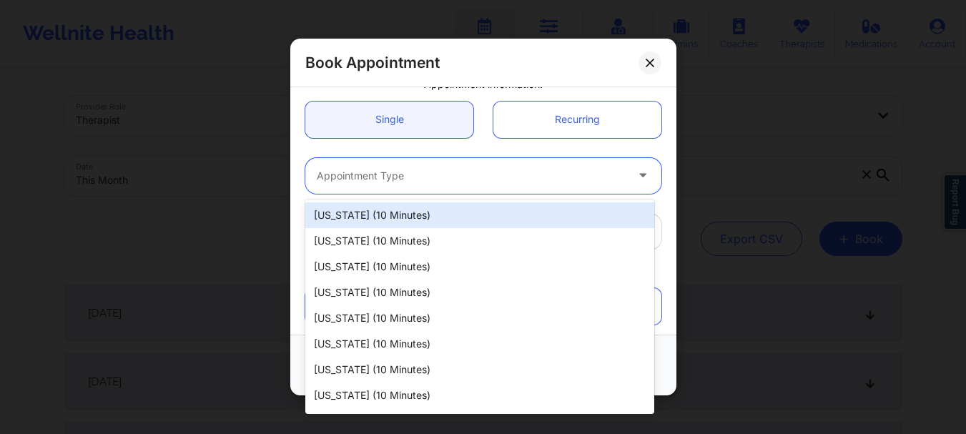
click at [376, 184] on div at bounding box center [471, 175] width 309 height 17
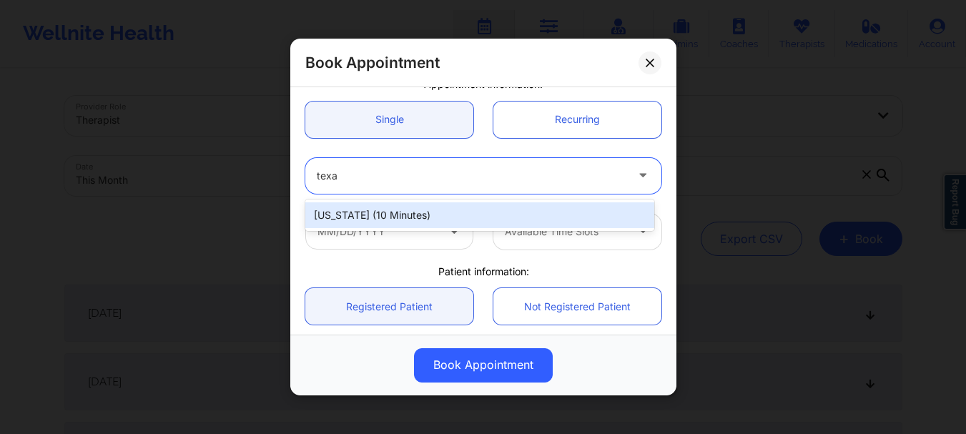
type input "texas"
click at [370, 213] on div "Texas (10 minutes)" at bounding box center [479, 215] width 349 height 26
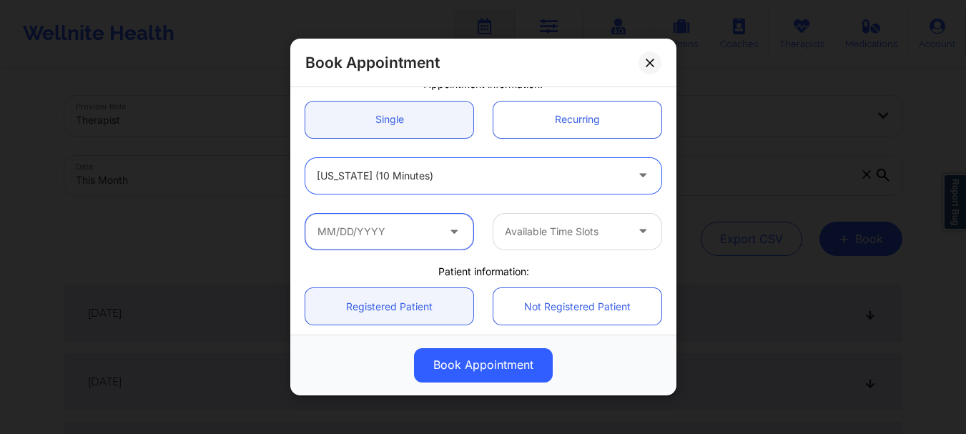
click at [374, 227] on input "text" at bounding box center [389, 232] width 168 height 36
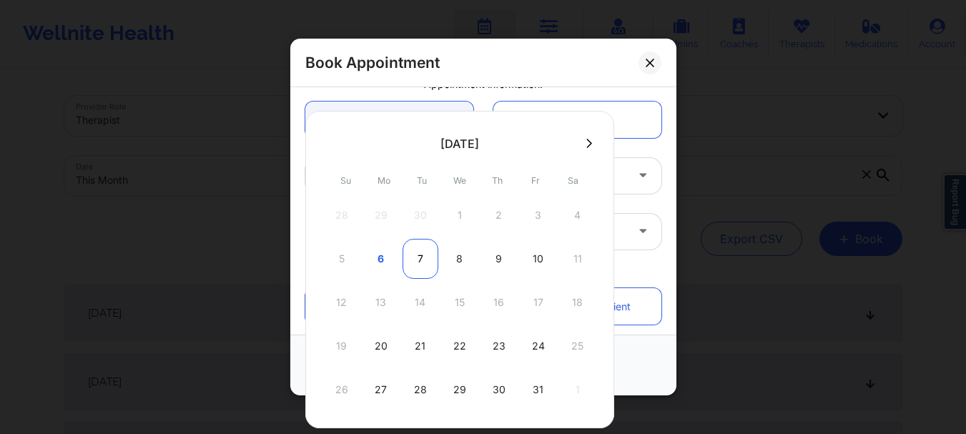
click at [413, 263] on div "7" at bounding box center [421, 259] width 36 height 40
type input "10/07/2025"
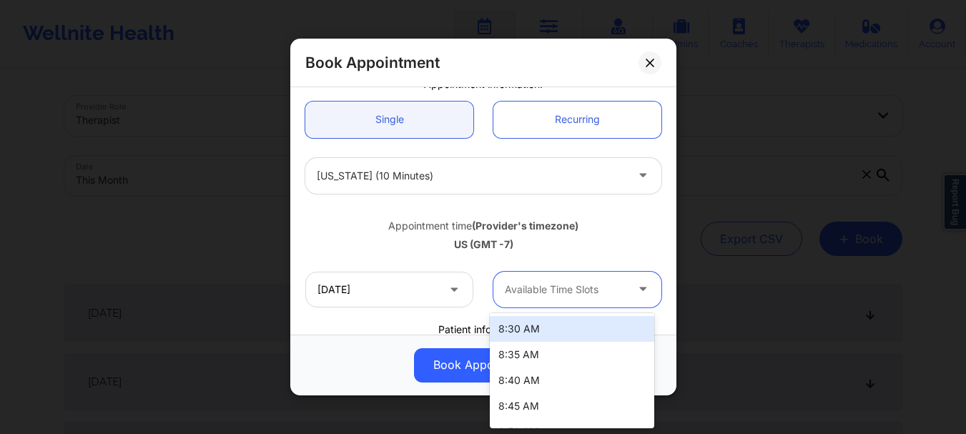
click at [528, 288] on div at bounding box center [565, 289] width 121 height 17
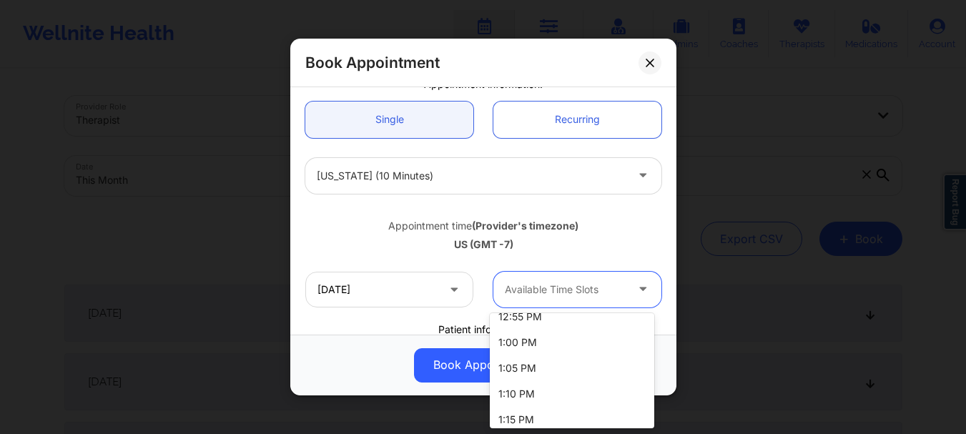
scroll to position [1268, 0]
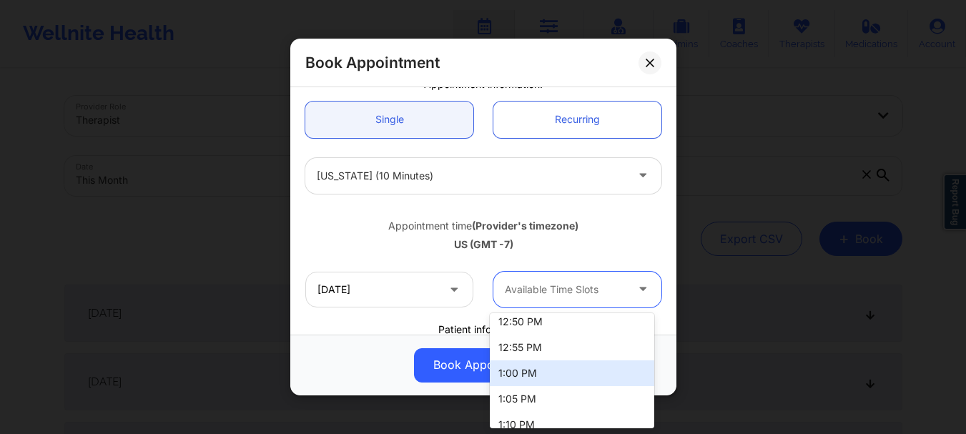
click at [608, 367] on div "1:00 PM" at bounding box center [572, 373] width 164 height 26
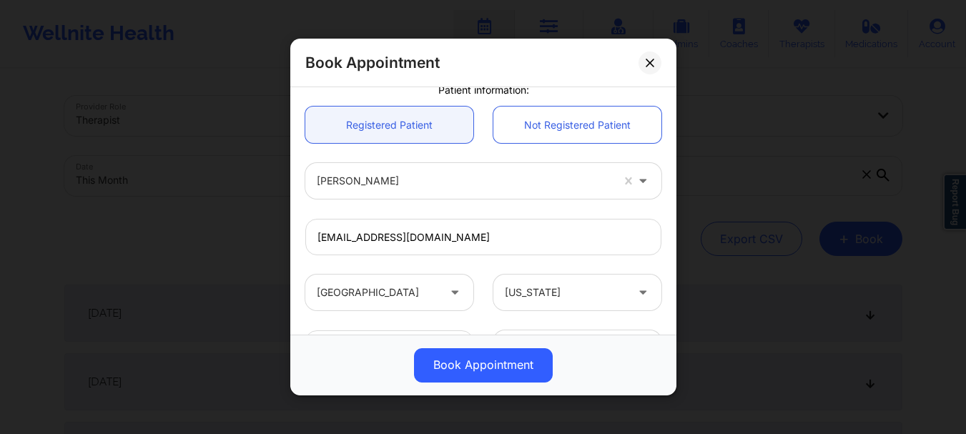
scroll to position [495, 0]
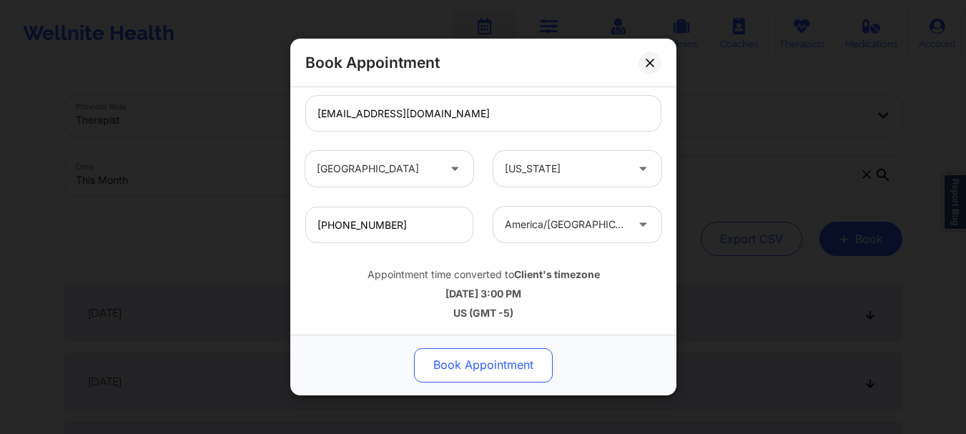
click at [516, 363] on button "Book Appointment" at bounding box center [483, 365] width 139 height 34
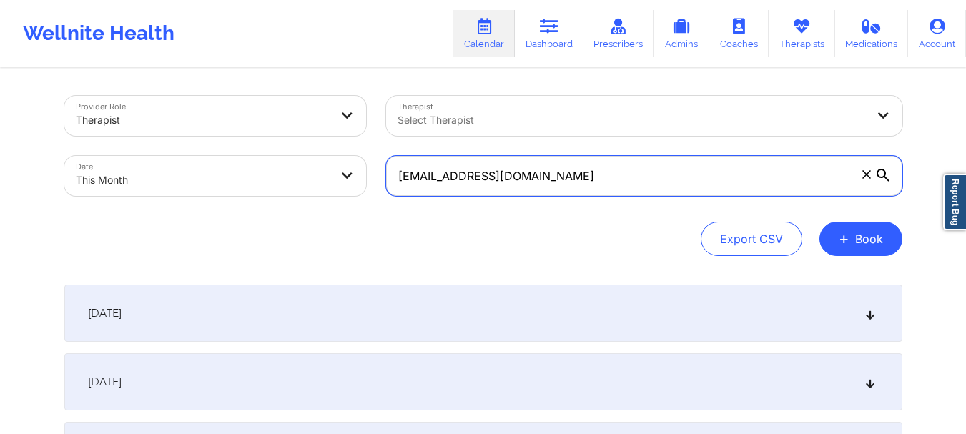
click at [556, 173] on input "[EMAIL_ADDRESS][DOMAIN_NAME]" at bounding box center [644, 176] width 516 height 40
paste input "tmilito10@icloud"
type input "[EMAIL_ADDRESS][DOMAIN_NAME]"
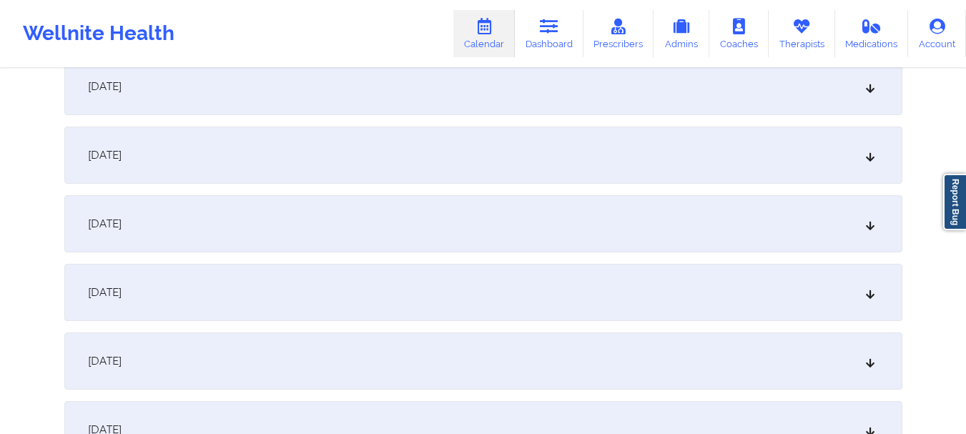
scroll to position [691, 0]
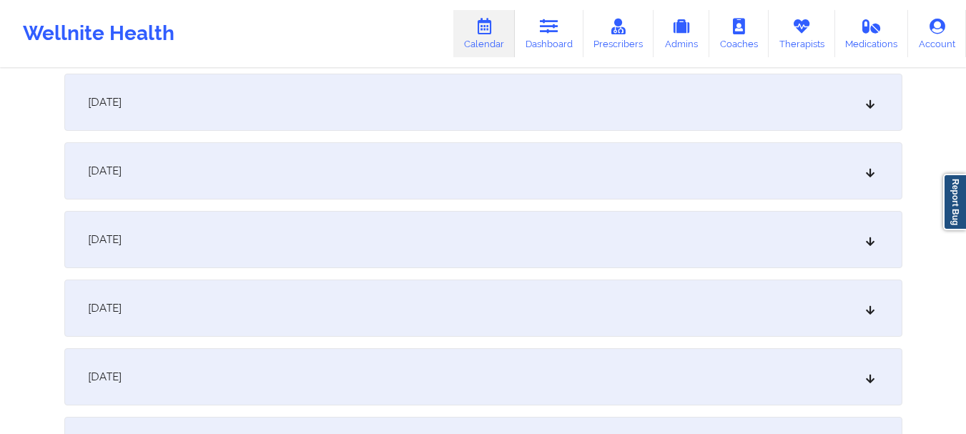
click at [834, 315] on div "October 11, 2025" at bounding box center [483, 308] width 838 height 57
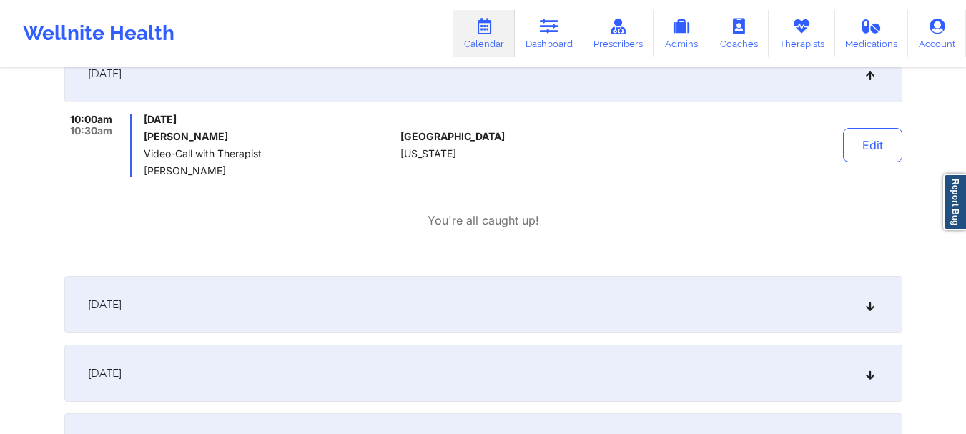
scroll to position [912, 0]
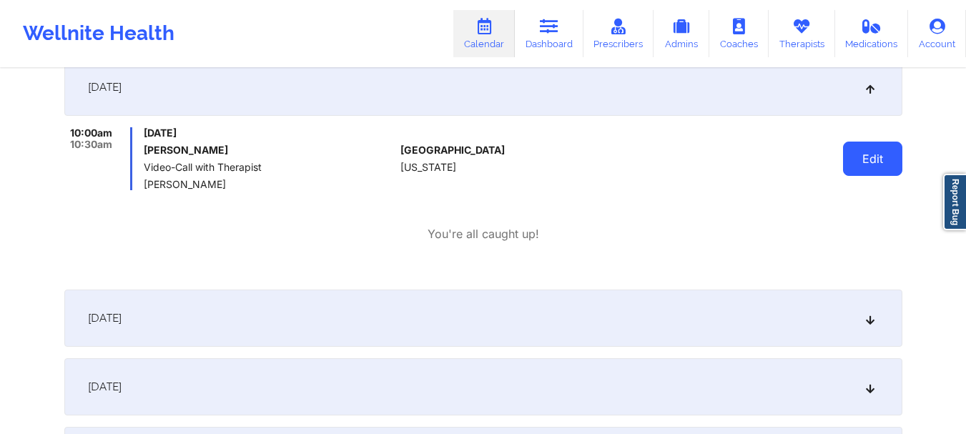
click at [879, 152] on button "Edit" at bounding box center [872, 159] width 59 height 34
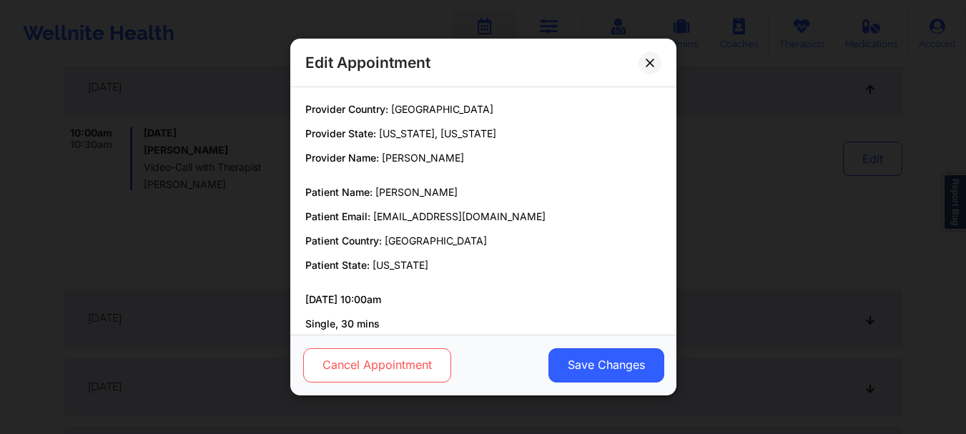
click at [408, 366] on button "Cancel Appointment" at bounding box center [376, 365] width 148 height 34
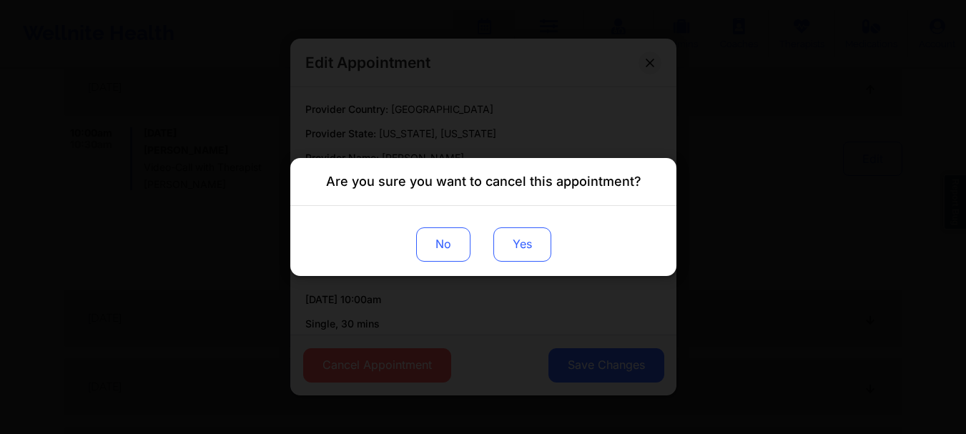
click at [514, 235] on button "Yes" at bounding box center [522, 244] width 58 height 34
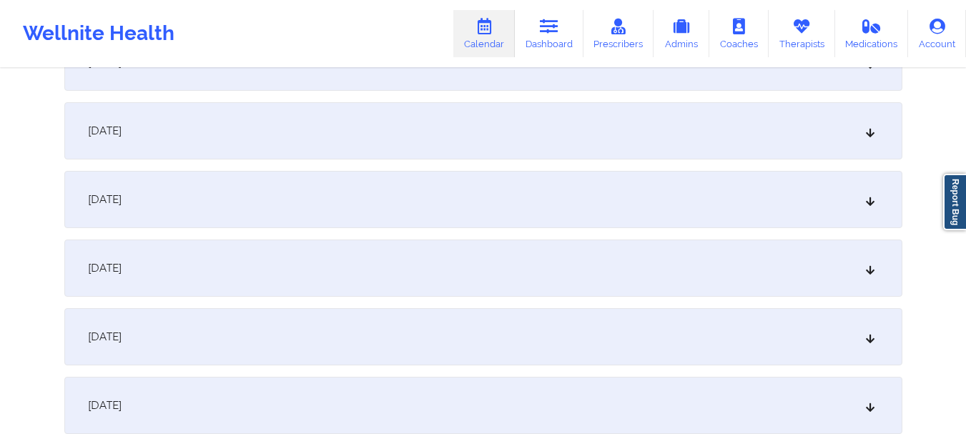
scroll to position [1480, 0]
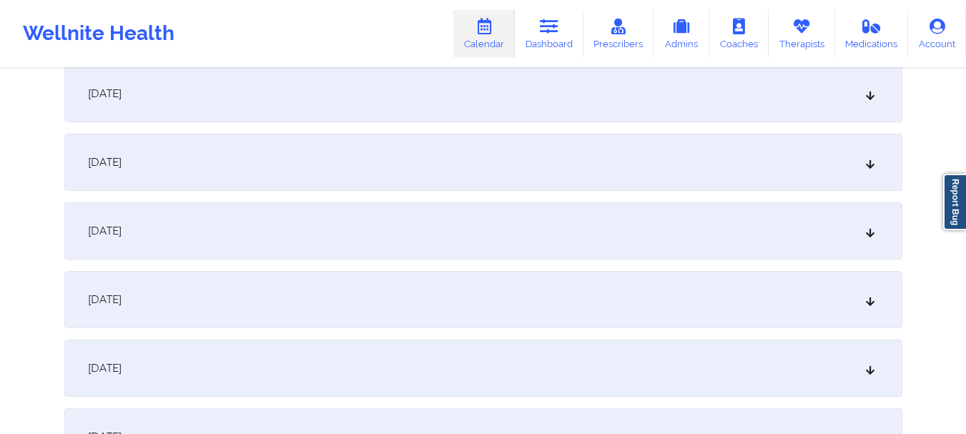
click at [835, 180] on div "October 18, 2025" at bounding box center [483, 162] width 838 height 57
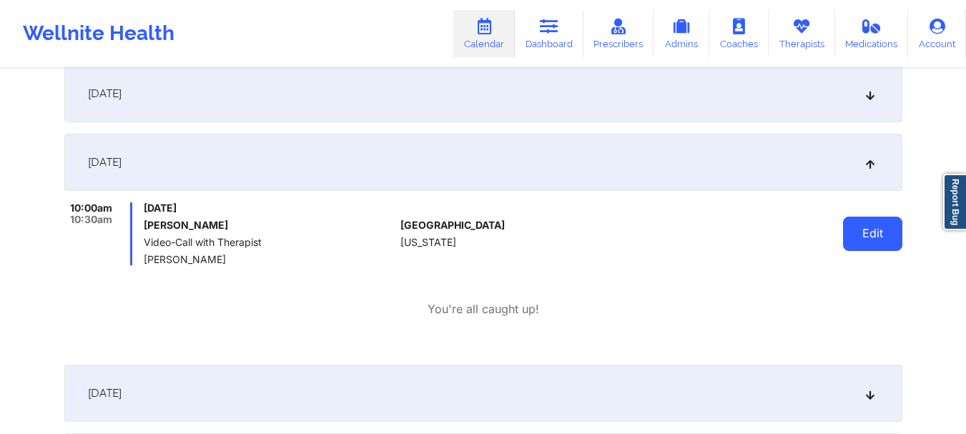
click at [887, 230] on button "Edit" at bounding box center [872, 234] width 59 height 34
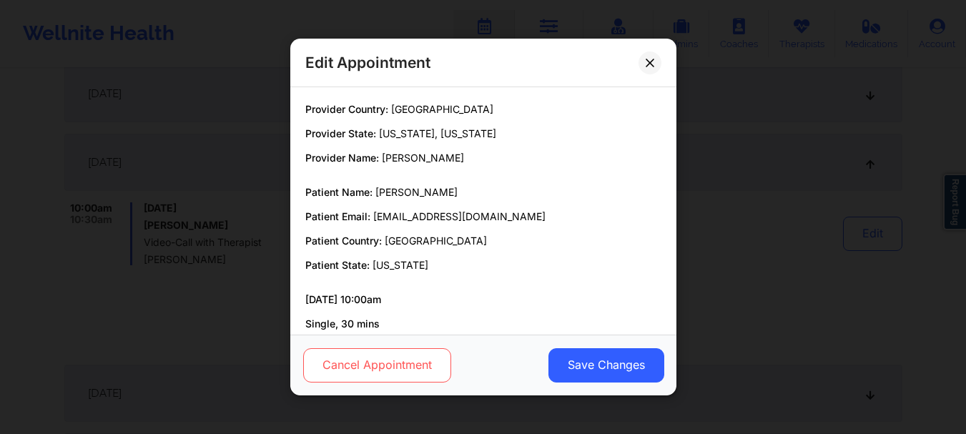
click at [413, 355] on button "Cancel Appointment" at bounding box center [376, 365] width 148 height 34
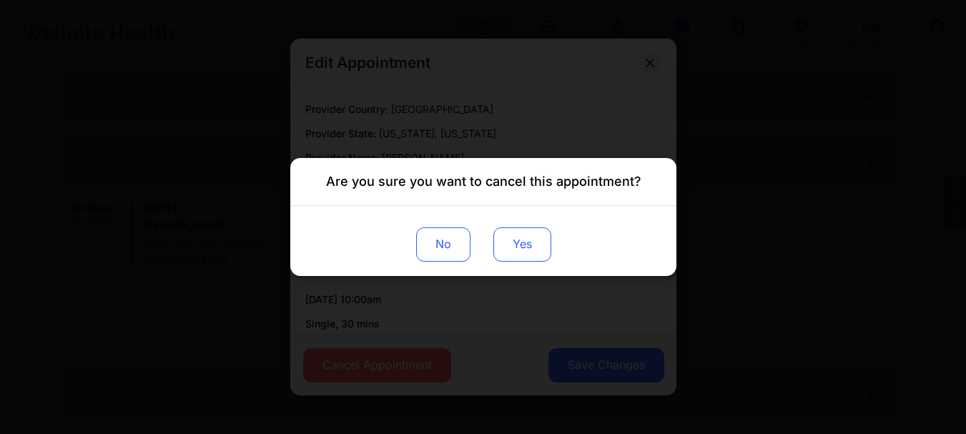
click at [525, 232] on button "Yes" at bounding box center [522, 244] width 58 height 34
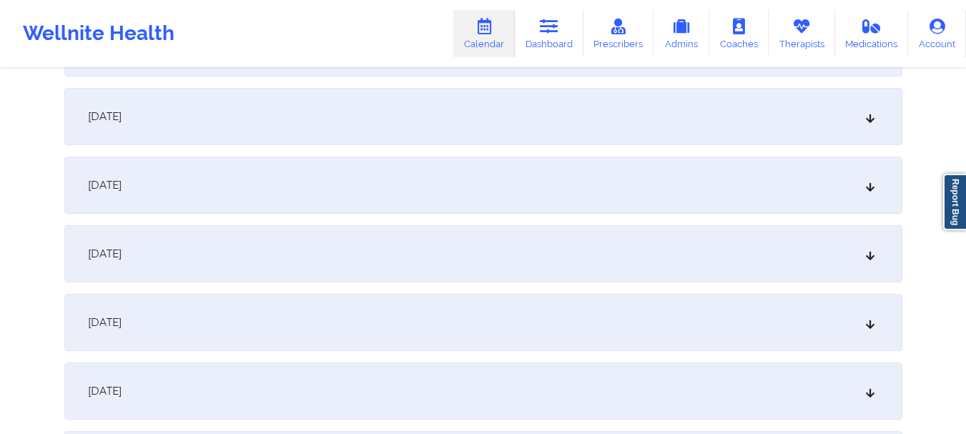
scroll to position [1988, 0]
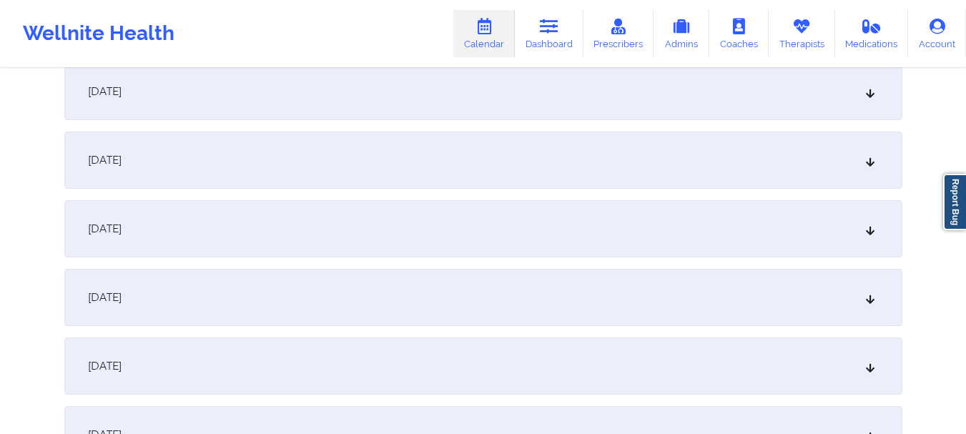
click at [863, 319] on div "October 25, 2025" at bounding box center [483, 297] width 838 height 57
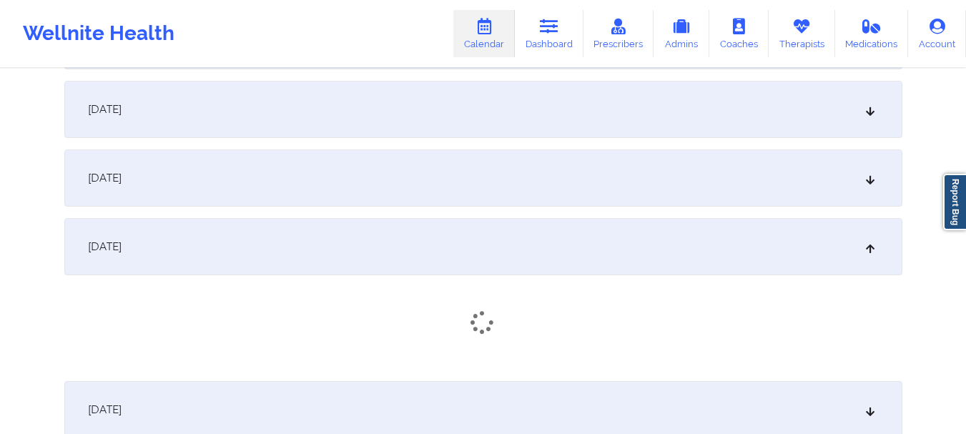
scroll to position [2069, 0]
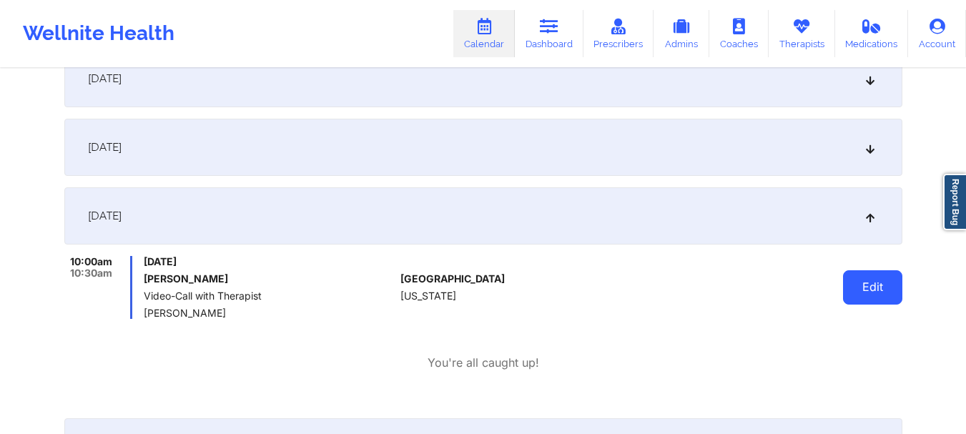
click at [850, 288] on button "Edit" at bounding box center [872, 287] width 59 height 34
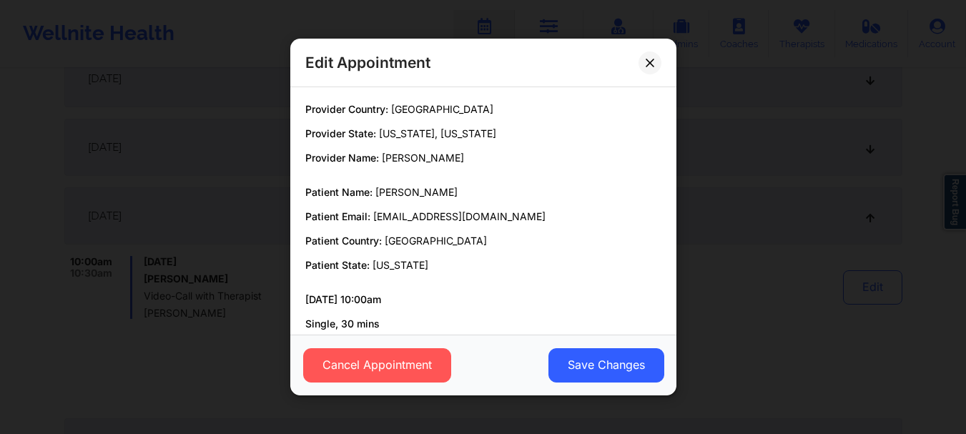
click at [260, 355] on div "Edit Appointment Provider Country: United States Provider State: New York, Alas…" at bounding box center [483, 217] width 966 height 434
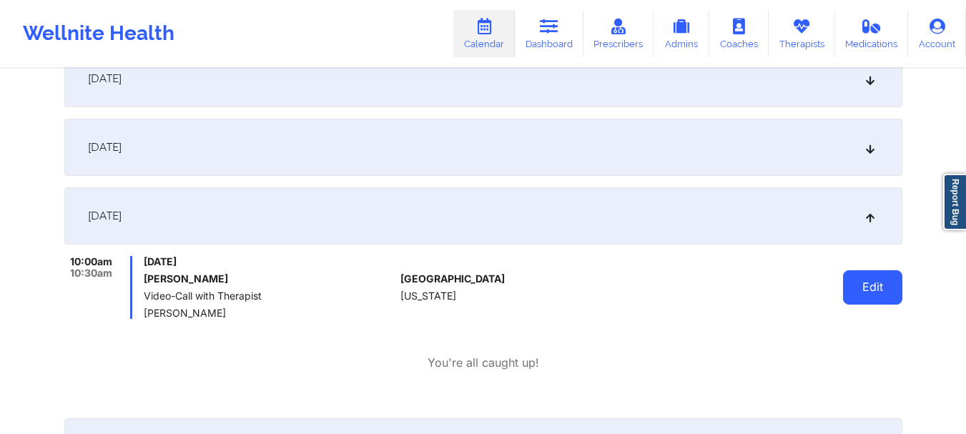
click at [871, 281] on button "Edit" at bounding box center [872, 287] width 59 height 34
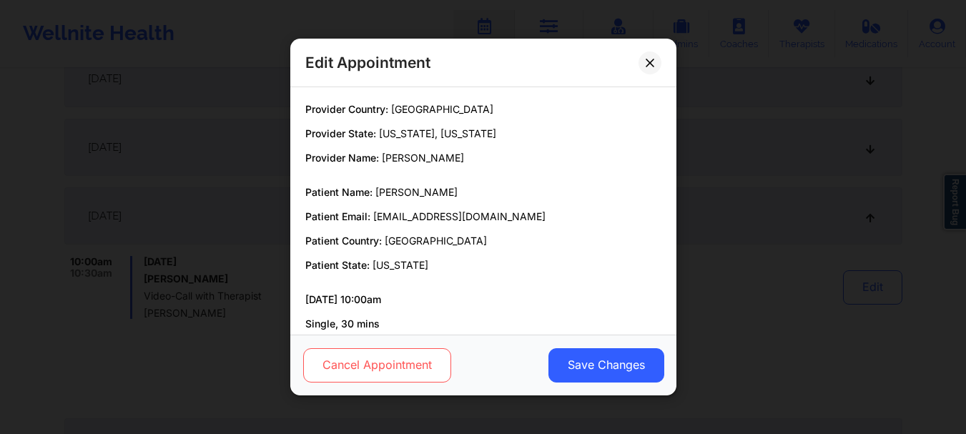
click at [418, 362] on button "Cancel Appointment" at bounding box center [376, 365] width 148 height 34
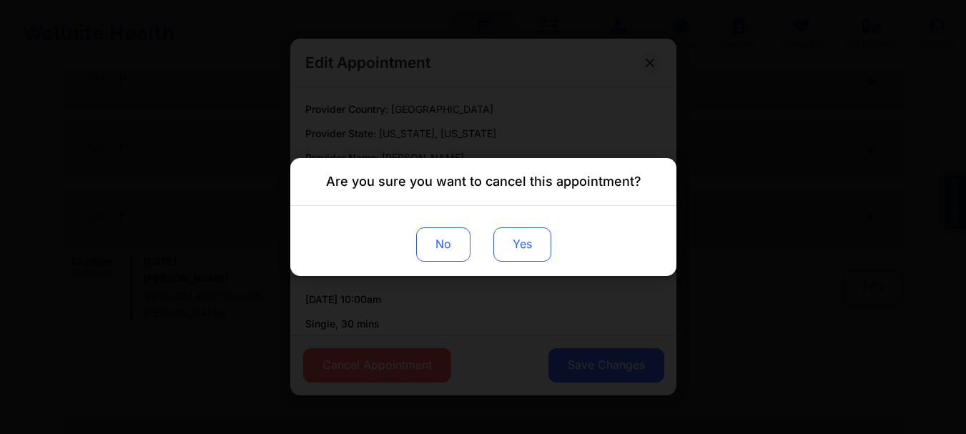
click at [518, 244] on button "Yes" at bounding box center [522, 244] width 58 height 34
